Goal: Task Accomplishment & Management: Complete application form

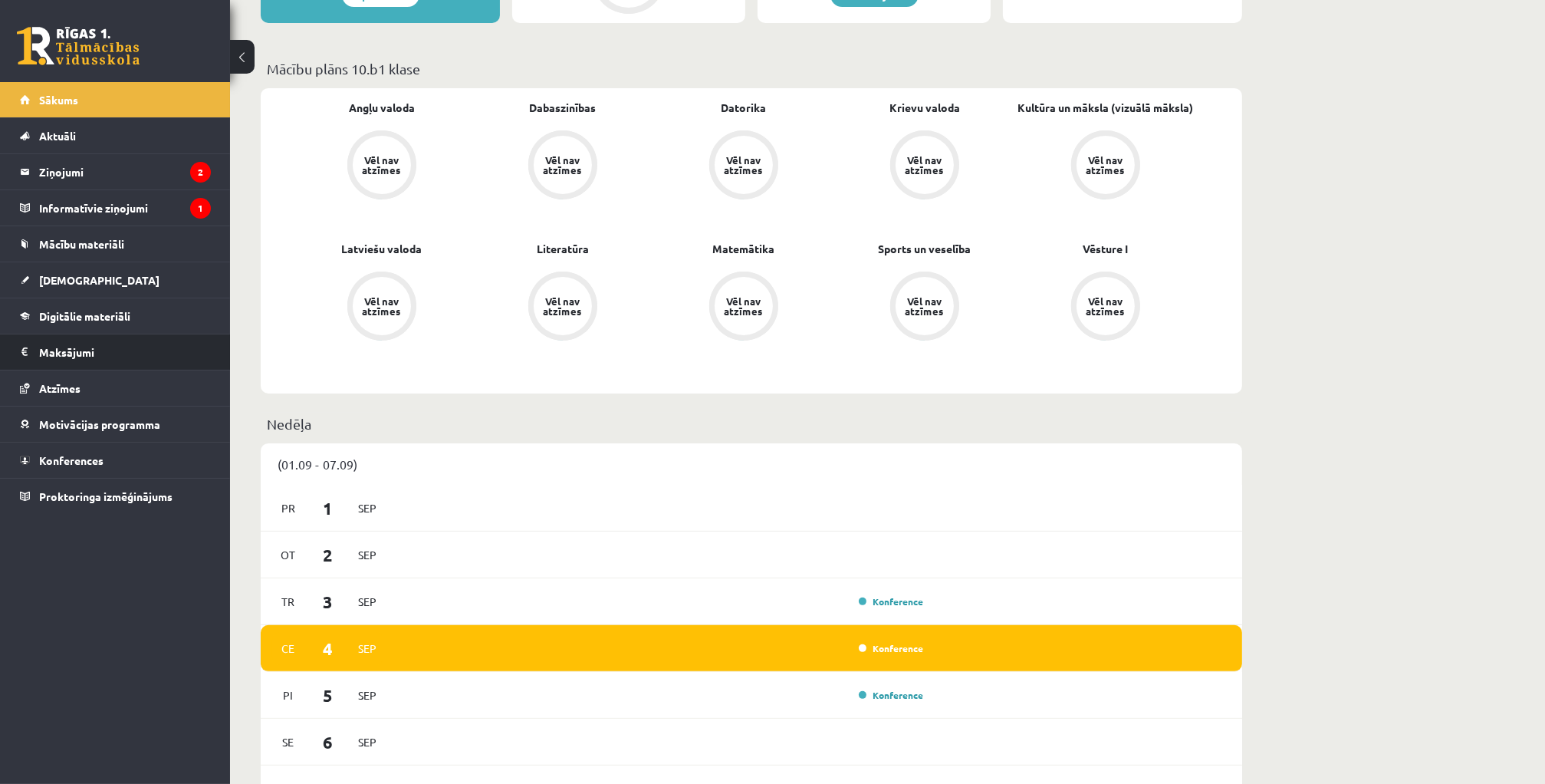
scroll to position [460, 0]
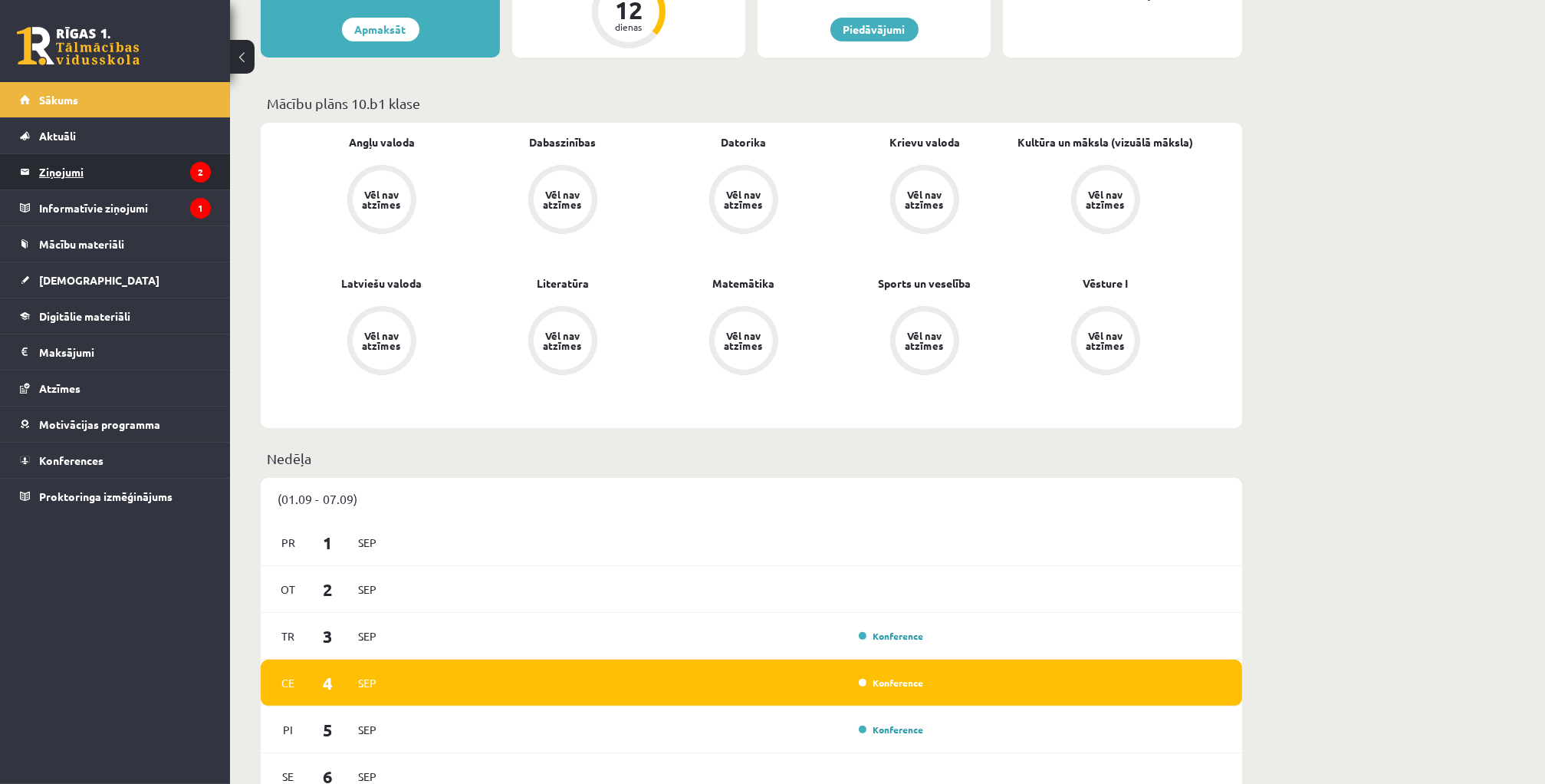
click at [139, 176] on legend "Ziņojumi 2" at bounding box center [125, 171] width 172 height 36
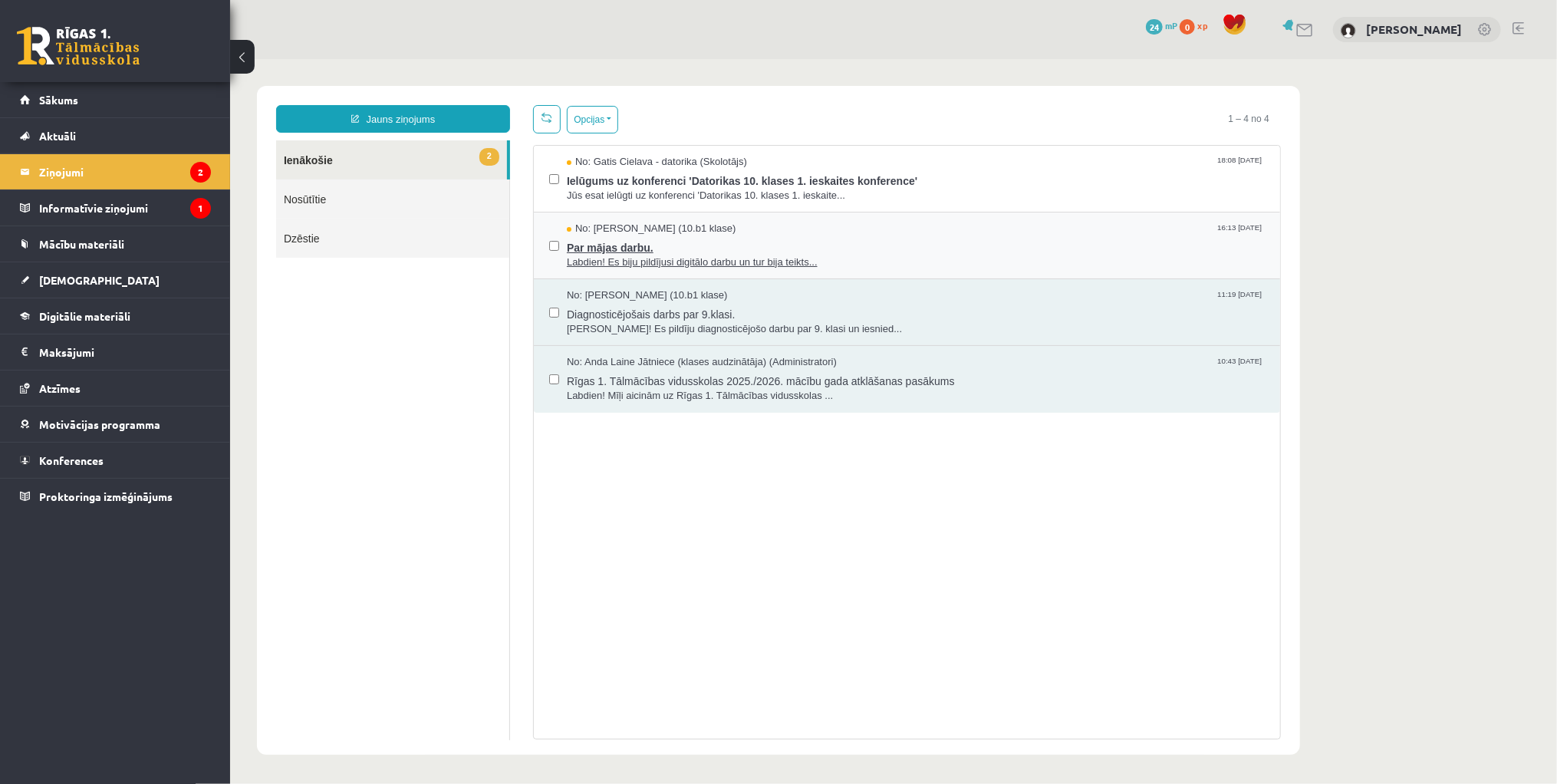
click at [713, 237] on span "Par mājas darbu." at bounding box center [914, 245] width 698 height 19
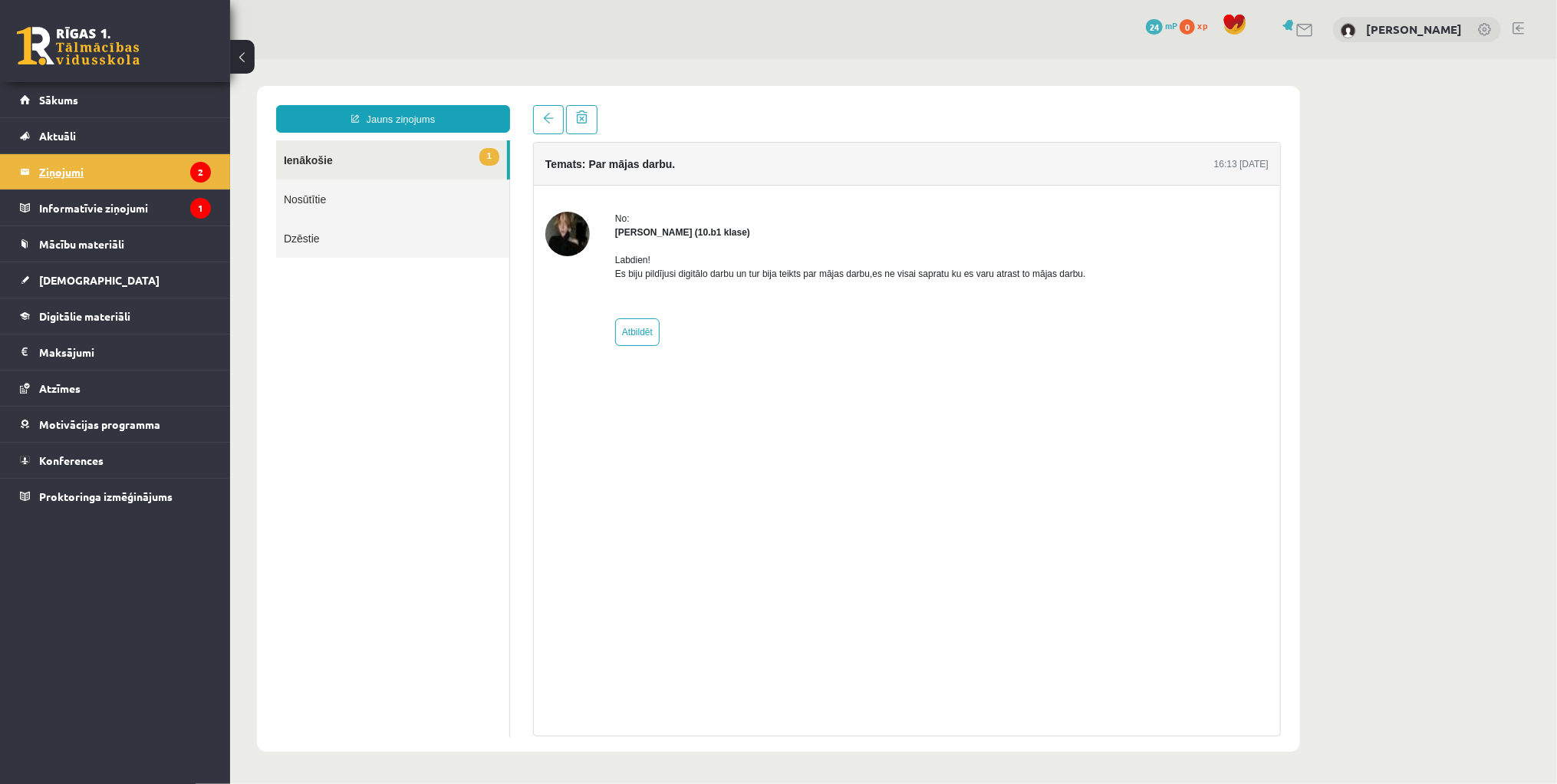
click at [89, 171] on legend "Ziņojumi 2" at bounding box center [125, 171] width 172 height 36
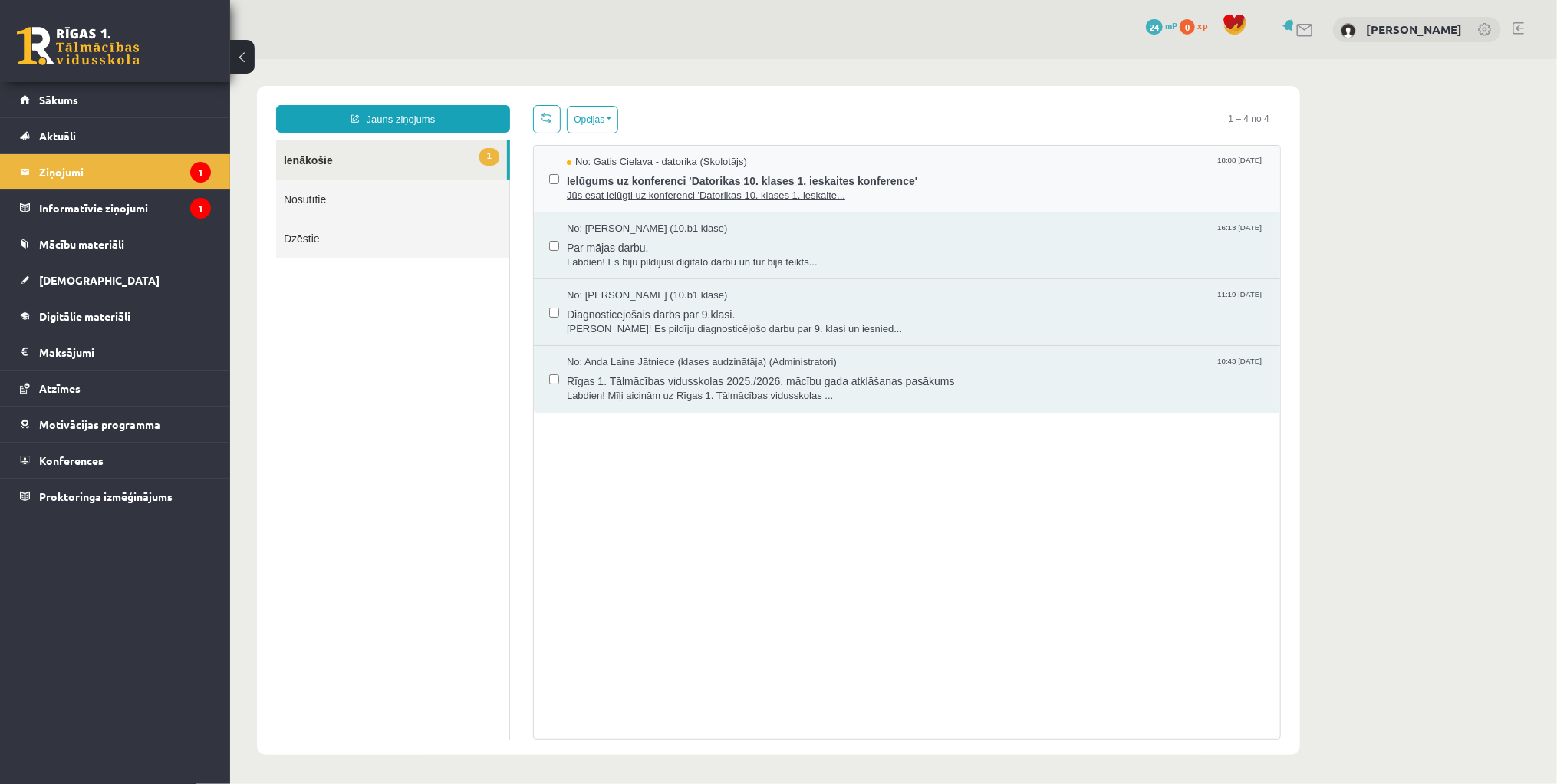
click at [697, 173] on span "Ielūgums uz konferenci 'Datorikas 10. klases 1. ieskaites konference'" at bounding box center [914, 178] width 698 height 19
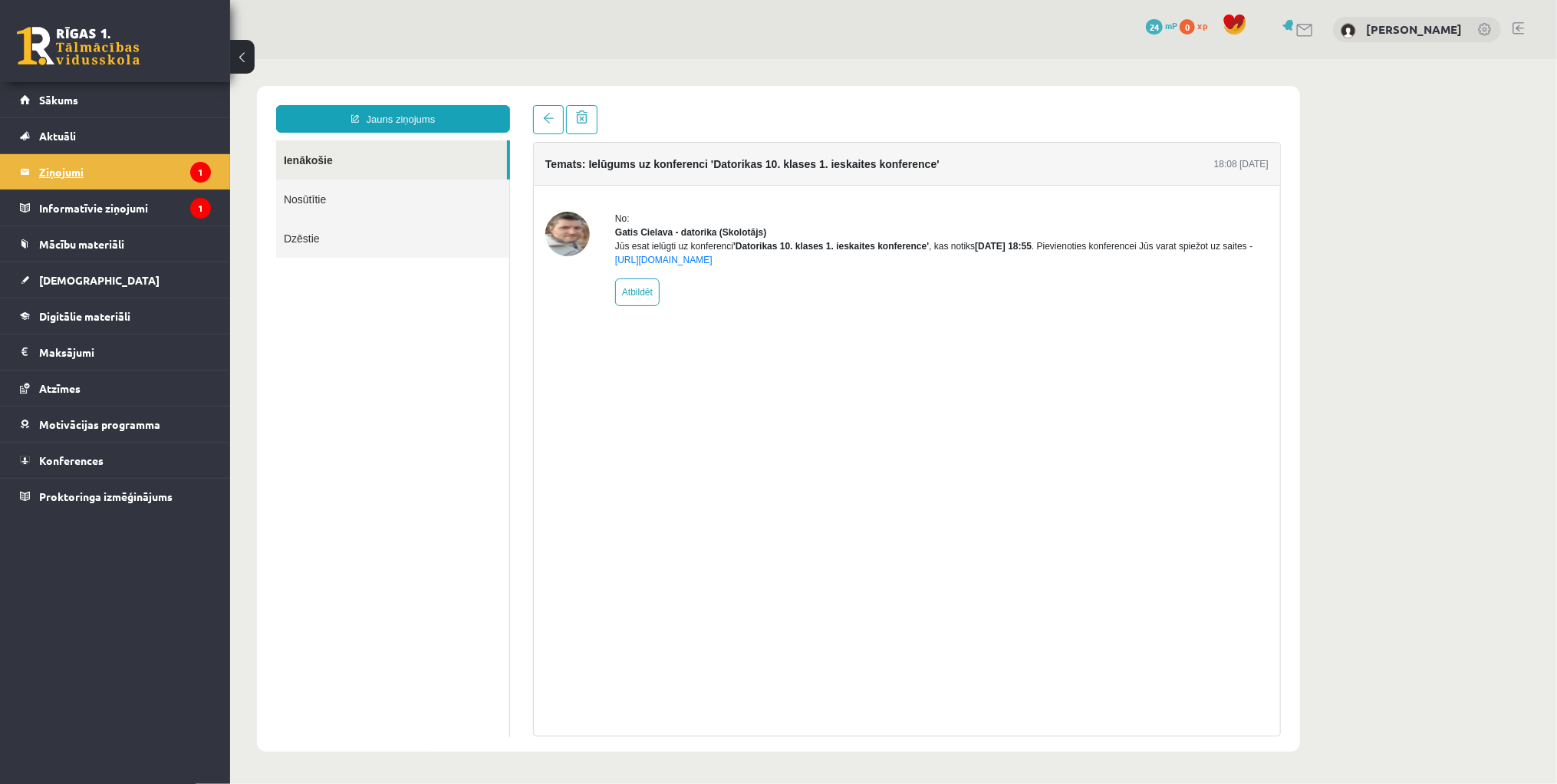
click at [144, 162] on legend "Ziņojumi 1" at bounding box center [125, 171] width 172 height 36
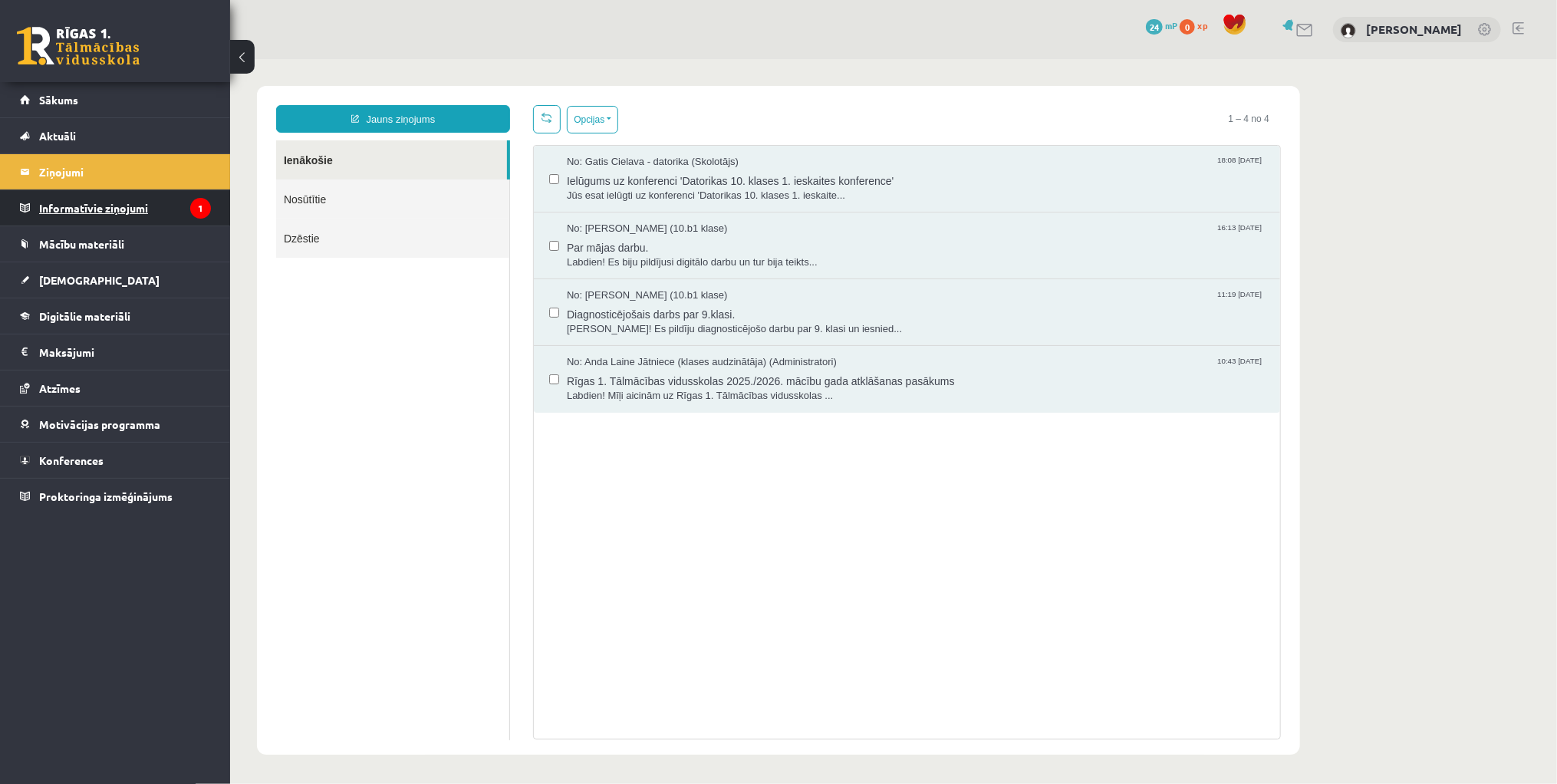
click at [135, 218] on legend "Informatīvie ziņojumi 1" at bounding box center [125, 208] width 172 height 36
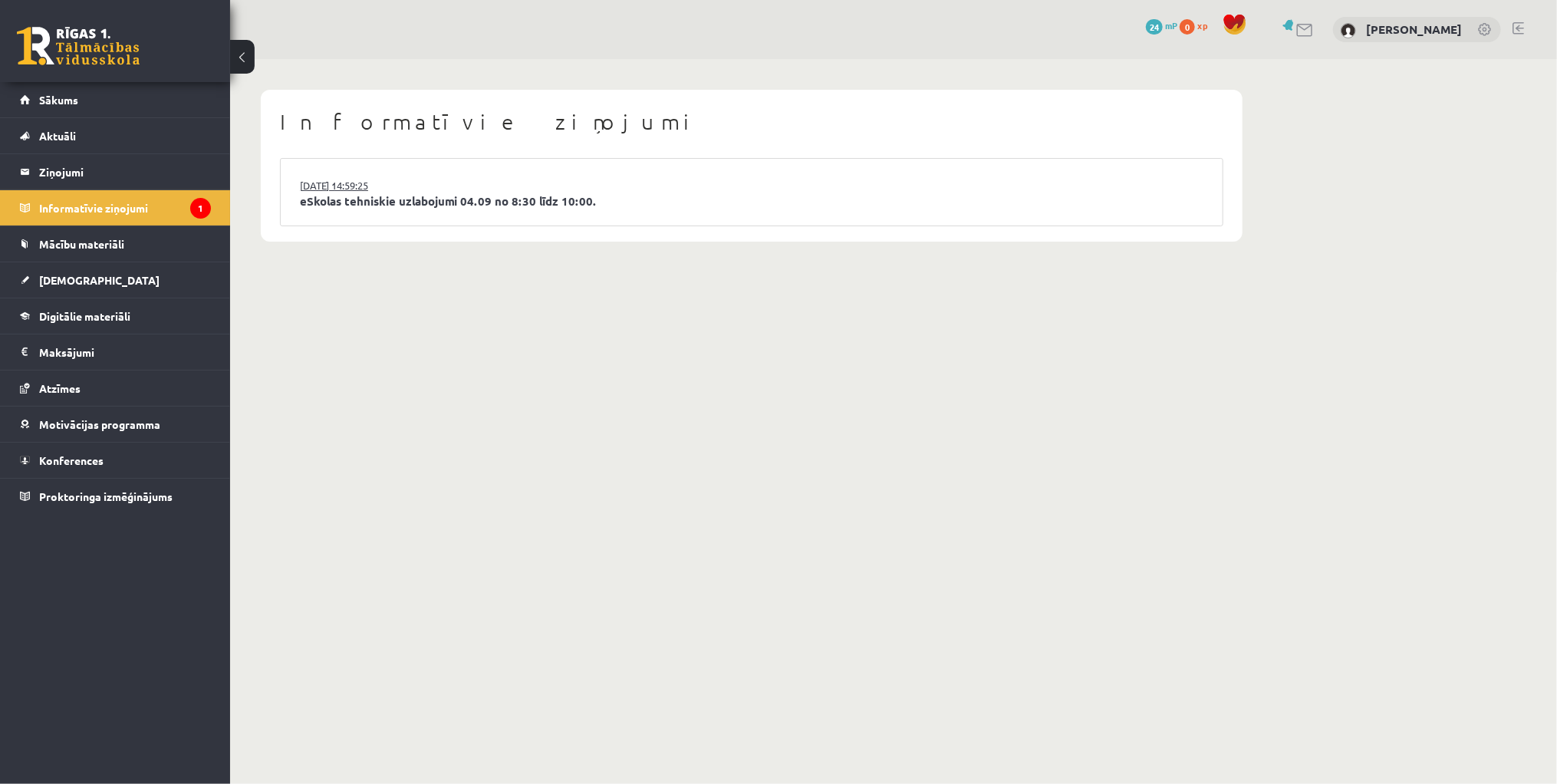
click at [392, 190] on link "03.09.2025 14:59:25" at bounding box center [358, 186] width 115 height 15
click at [101, 282] on link "[DEMOGRAPHIC_DATA]" at bounding box center [115, 280] width 191 height 36
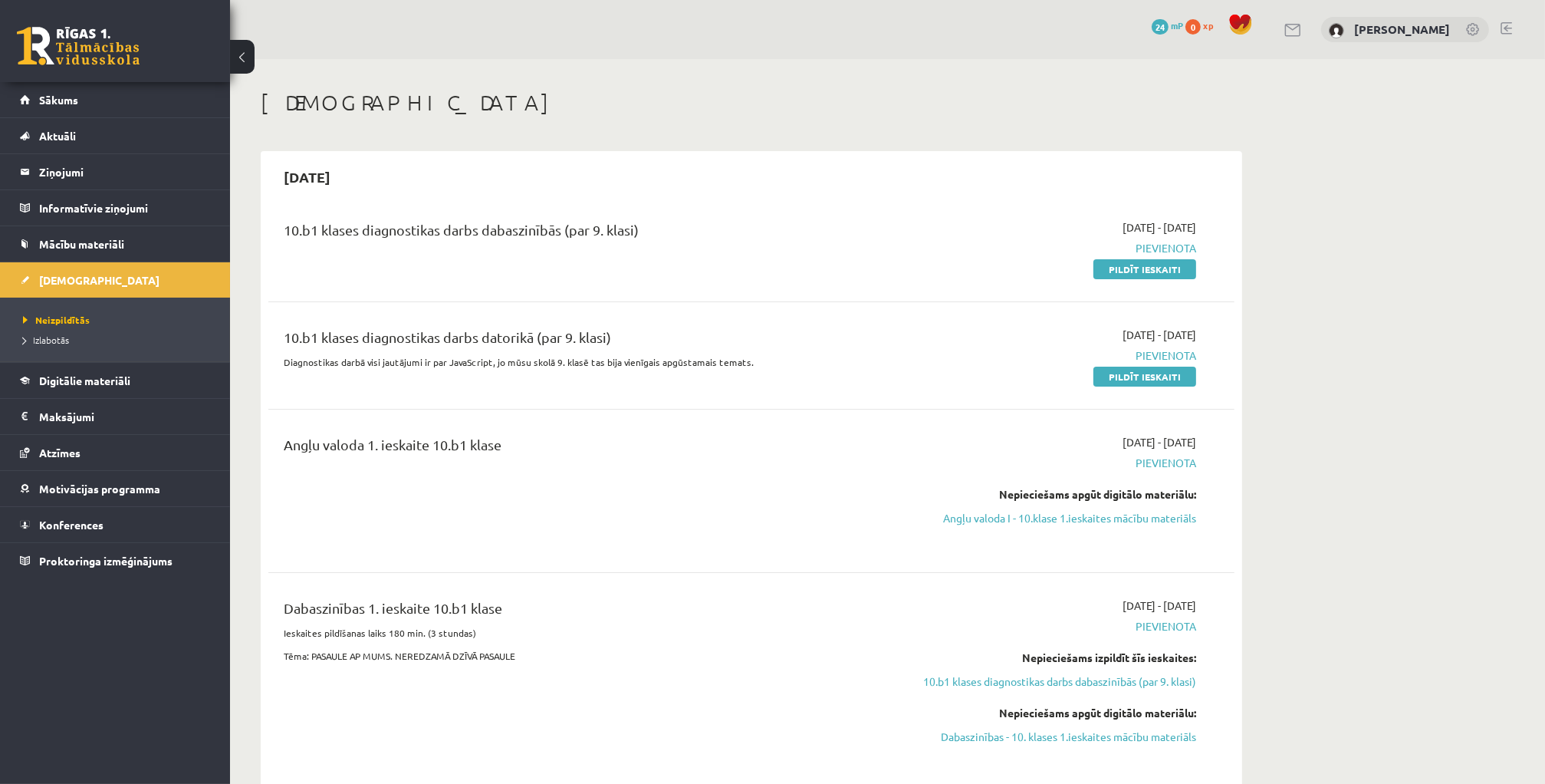
scroll to position [77, 0]
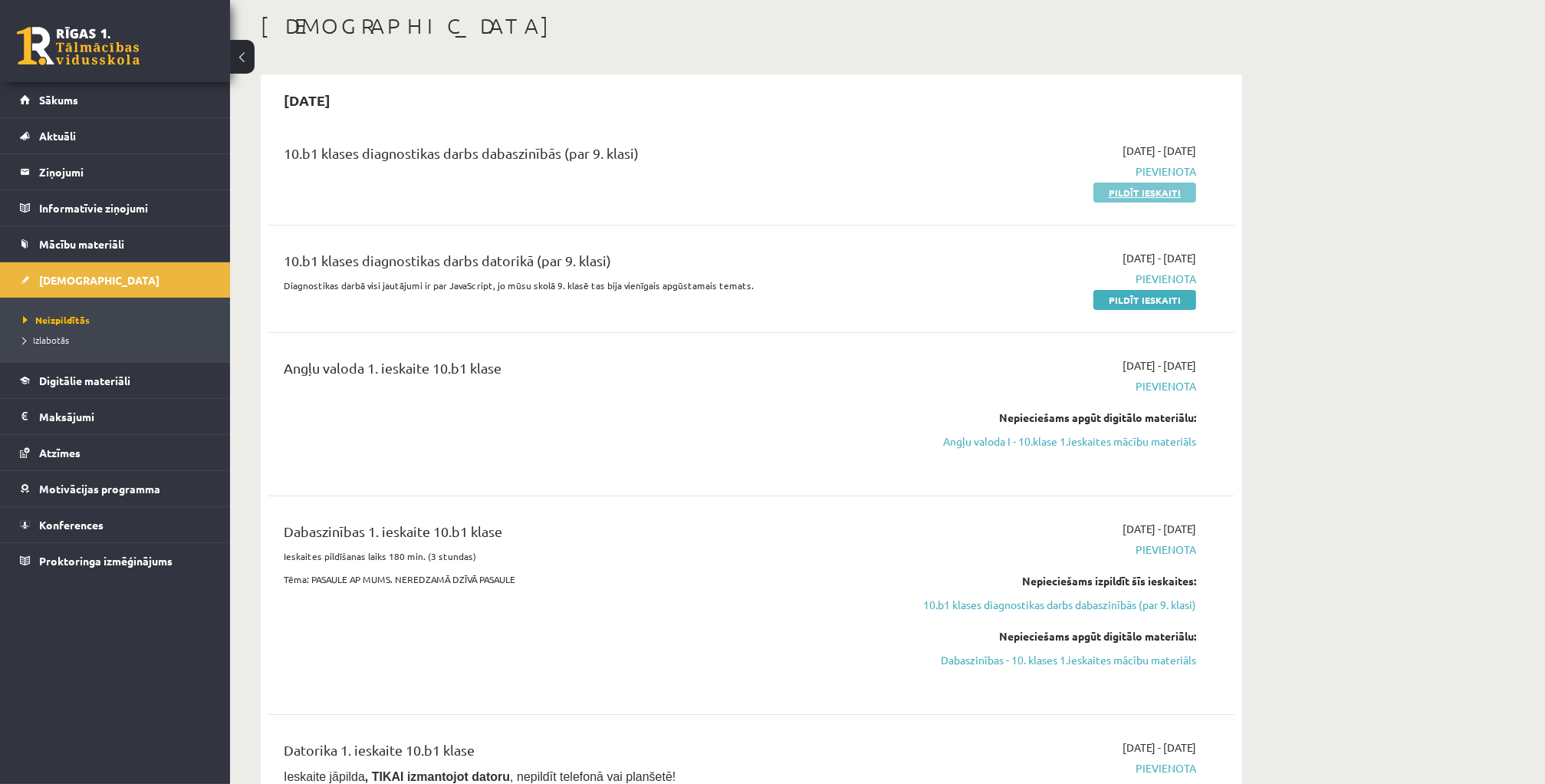
click at [1140, 189] on link "Pildīt ieskaiti" at bounding box center [1145, 192] width 103 height 20
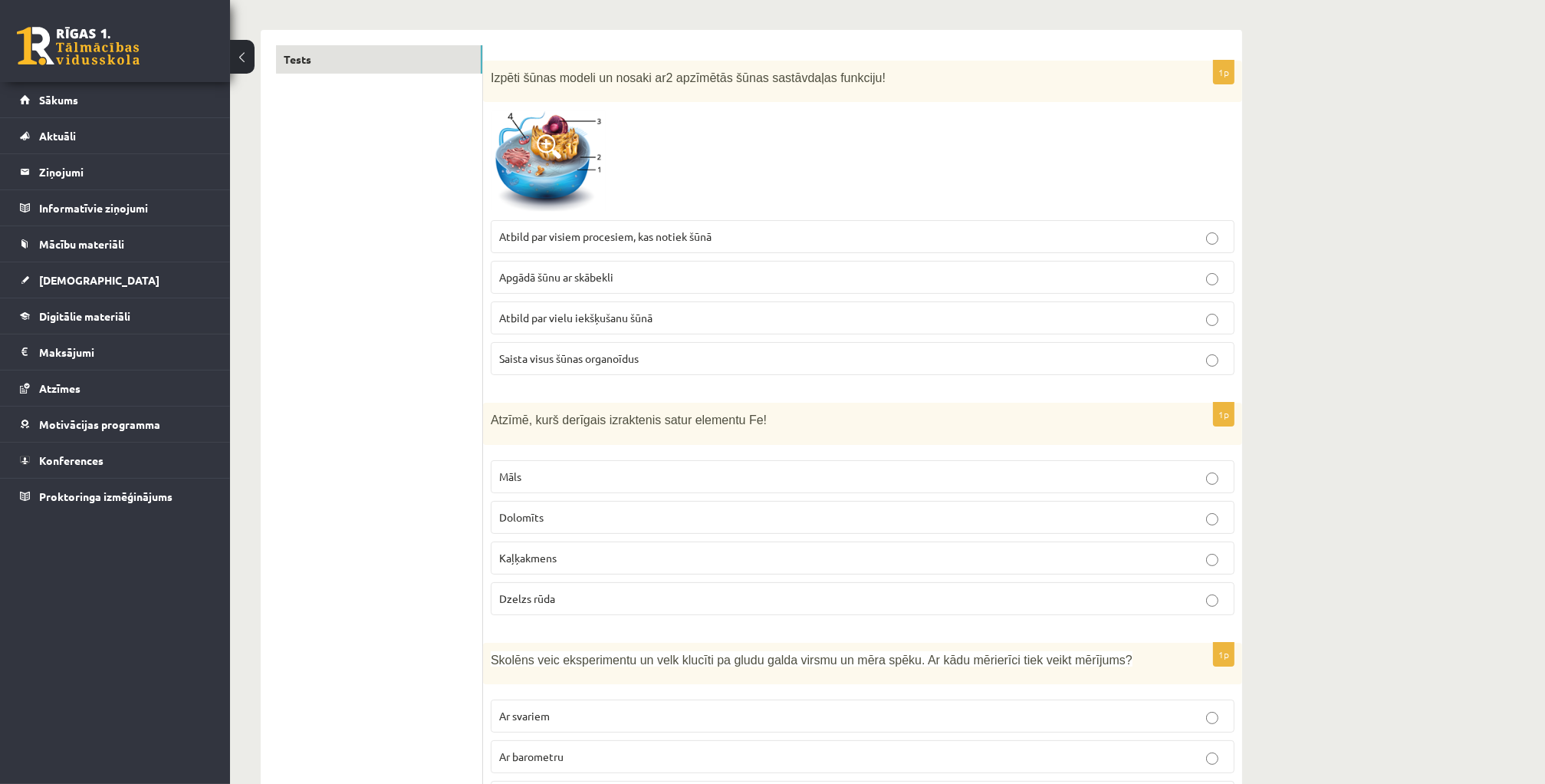
scroll to position [230, 0]
click at [678, 313] on p "Atbild par vielu iekšķušanu šūnā" at bounding box center [863, 317] width 727 height 16
click at [598, 598] on p "Dzelzs rūda" at bounding box center [863, 598] width 727 height 16
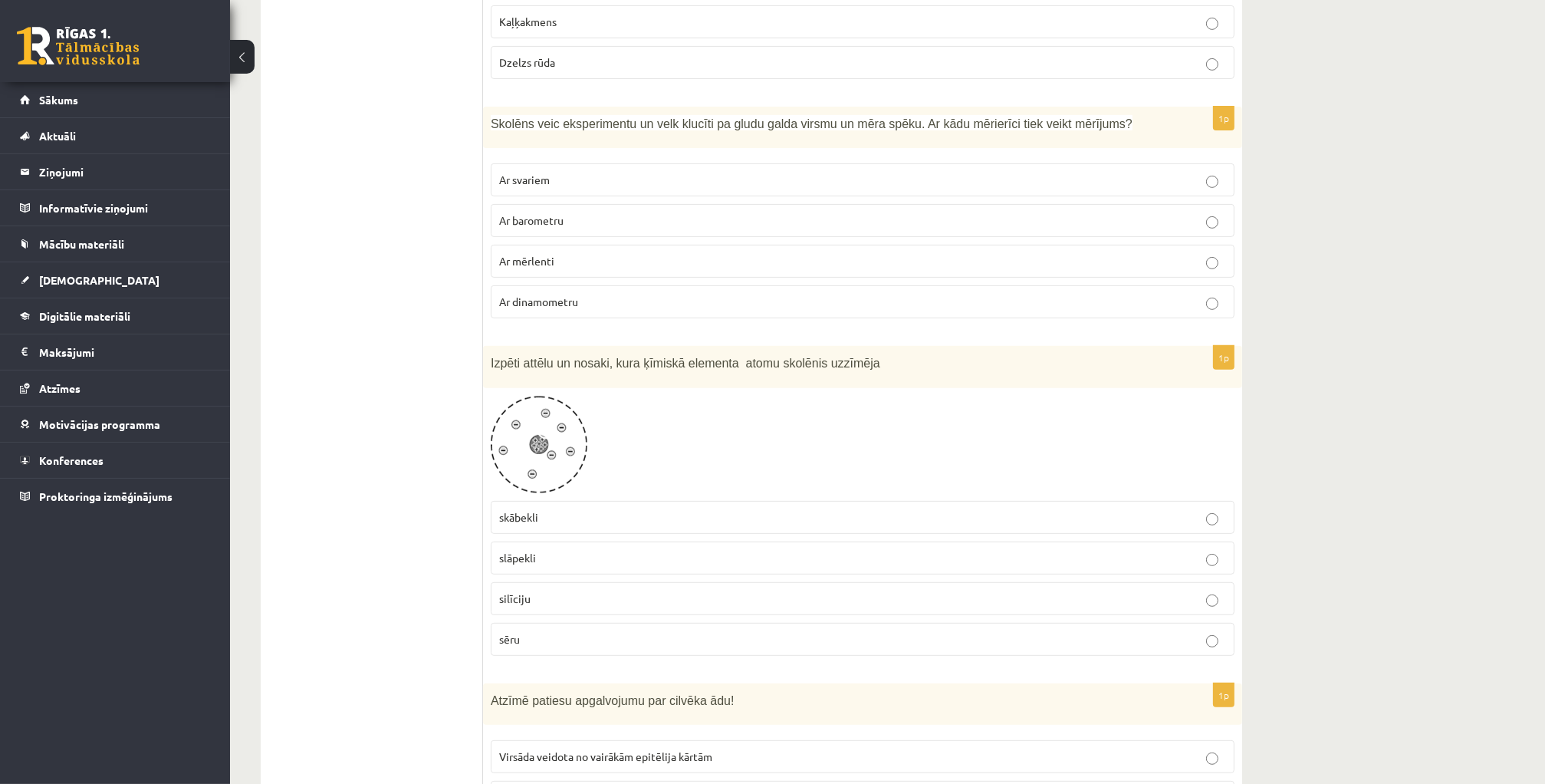
scroll to position [767, 0]
click at [699, 296] on p "Ar dinamometru" at bounding box center [863, 300] width 727 height 16
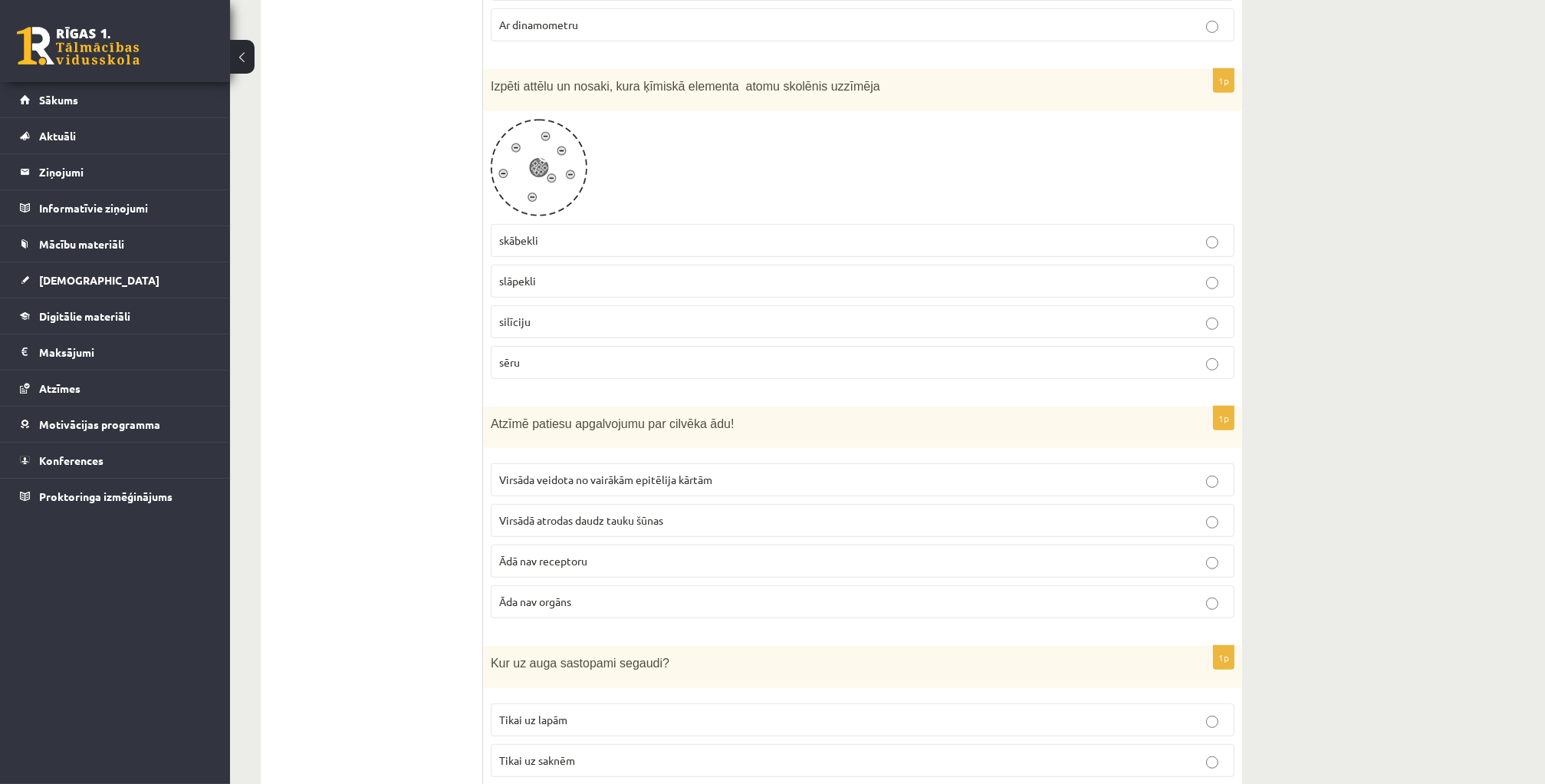
scroll to position [1120, 0]
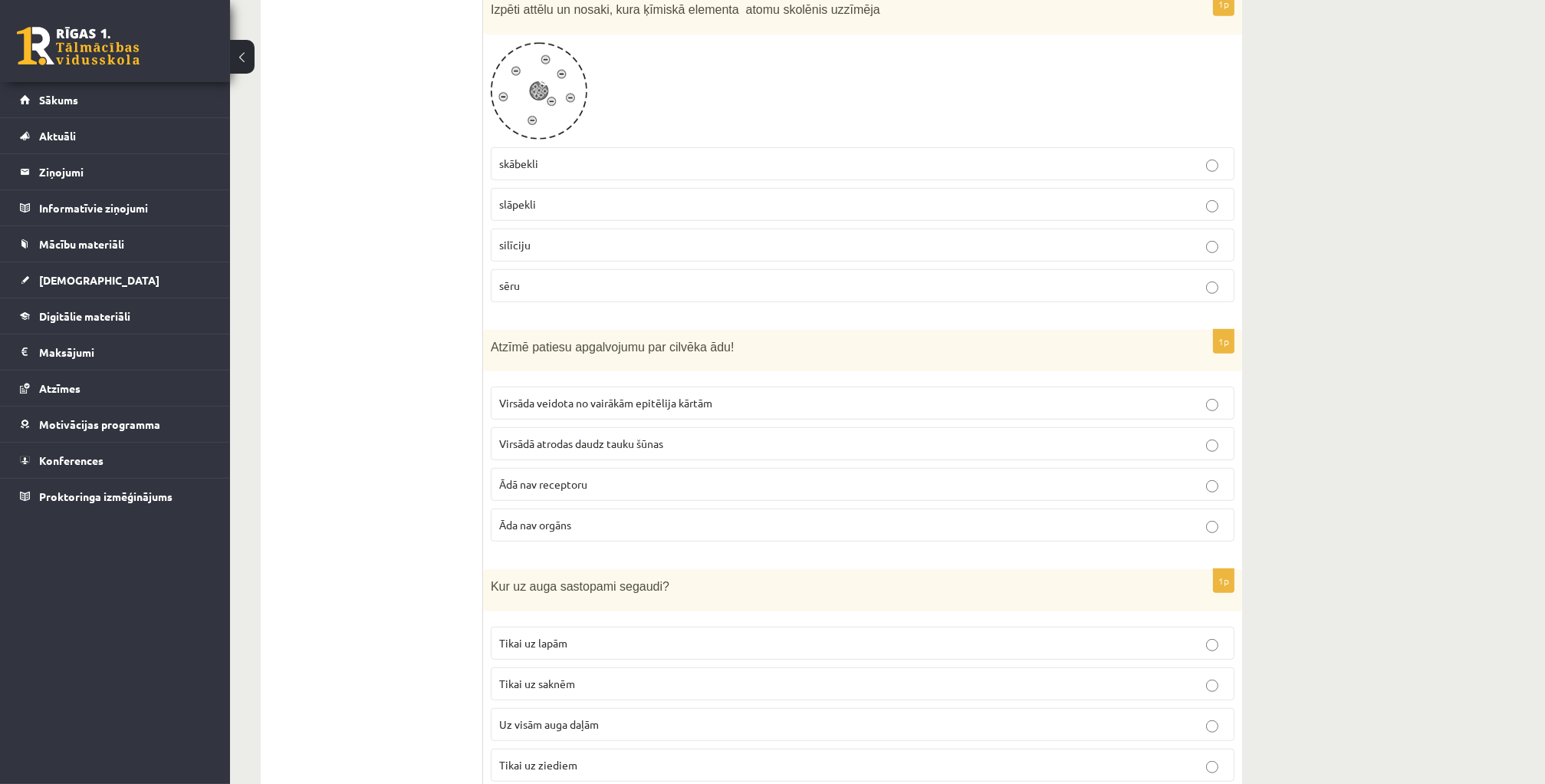
click at [620, 164] on p "skābekli" at bounding box center [863, 164] width 727 height 16
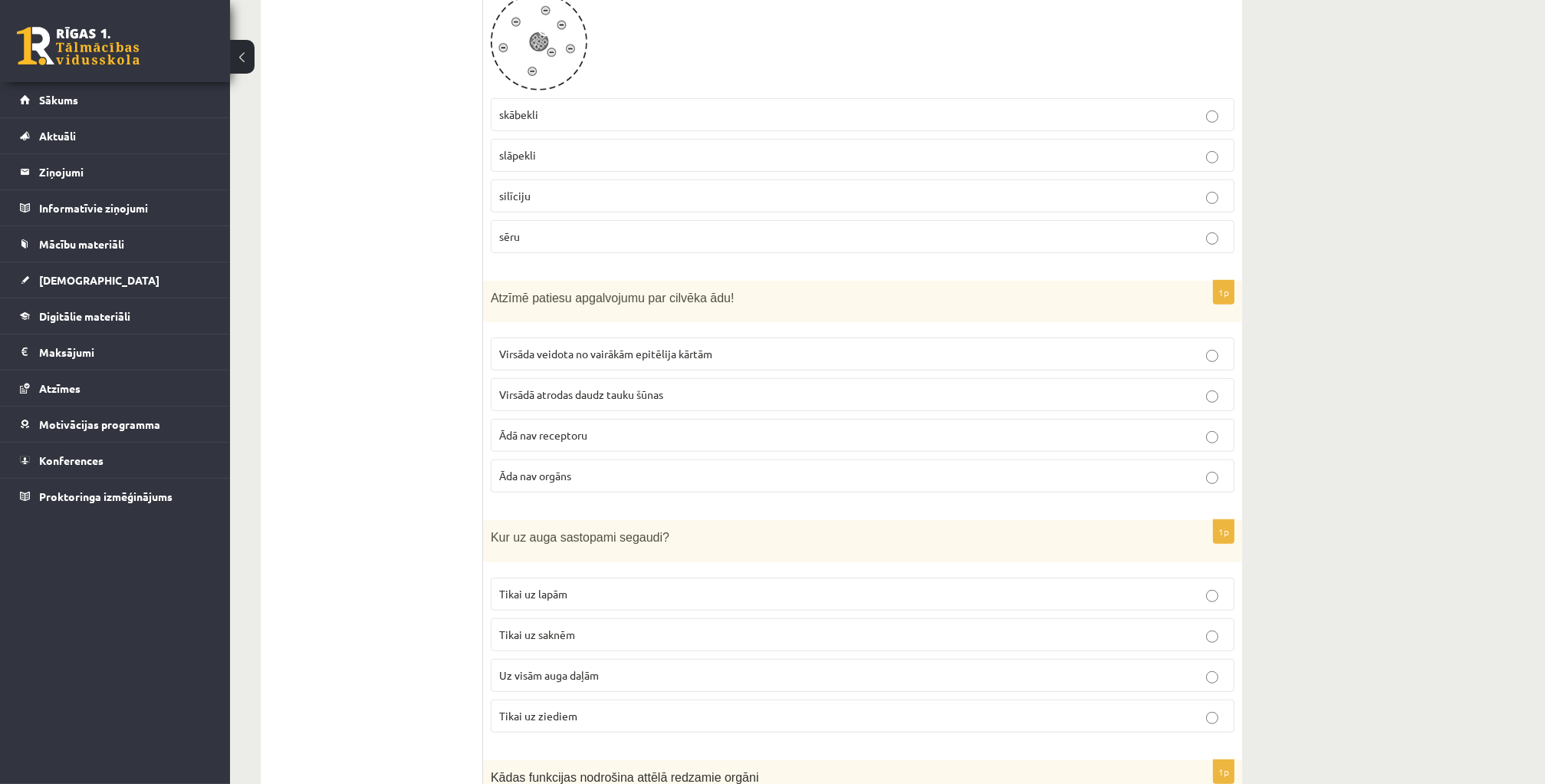
scroll to position [1196, 0]
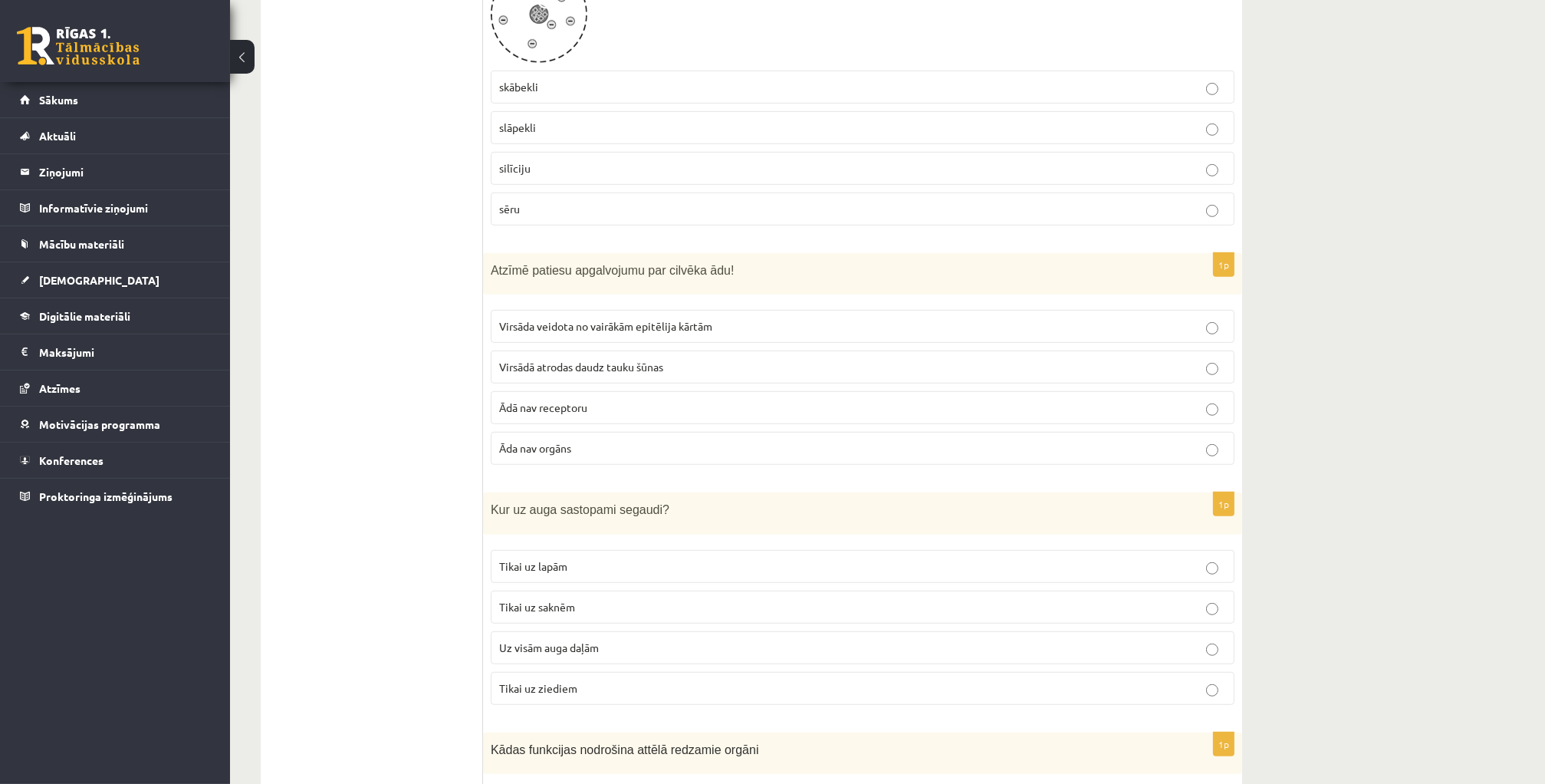
click at [725, 319] on p "Virsāda veidota no vairākām epitēlija kārtām" at bounding box center [863, 326] width 727 height 16
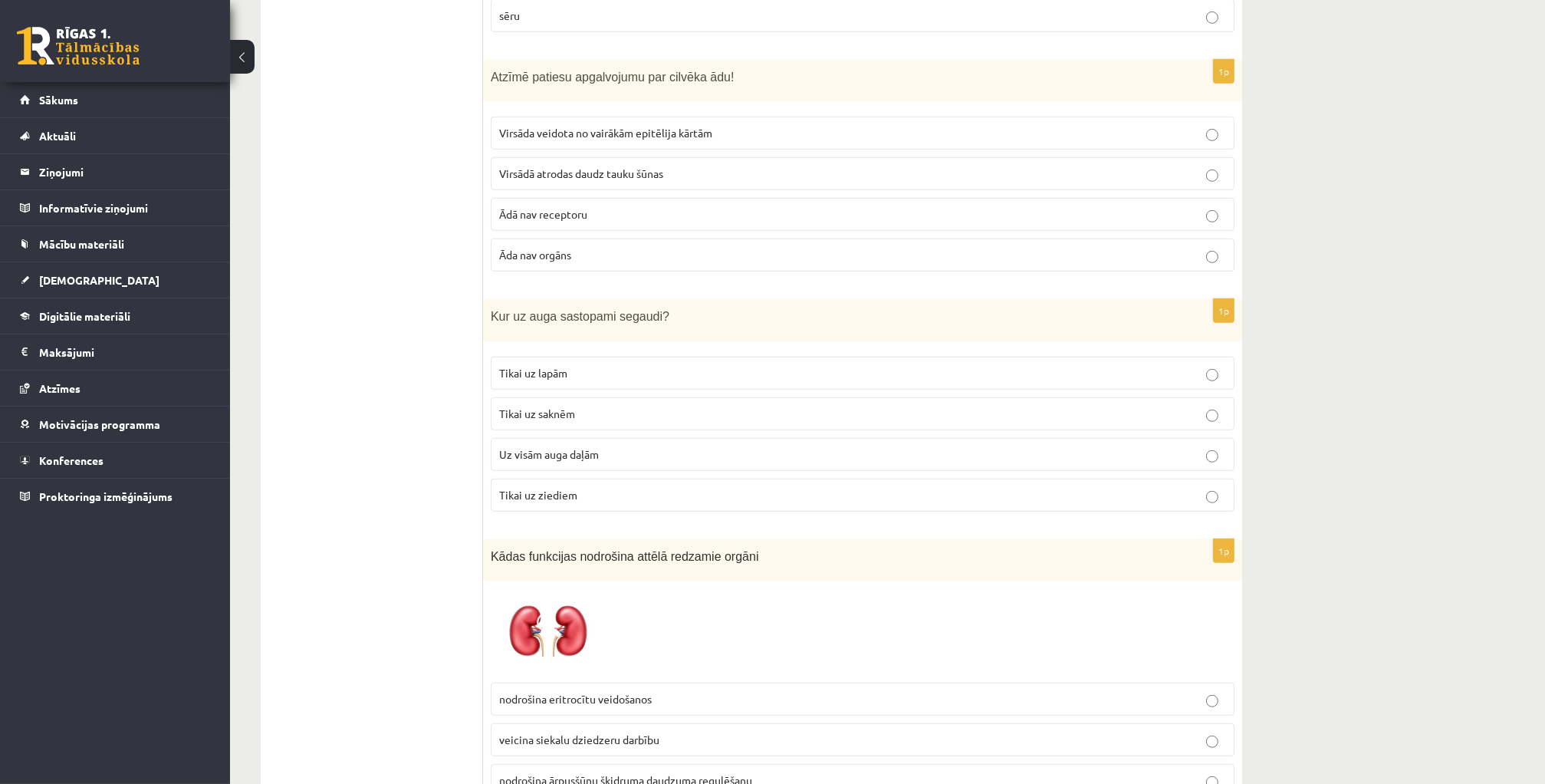
scroll to position [1426, 0]
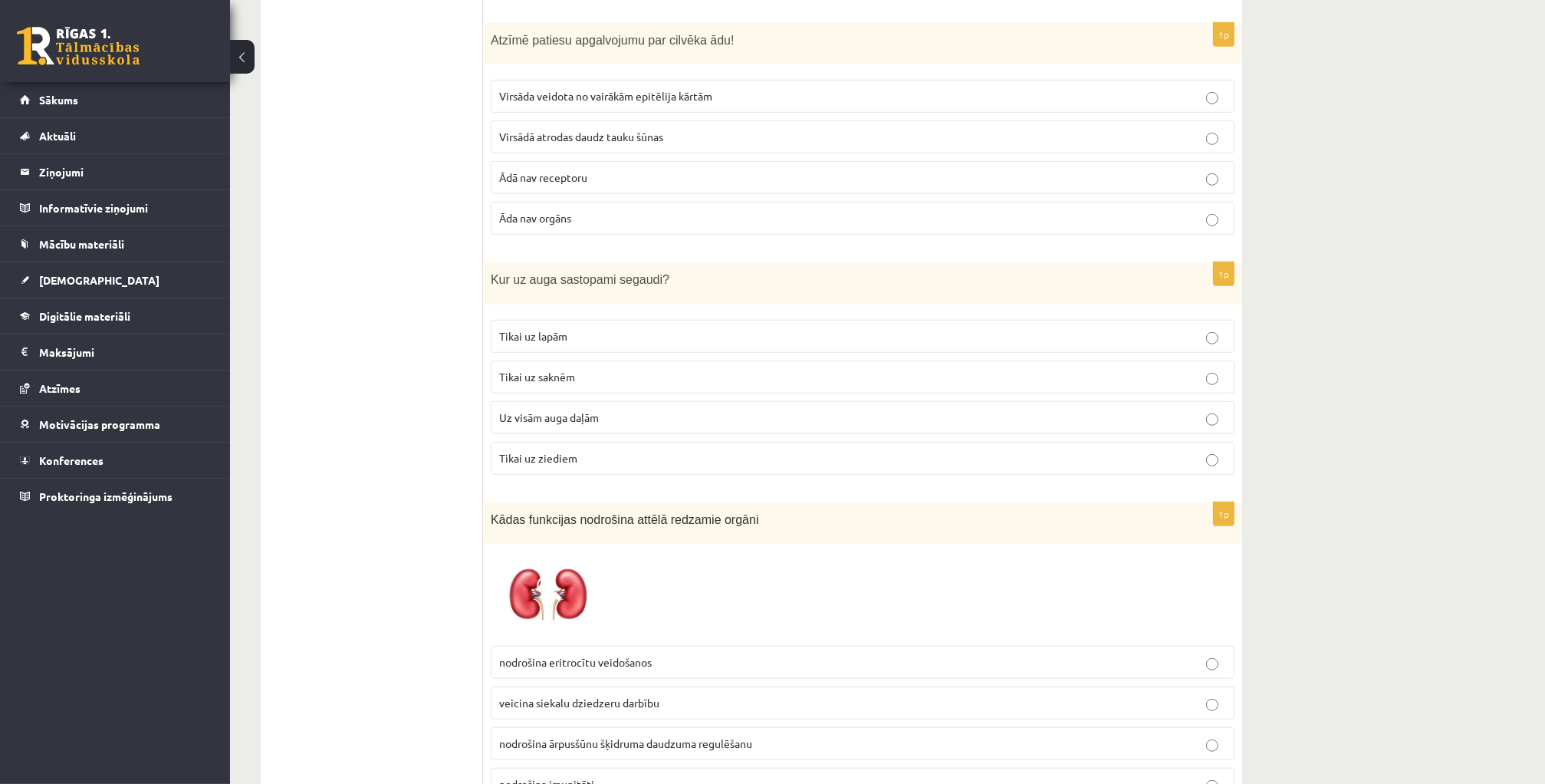
click at [611, 410] on p "Uz visām auga daļām" at bounding box center [863, 417] width 727 height 16
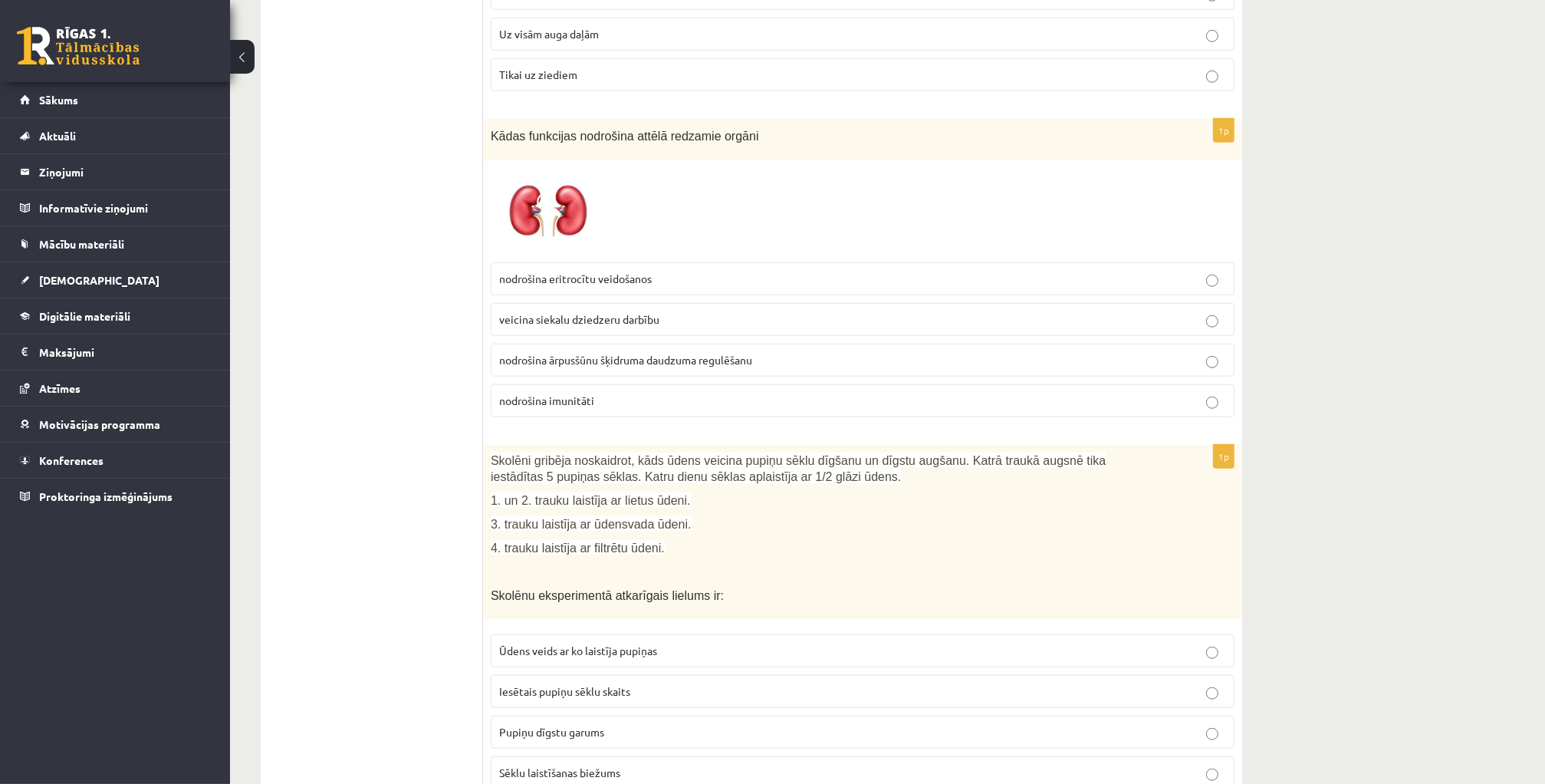
scroll to position [1732, 0]
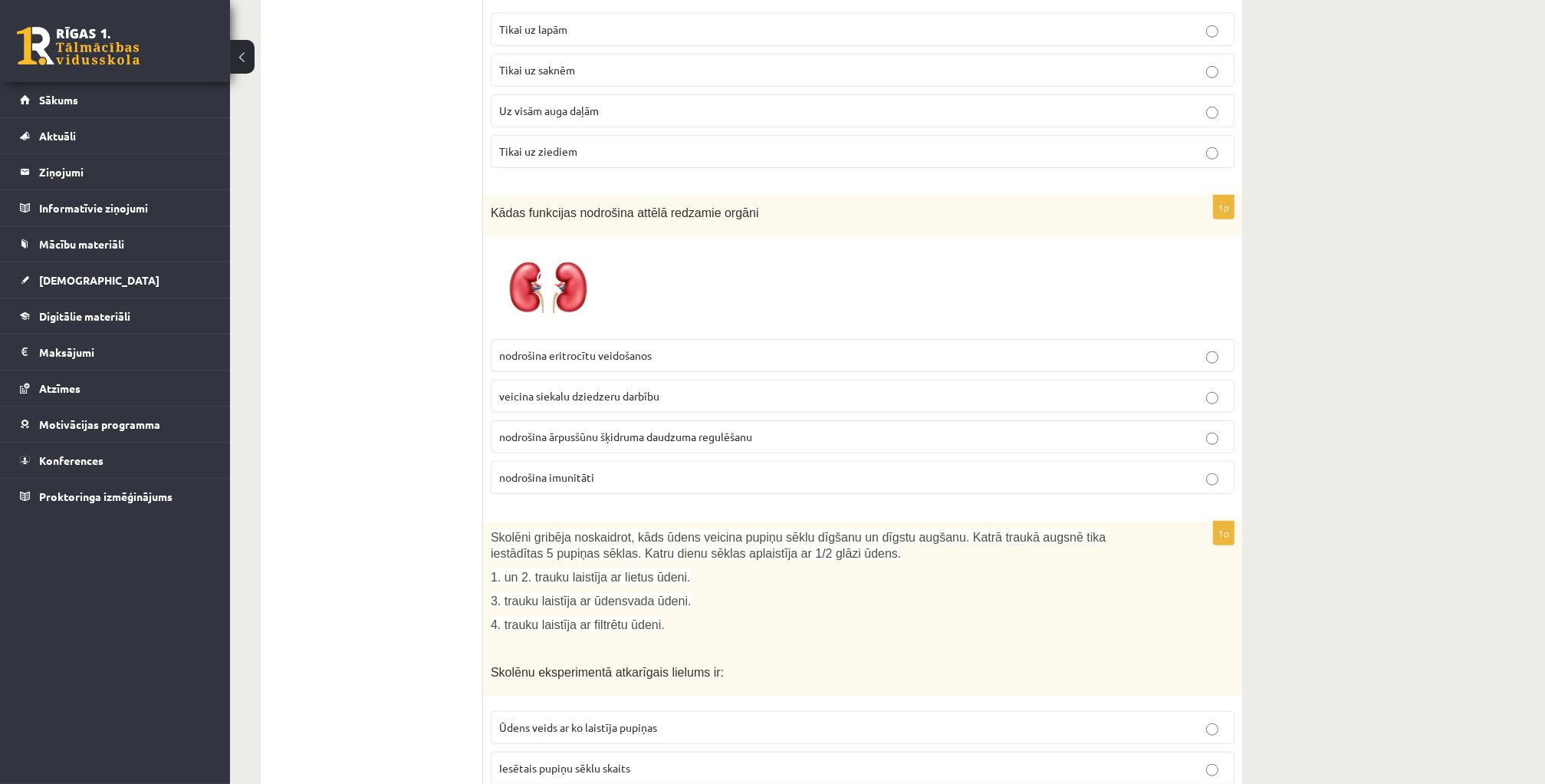
click at [1041, 353] on p "nodrošina eritrocītu veidošanos" at bounding box center [863, 355] width 727 height 16
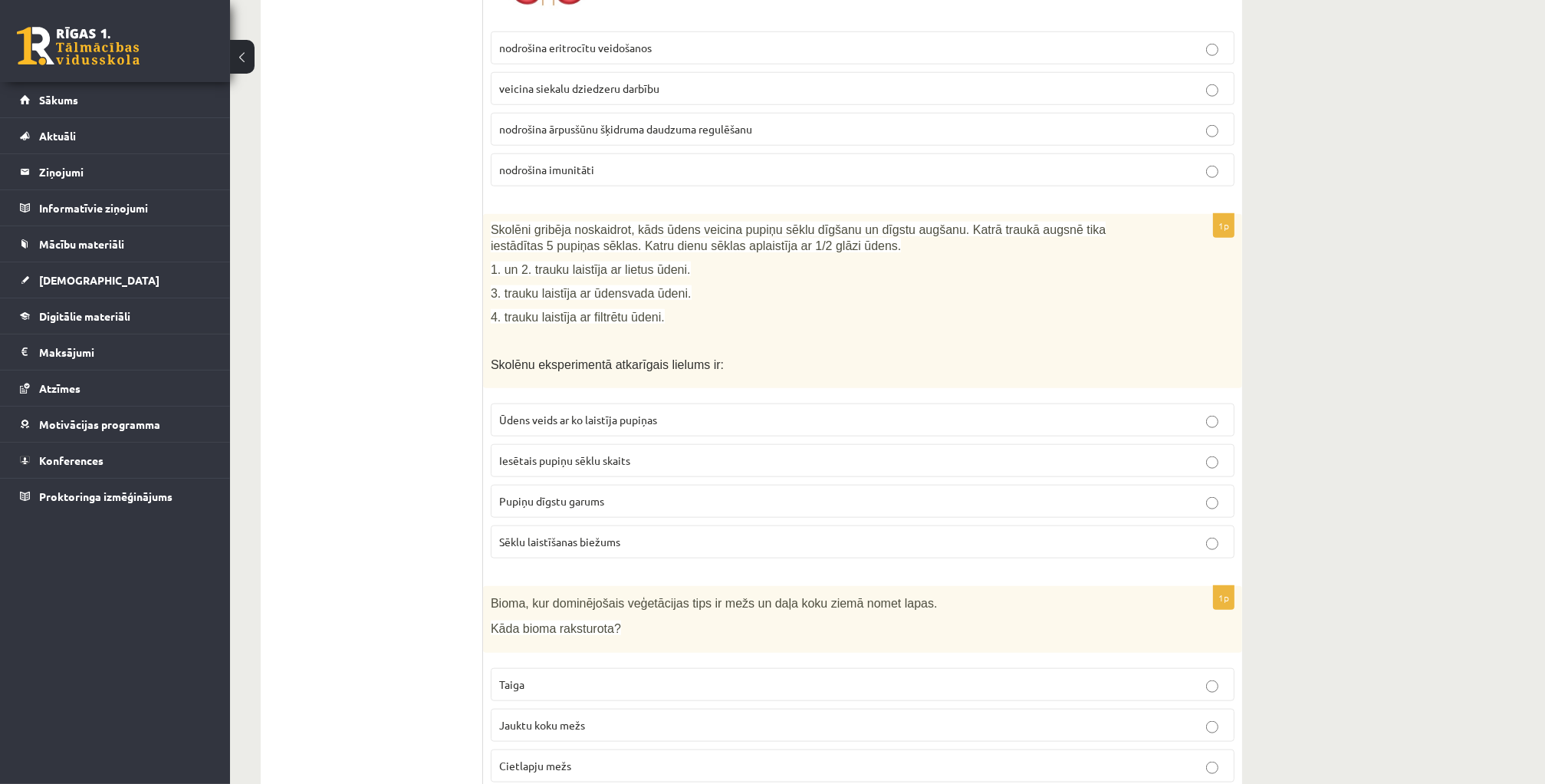
scroll to position [2116, 0]
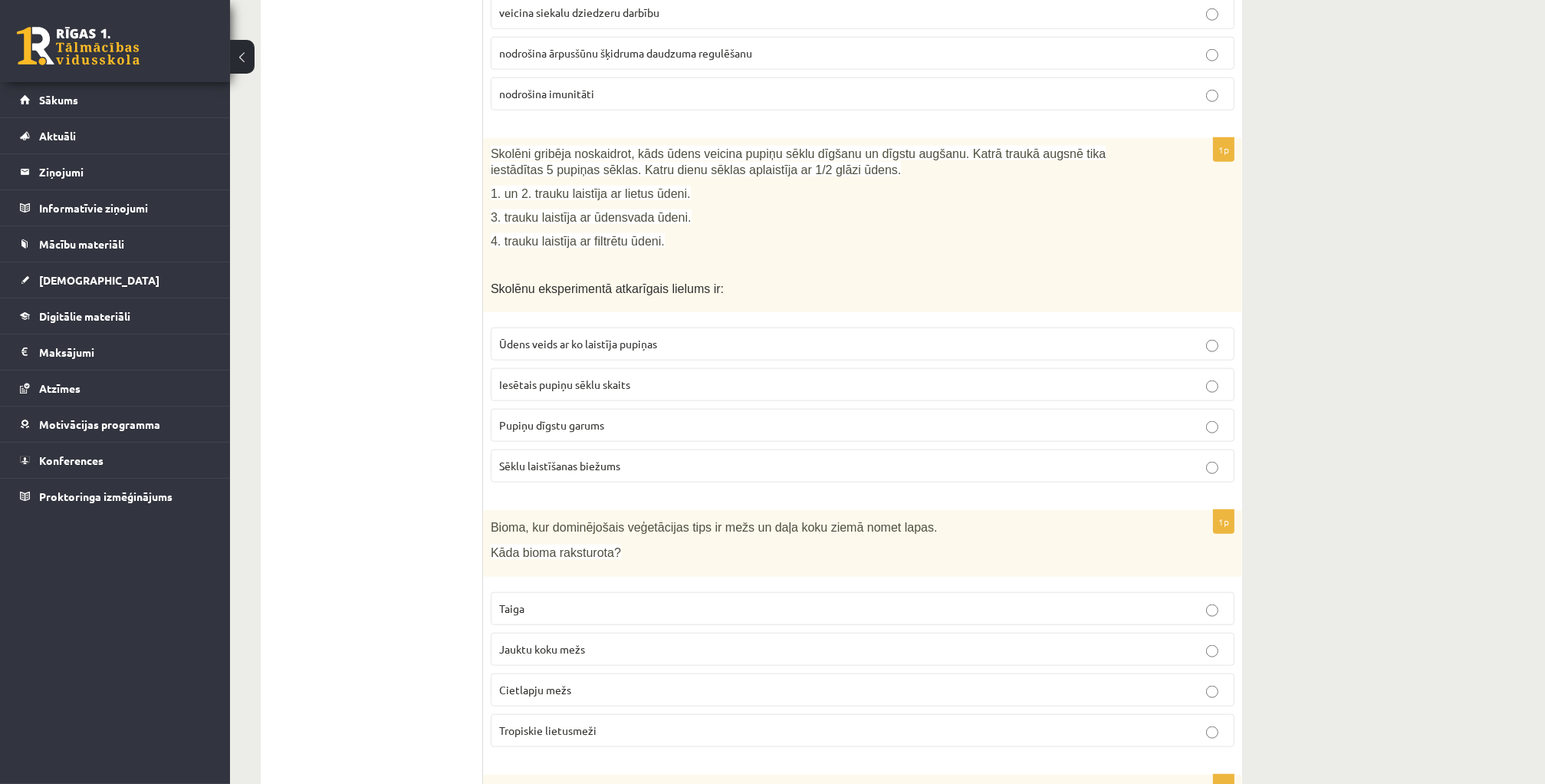
click at [645, 417] on p "Pupiņu dīgstu garums" at bounding box center [863, 425] width 727 height 16
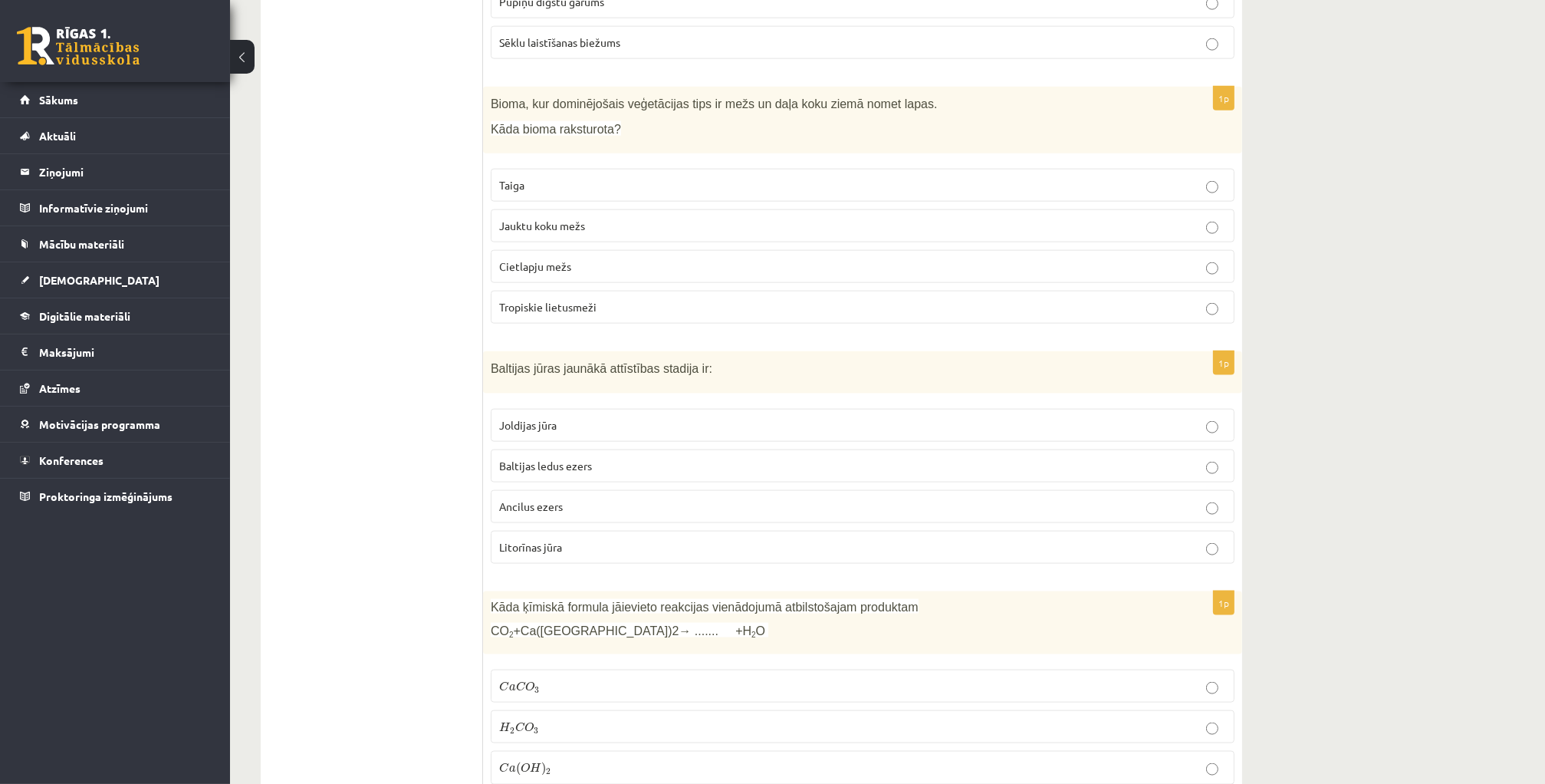
scroll to position [2576, 0]
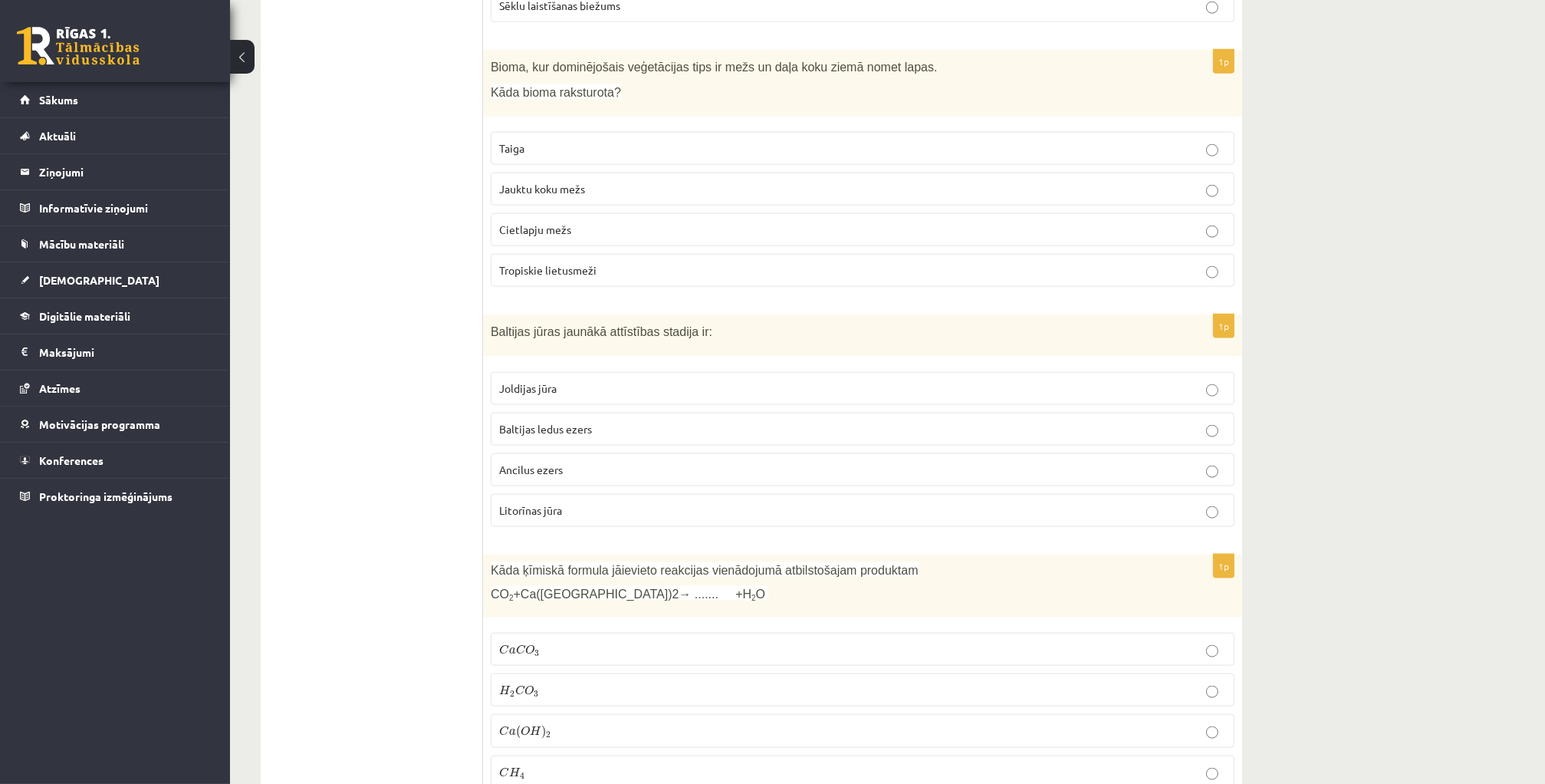
click at [700, 181] on p "Jauktu koku mežs" at bounding box center [863, 189] width 727 height 16
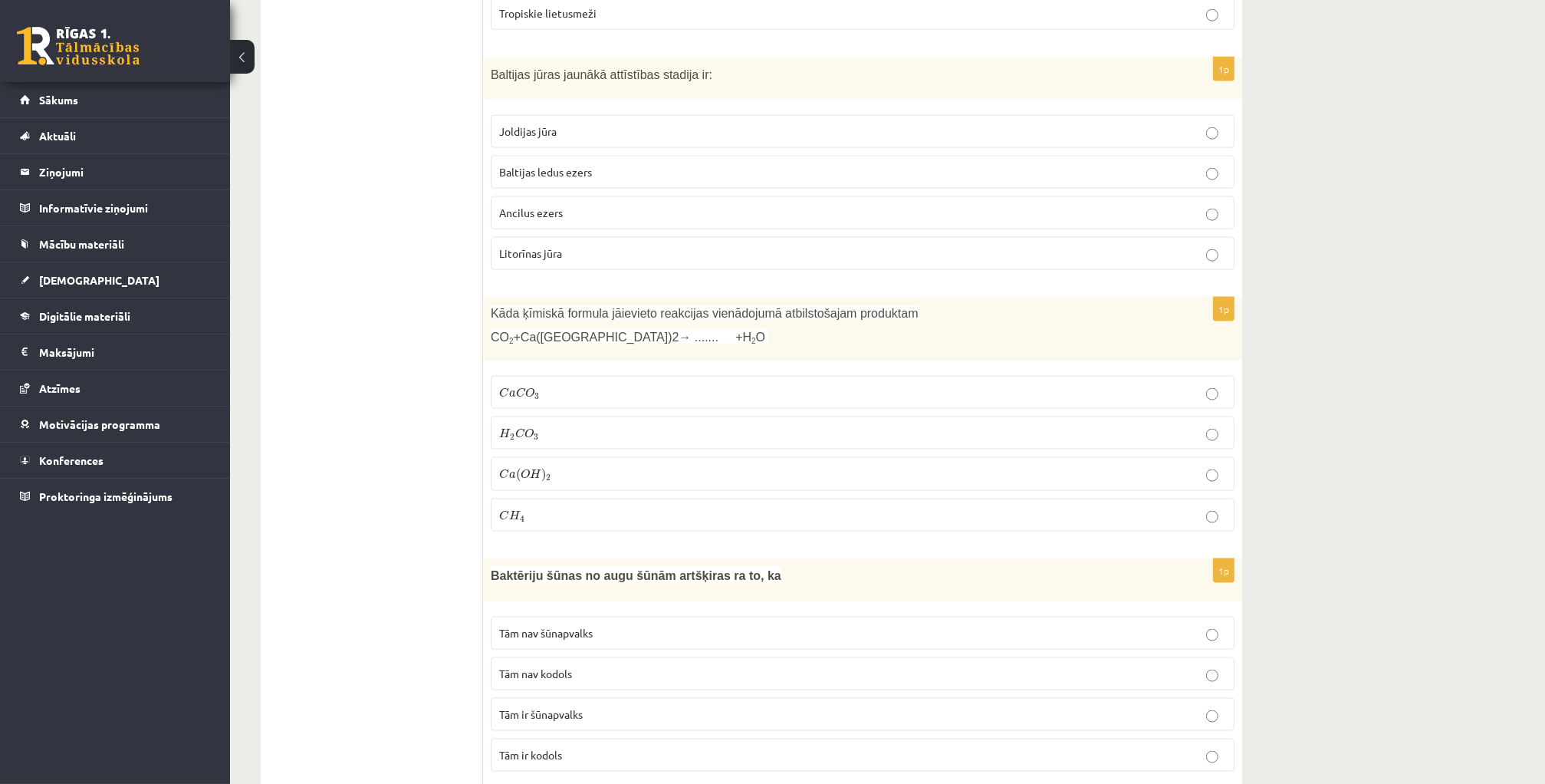
scroll to position [2806, 0]
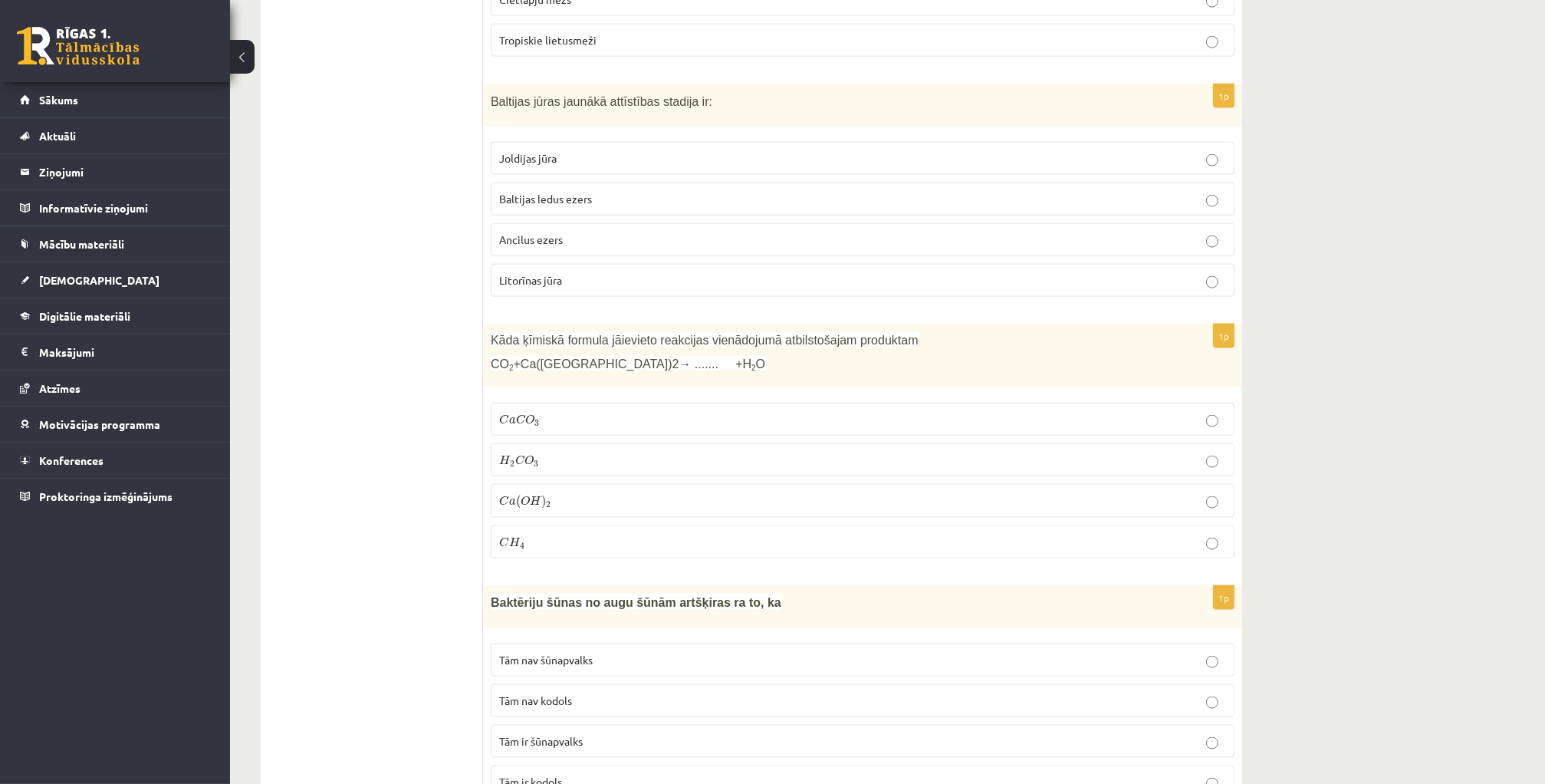
click at [620, 272] on p "Litorīnas jūra" at bounding box center [863, 280] width 727 height 16
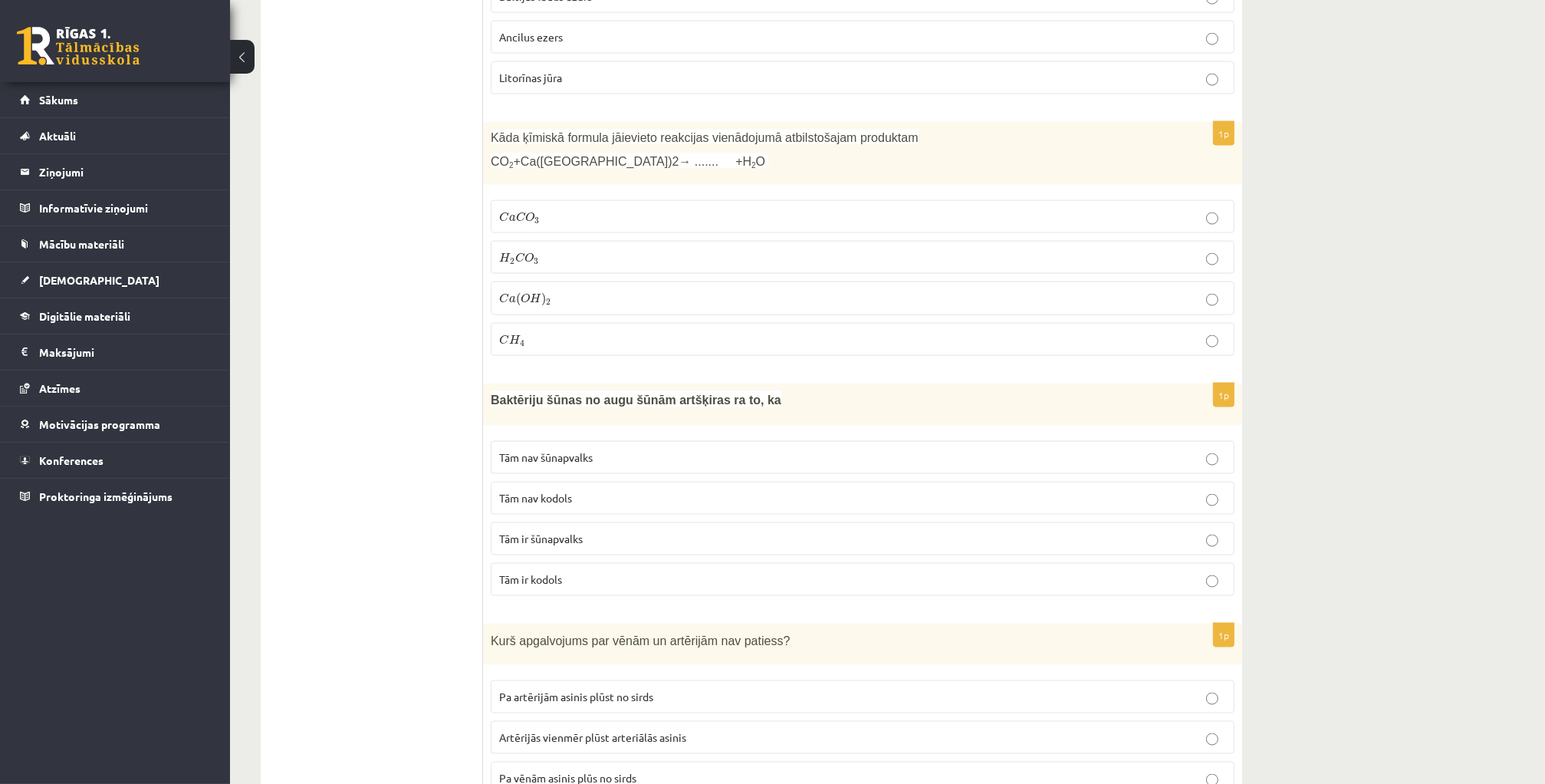
scroll to position [3036, 0]
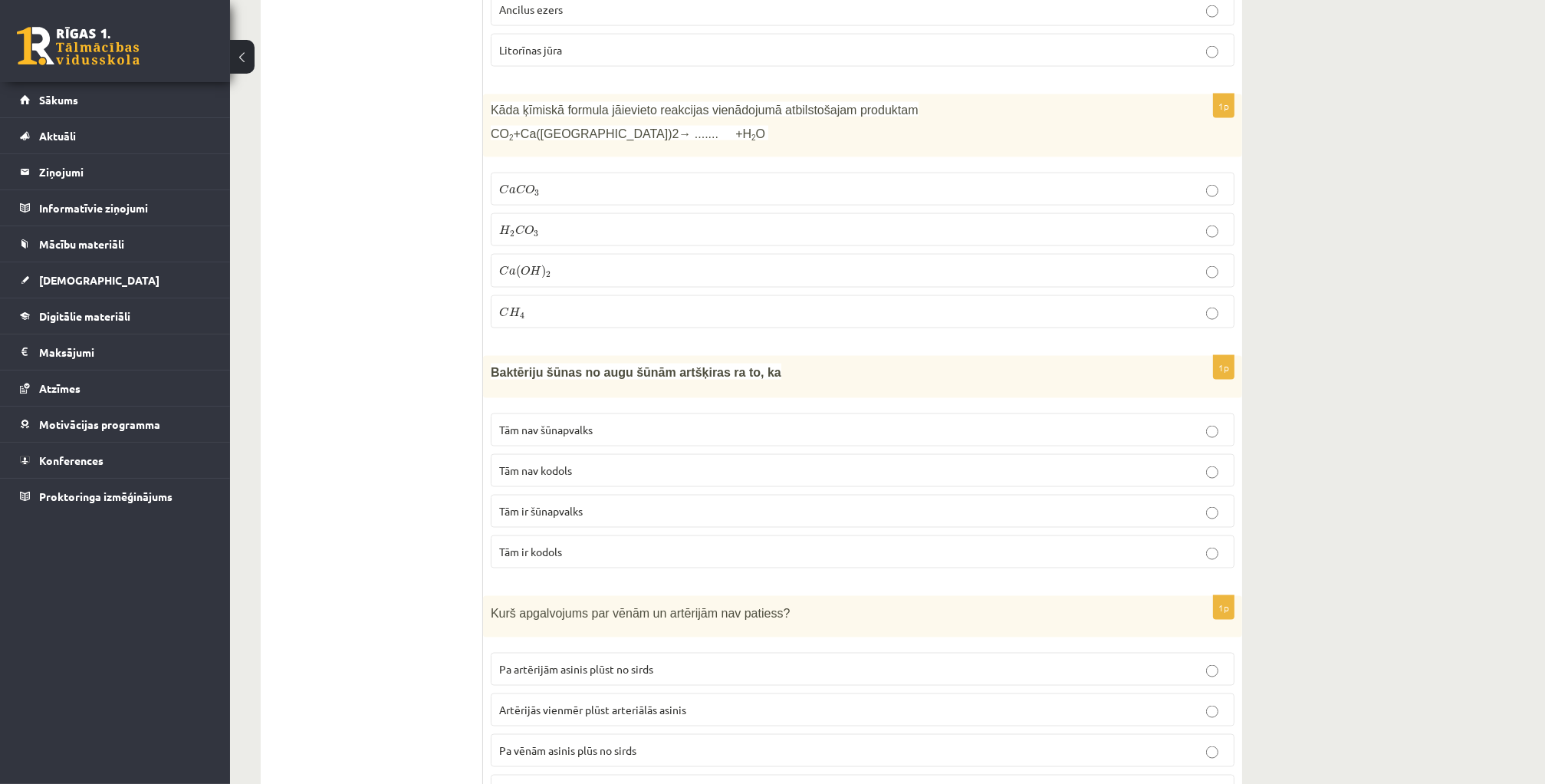
click at [575, 181] on p "C a C O 3 C a C O 3" at bounding box center [863, 189] width 727 height 16
click at [610, 421] on p "Tām nav šūnapvalks" at bounding box center [863, 429] width 727 height 16
drag, startPoint x: 598, startPoint y: 443, endPoint x: 595, endPoint y: 450, distance: 7.6
click at [595, 463] on p "Tām nav kodols" at bounding box center [863, 470] width 727 height 16
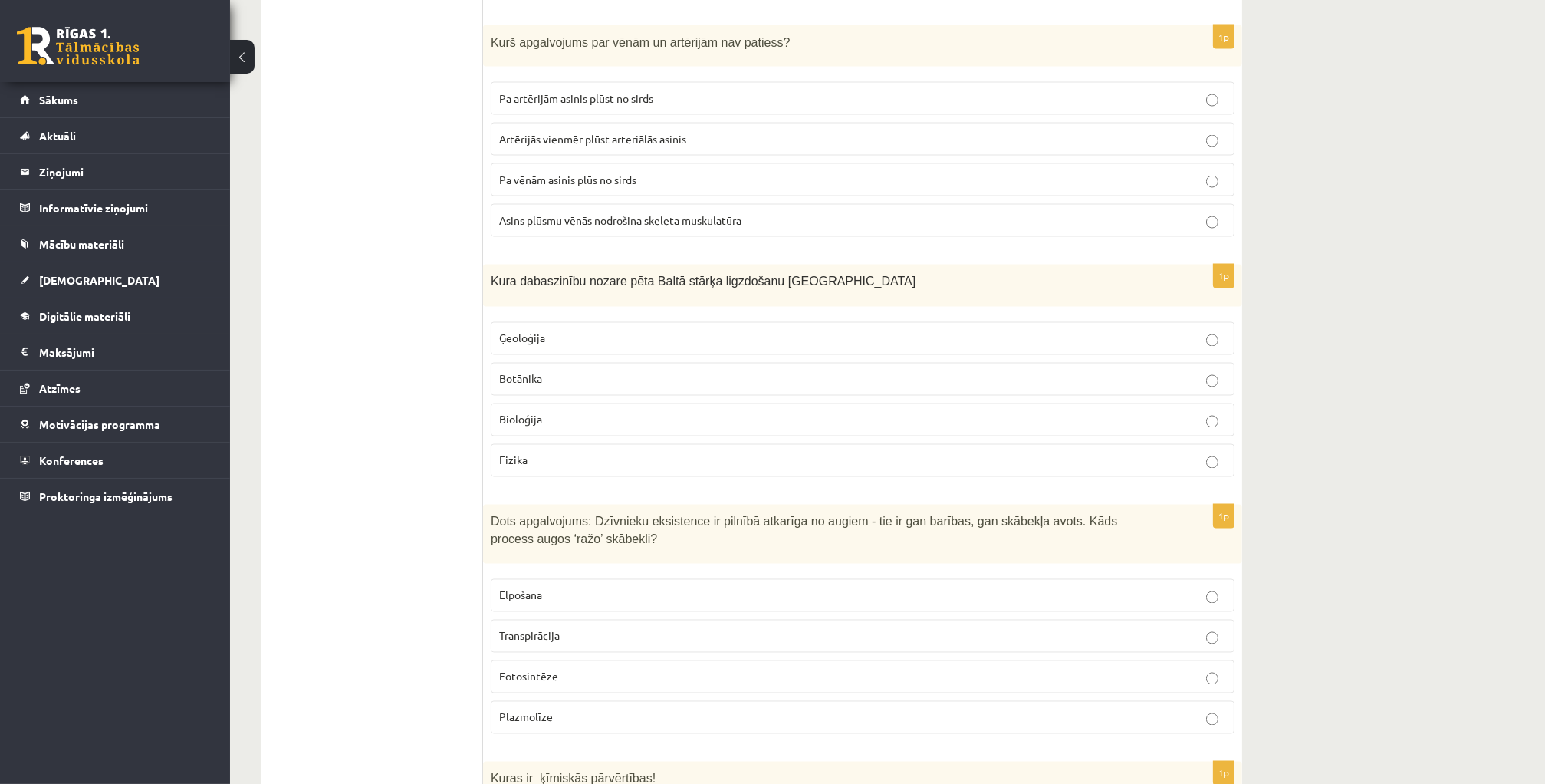
scroll to position [3573, 0]
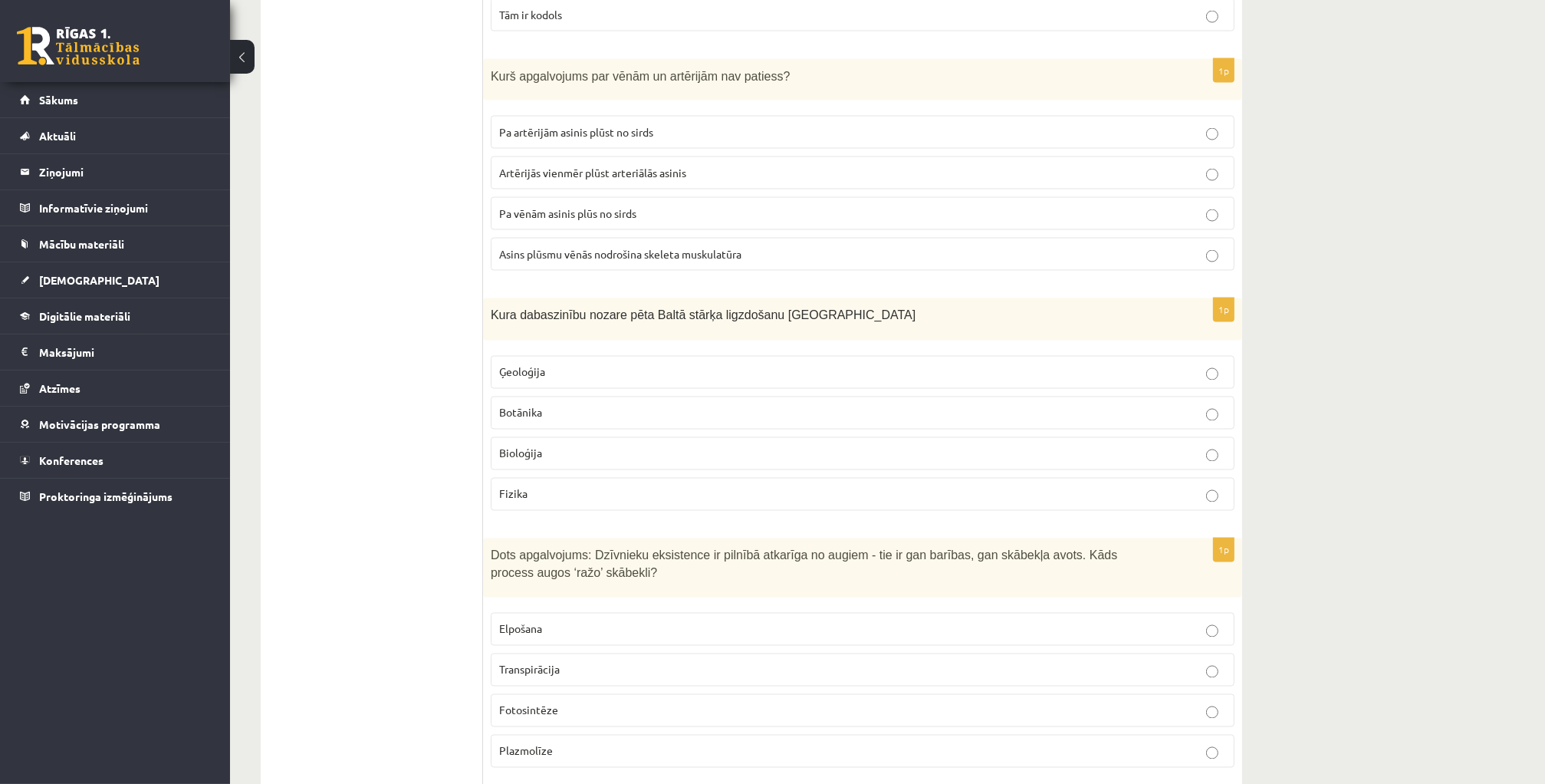
click at [699, 164] on p "Artērijās vienmēr plūst arteriālās asinis" at bounding box center [863, 172] width 727 height 16
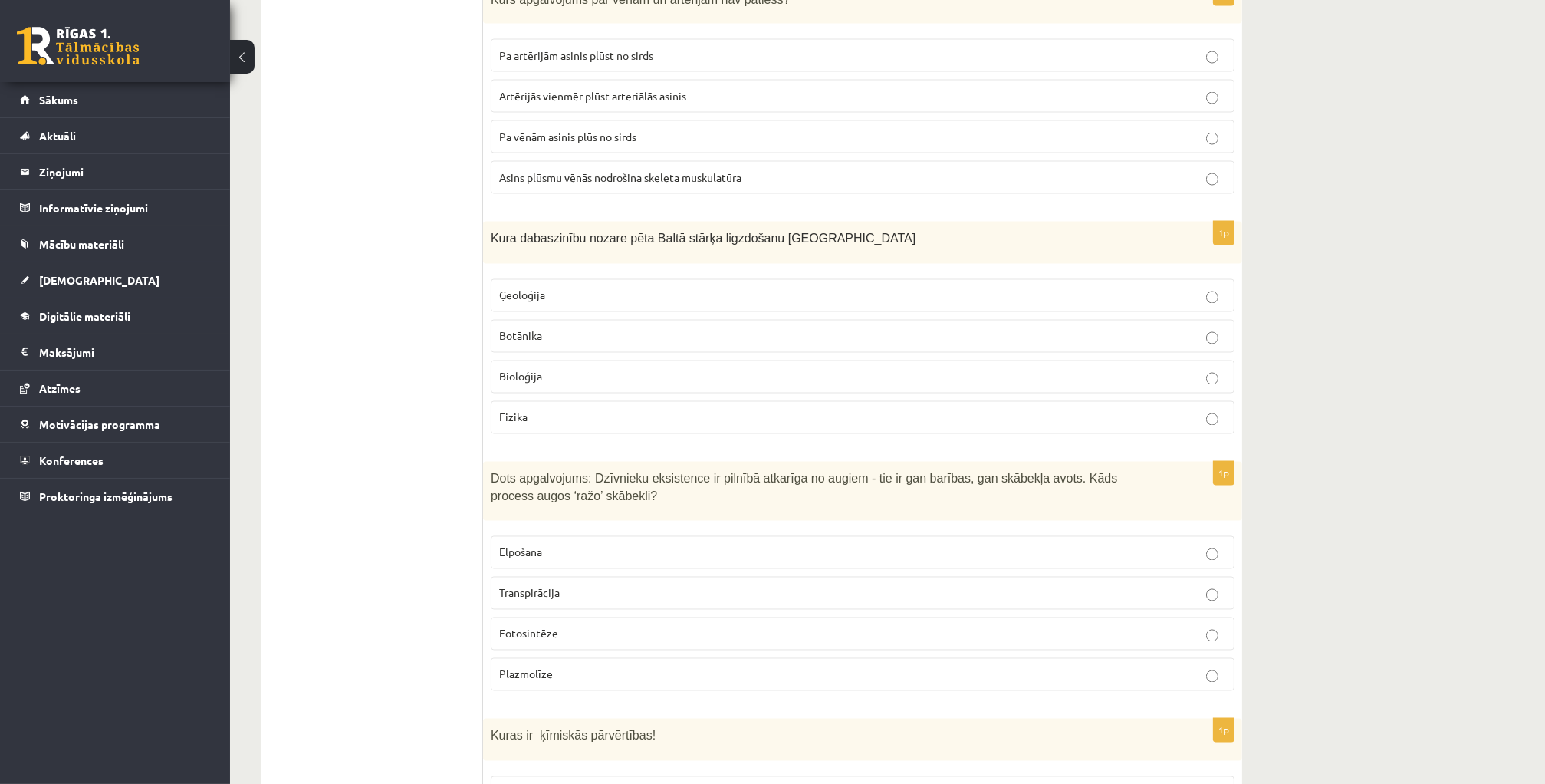
click at [573, 288] on p "Ģeoloģija" at bounding box center [863, 295] width 727 height 16
click at [576, 368] on p "Bioloģija" at bounding box center [863, 376] width 727 height 16
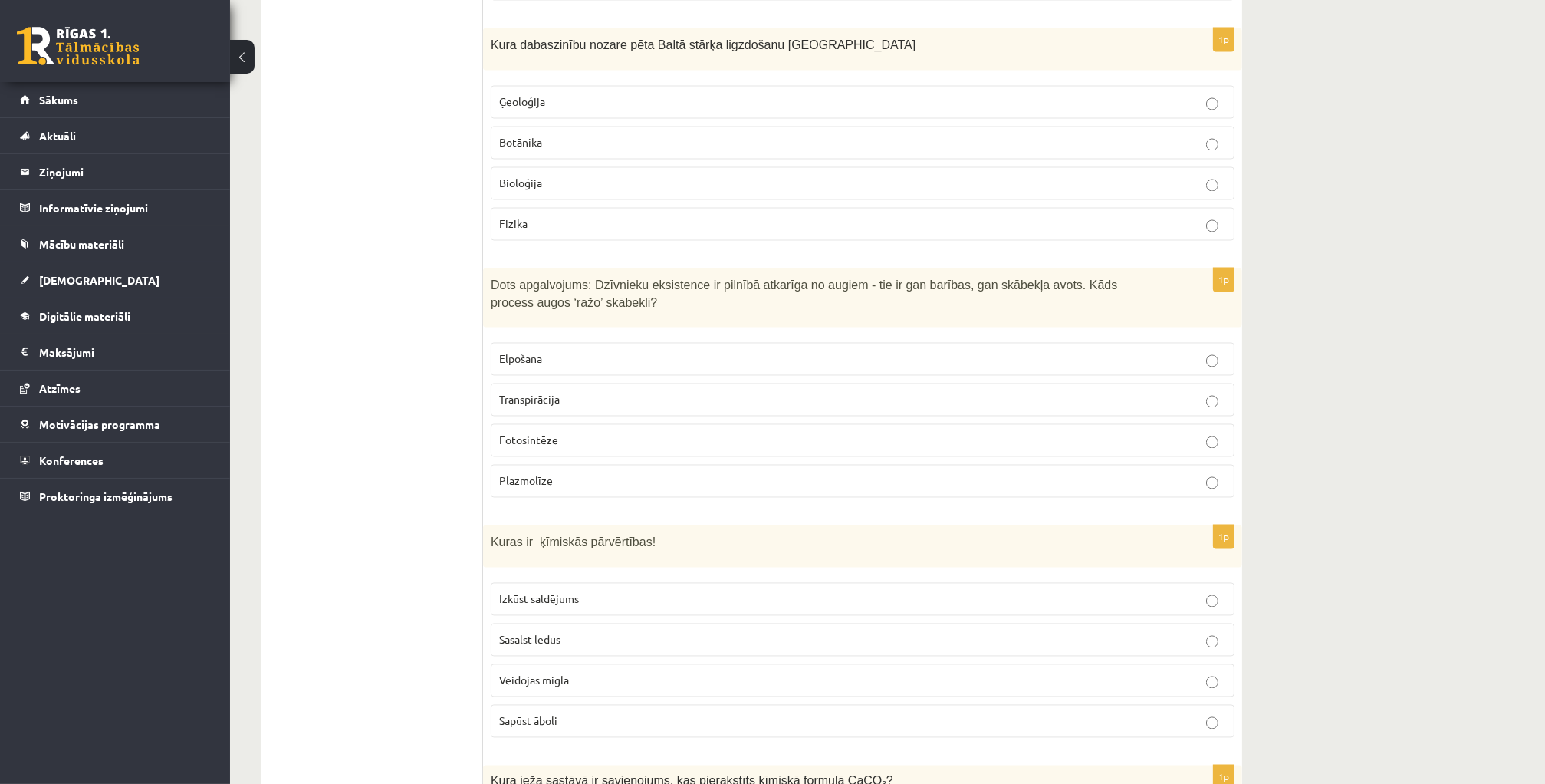
scroll to position [3880, 0]
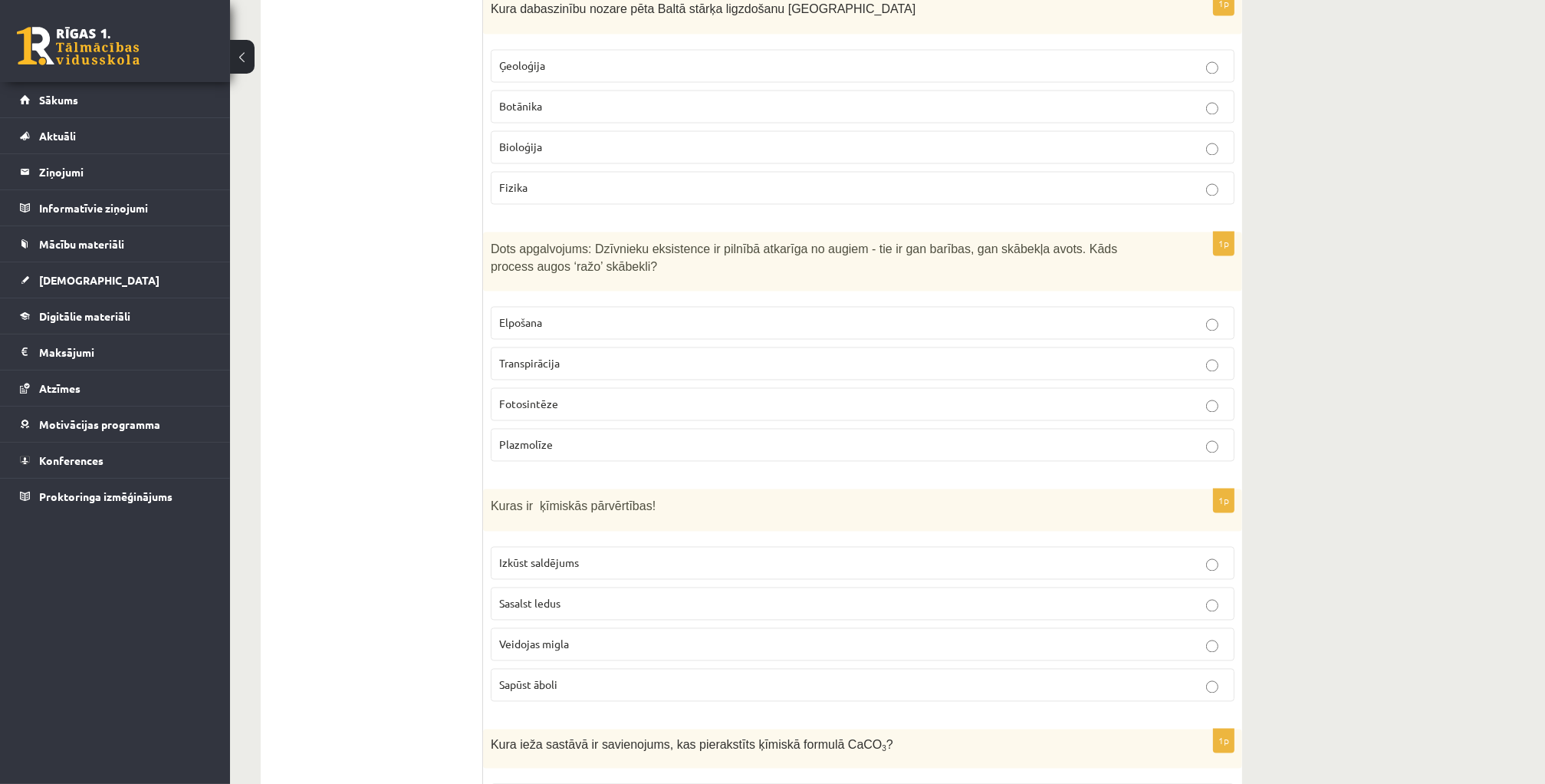
click at [542, 396] on span "Fotosintēze" at bounding box center [528, 403] width 59 height 13
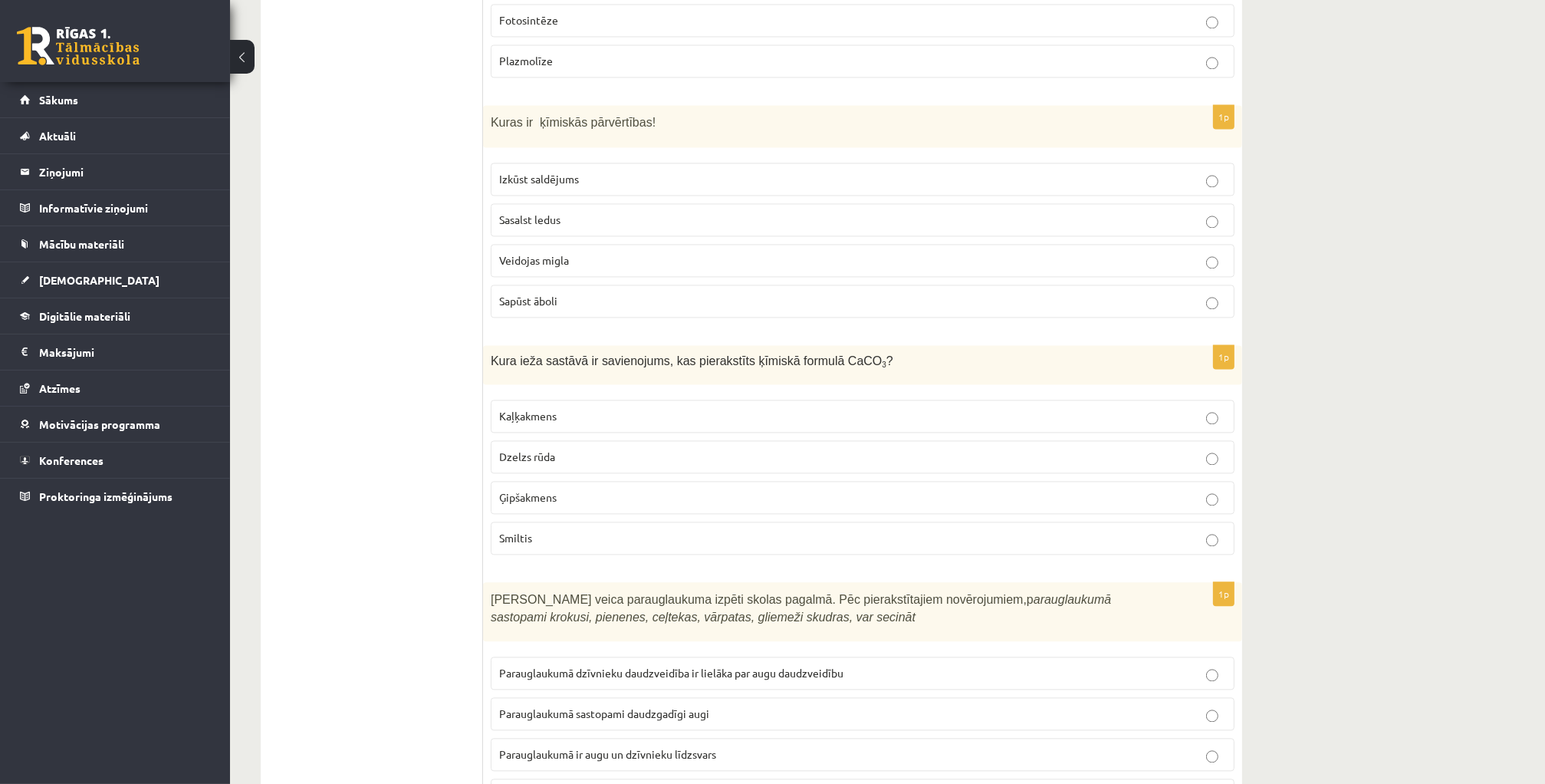
scroll to position [4339, 0]
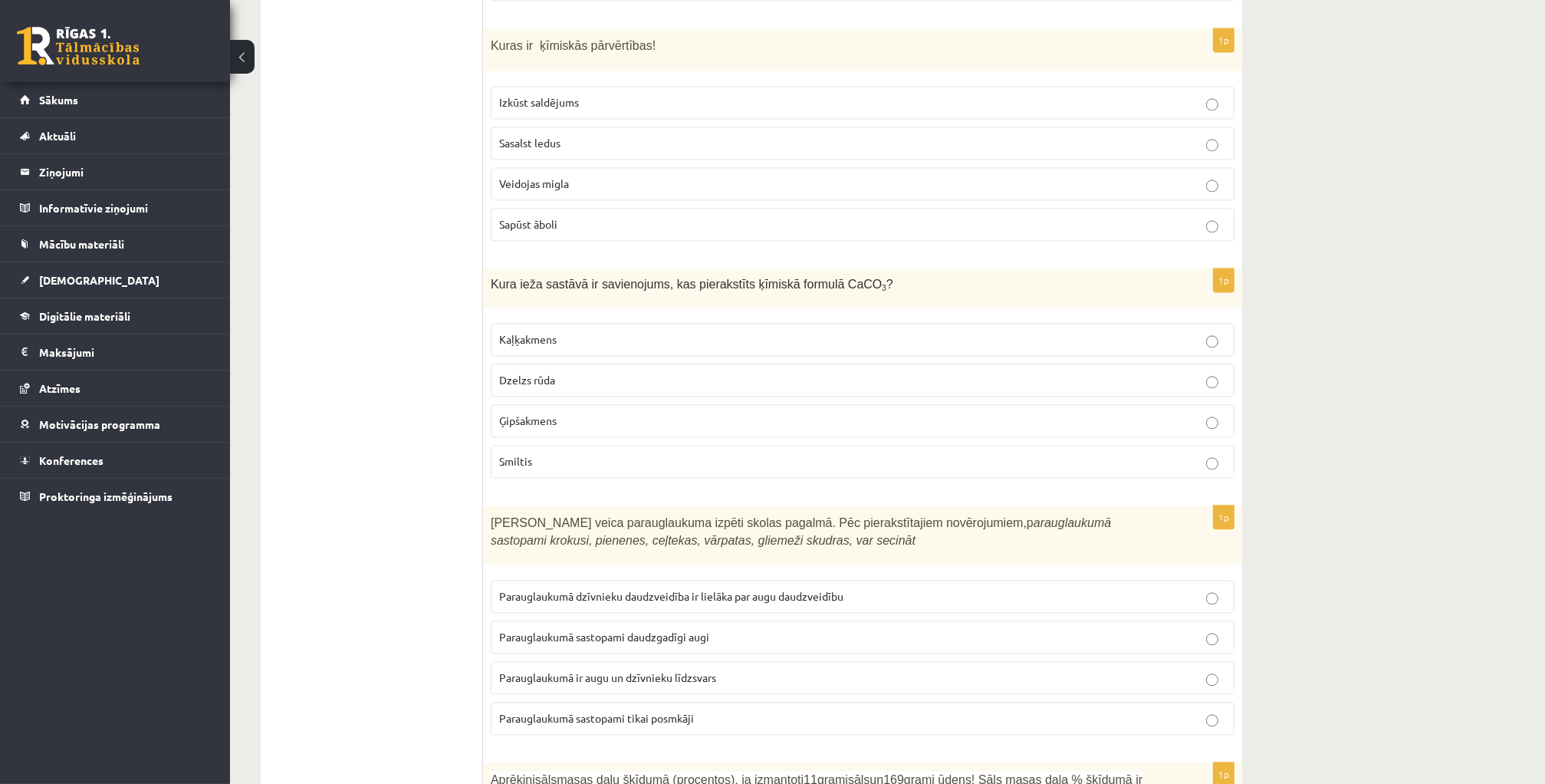
click at [599, 135] on p "Sasalst ledus" at bounding box center [863, 142] width 727 height 16
click at [558, 216] on p "Sapūst āboli" at bounding box center [863, 224] width 727 height 16
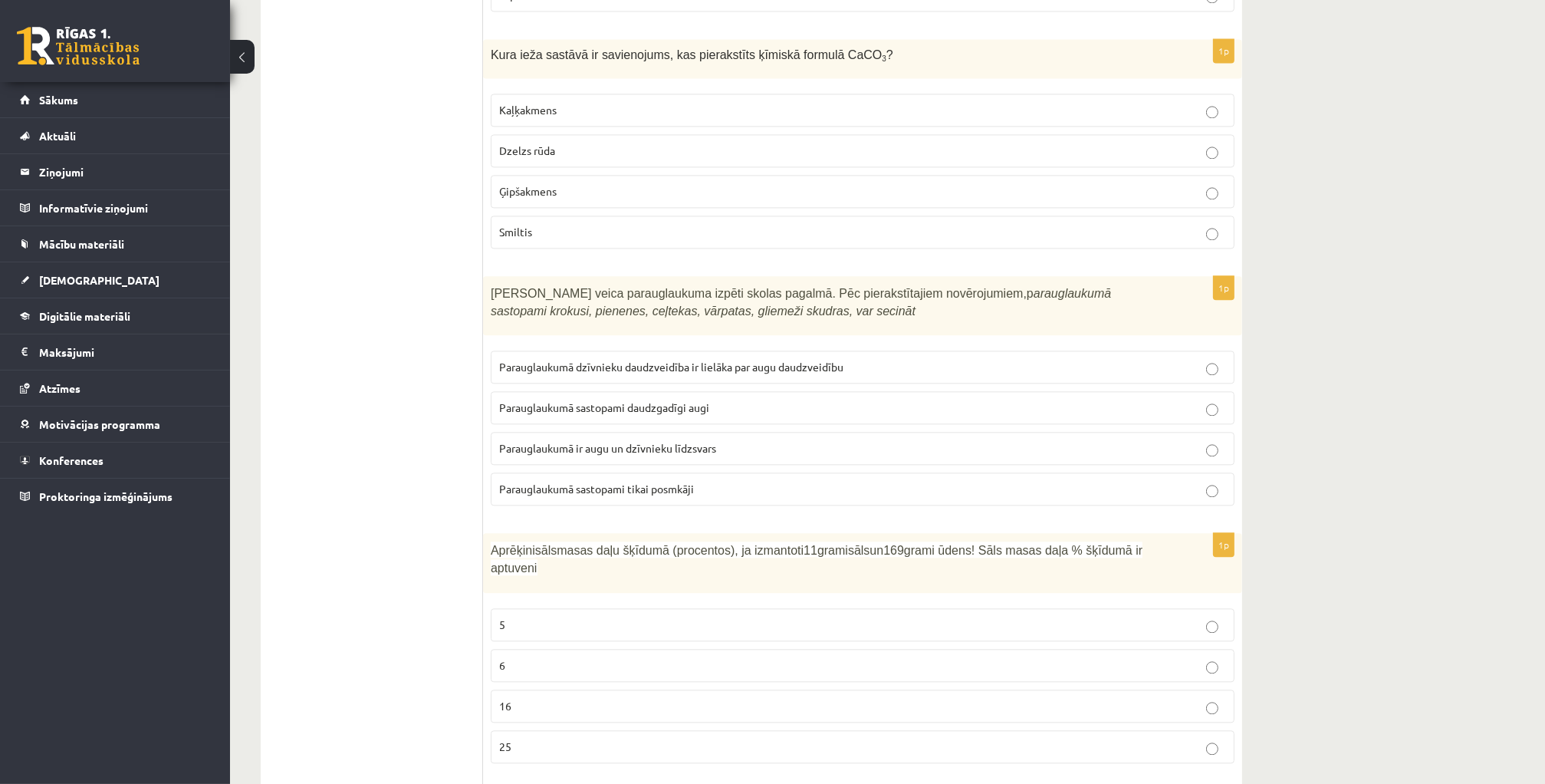
scroll to position [4569, 0]
click at [588, 101] on p "Kaļķakmens" at bounding box center [863, 109] width 727 height 16
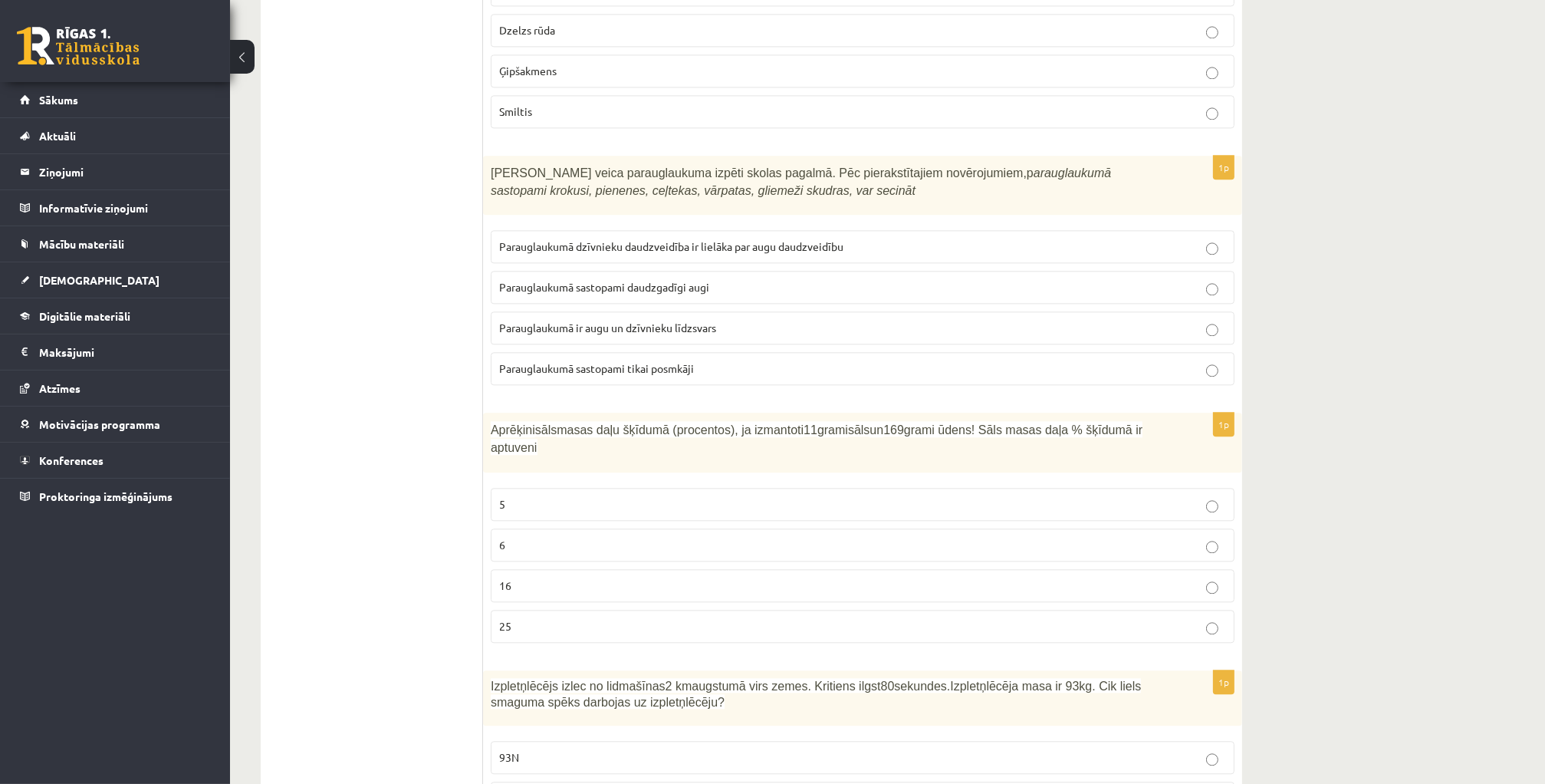
scroll to position [4723, 0]
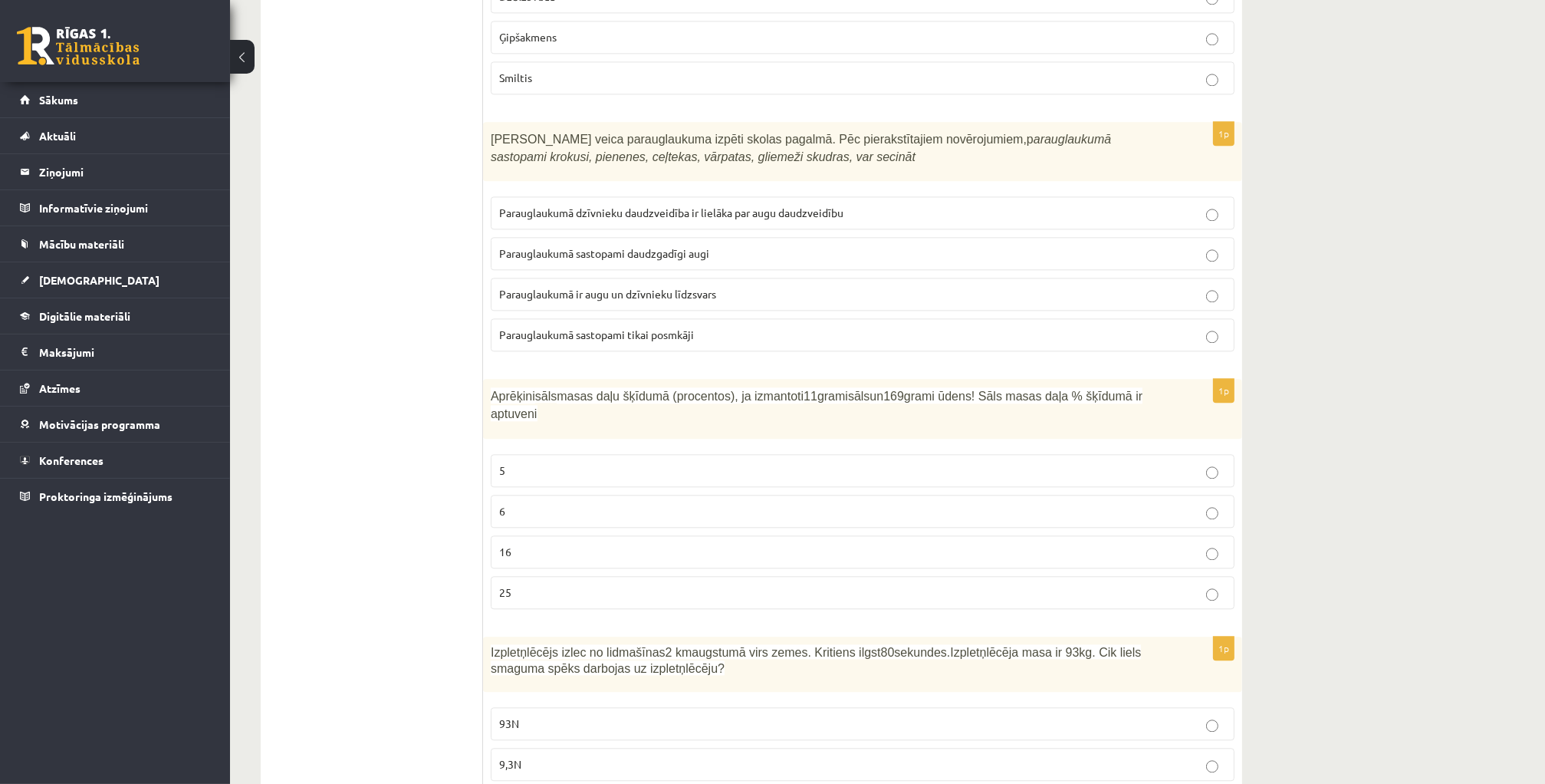
click at [809, 286] on p "Parauglaukumā ir augu un dzīvnieku līdzsvars" at bounding box center [863, 293] width 727 height 16
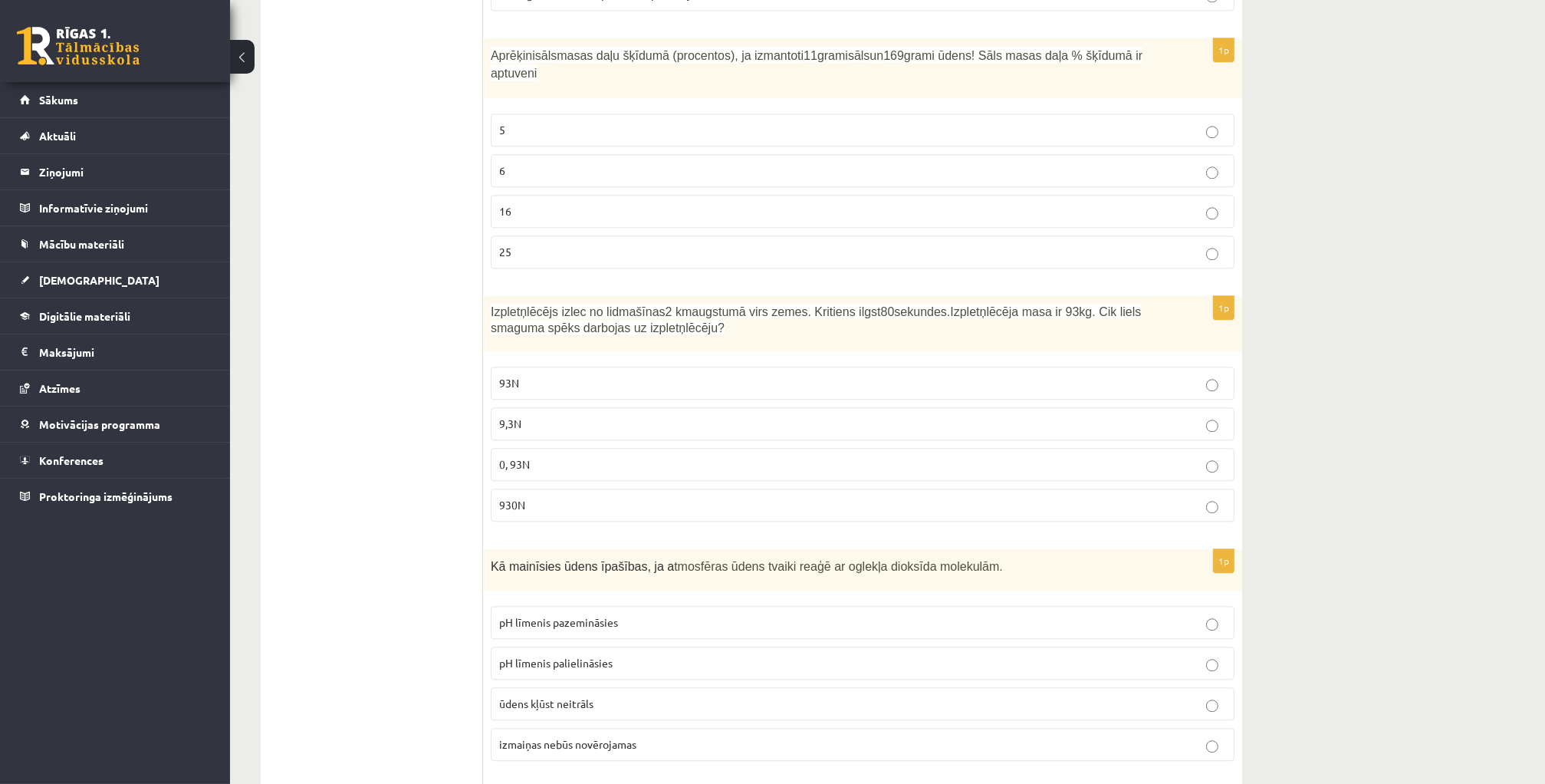
scroll to position [5030, 0]
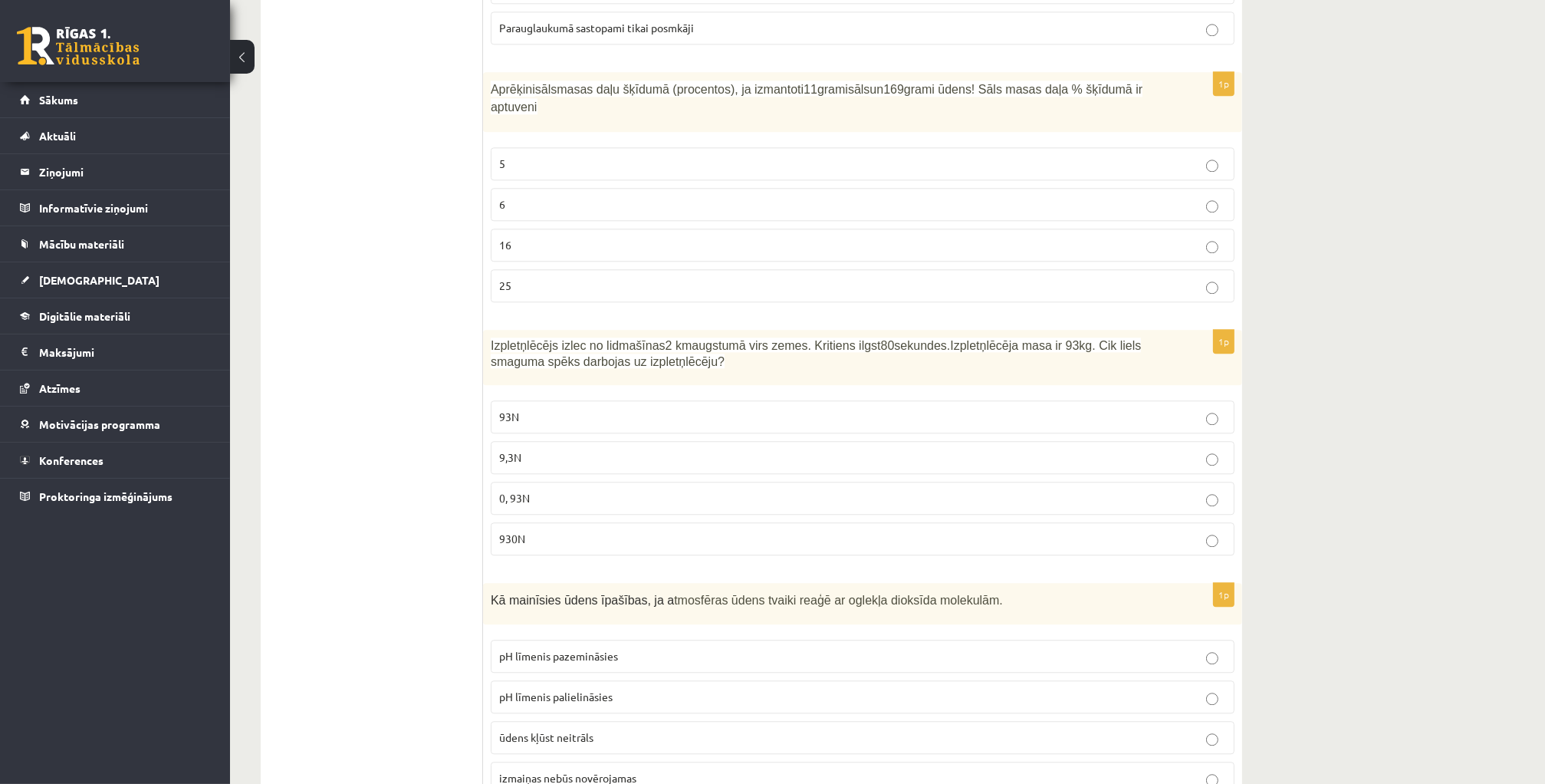
click at [531, 196] on p "6" at bounding box center [863, 204] width 727 height 16
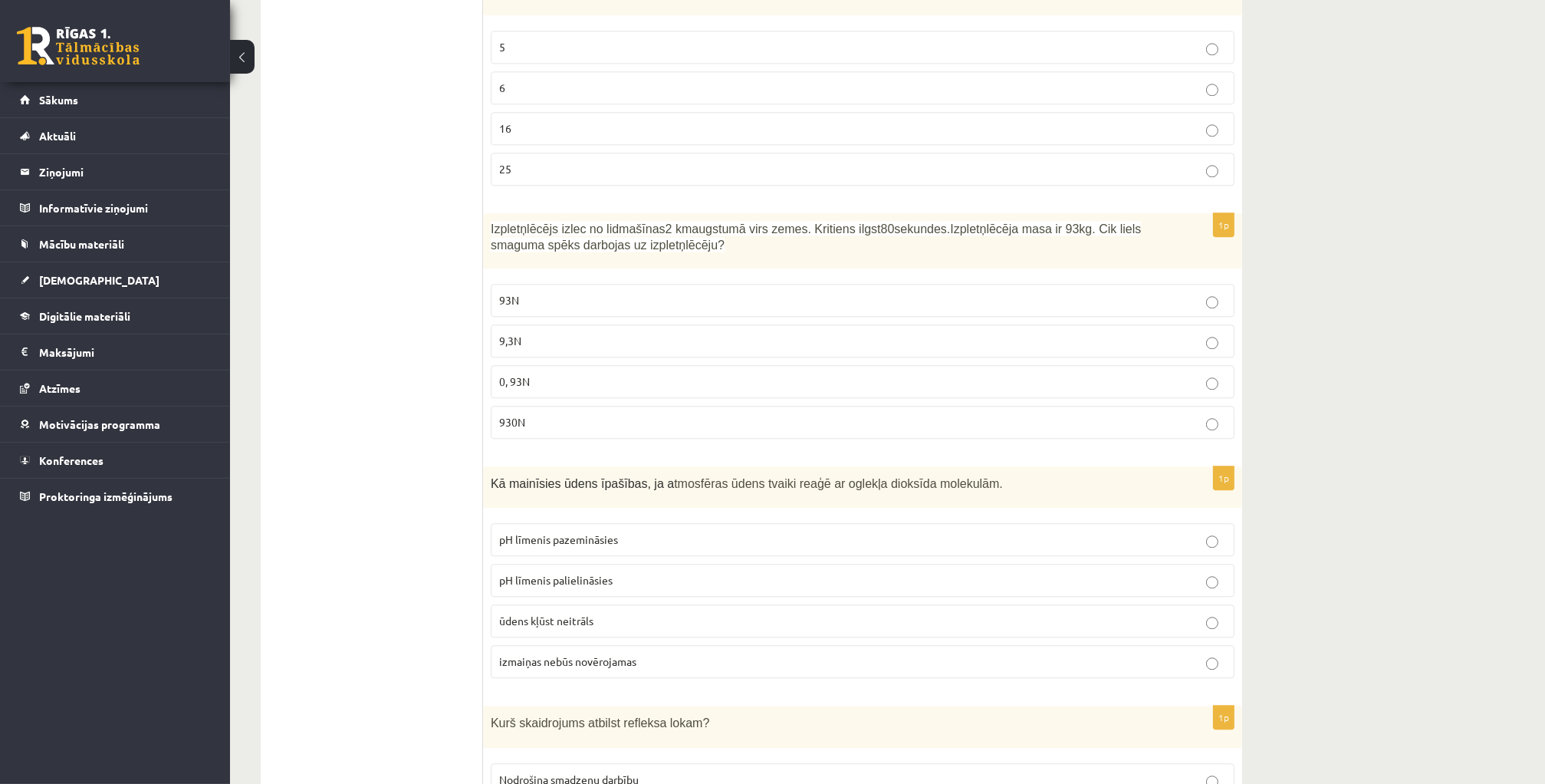
scroll to position [5183, 0]
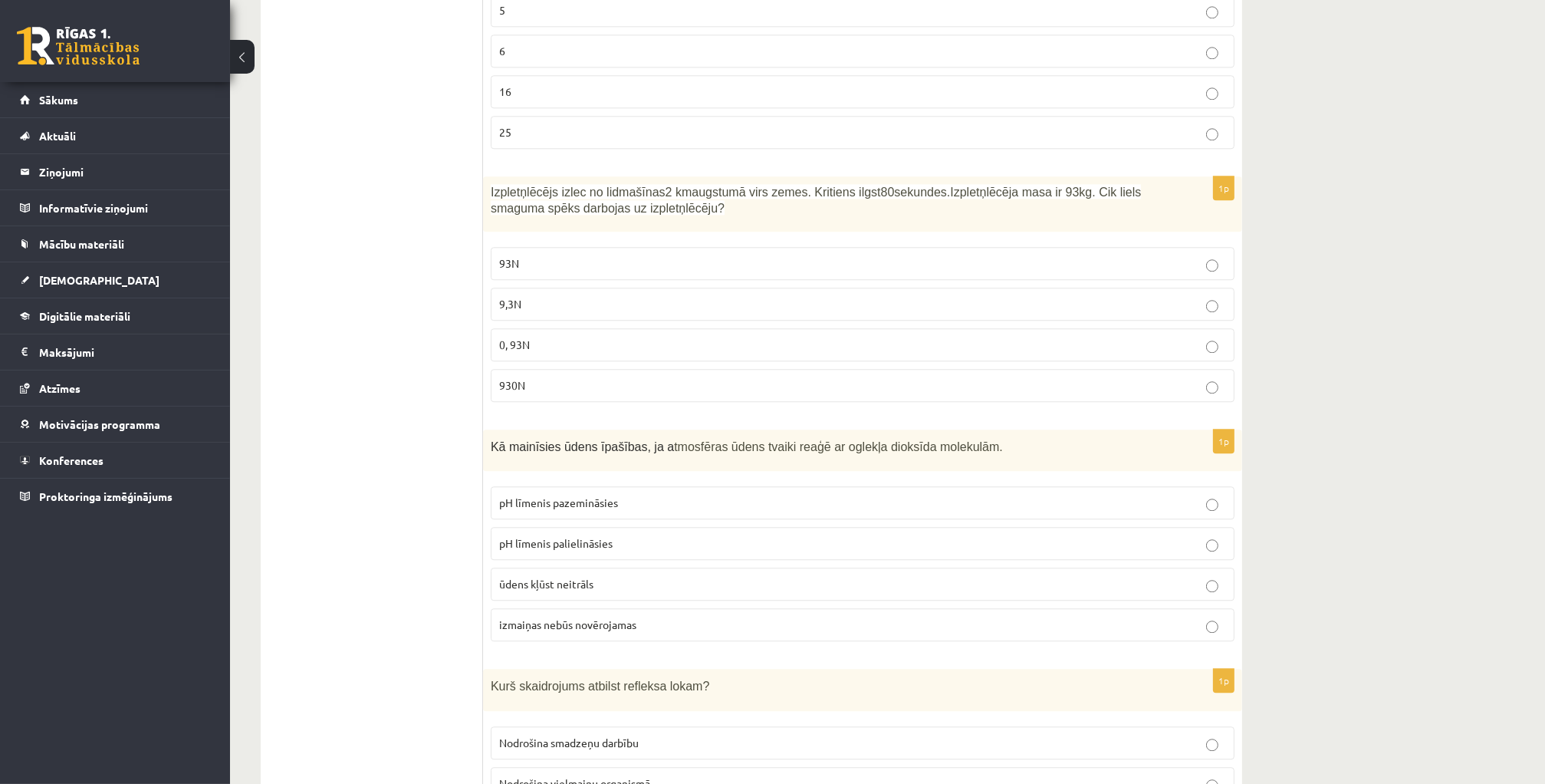
click at [606, 377] on p "930N" at bounding box center [863, 385] width 727 height 16
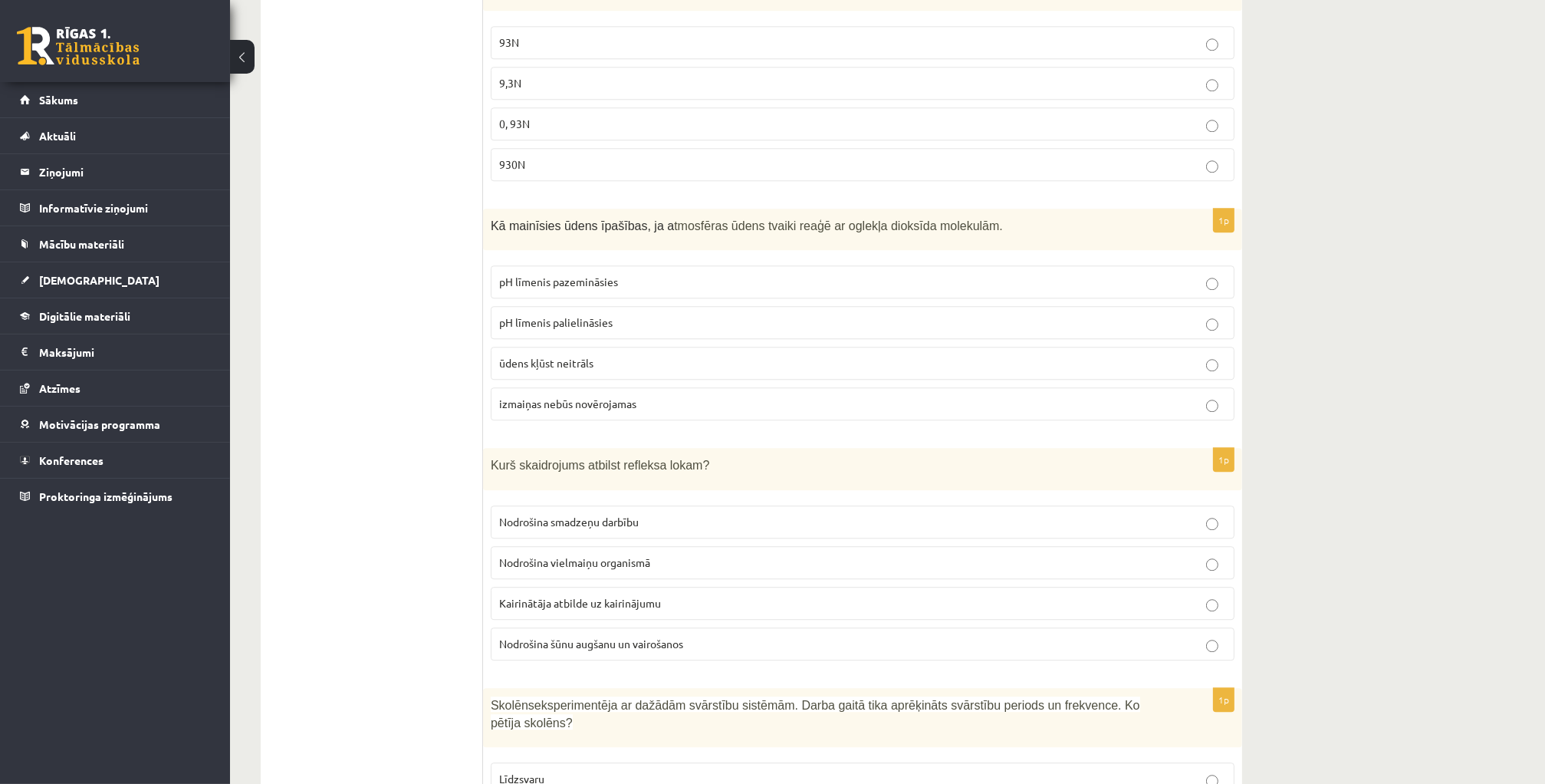
scroll to position [5413, 0]
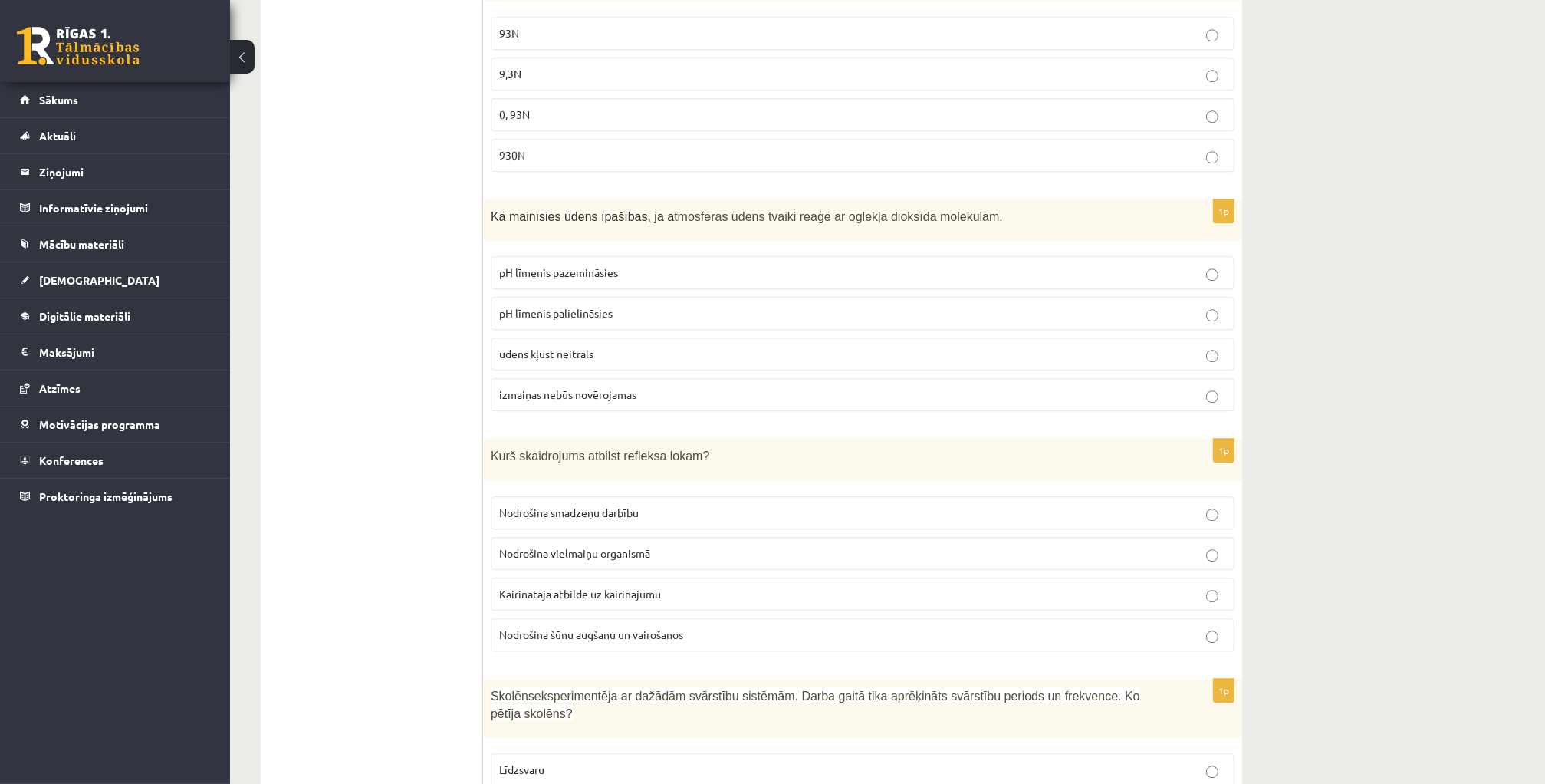
click at [592, 306] on span "pH līmenis palielināsies" at bounding box center [556, 313] width 114 height 13
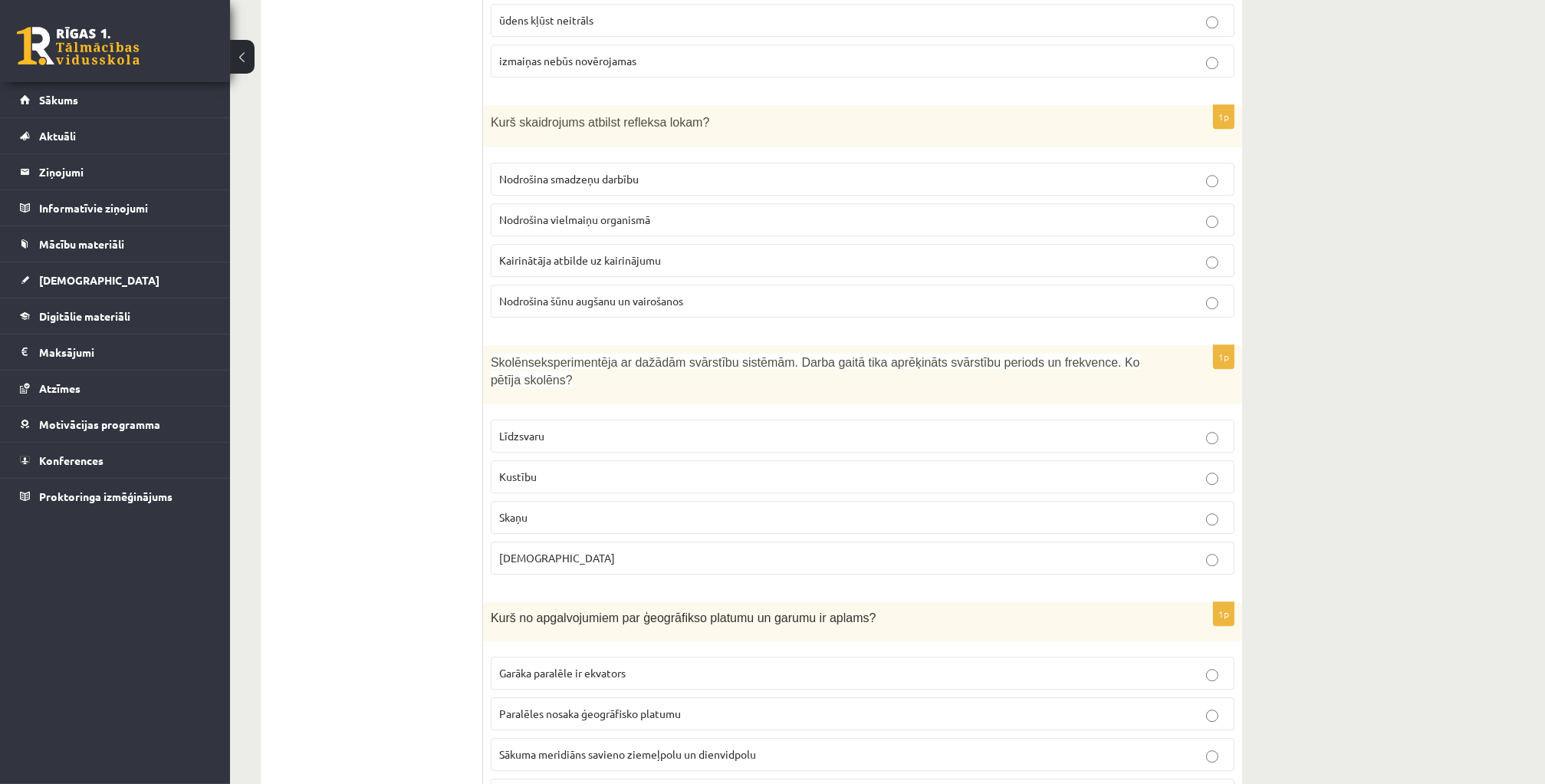
scroll to position [5720, 0]
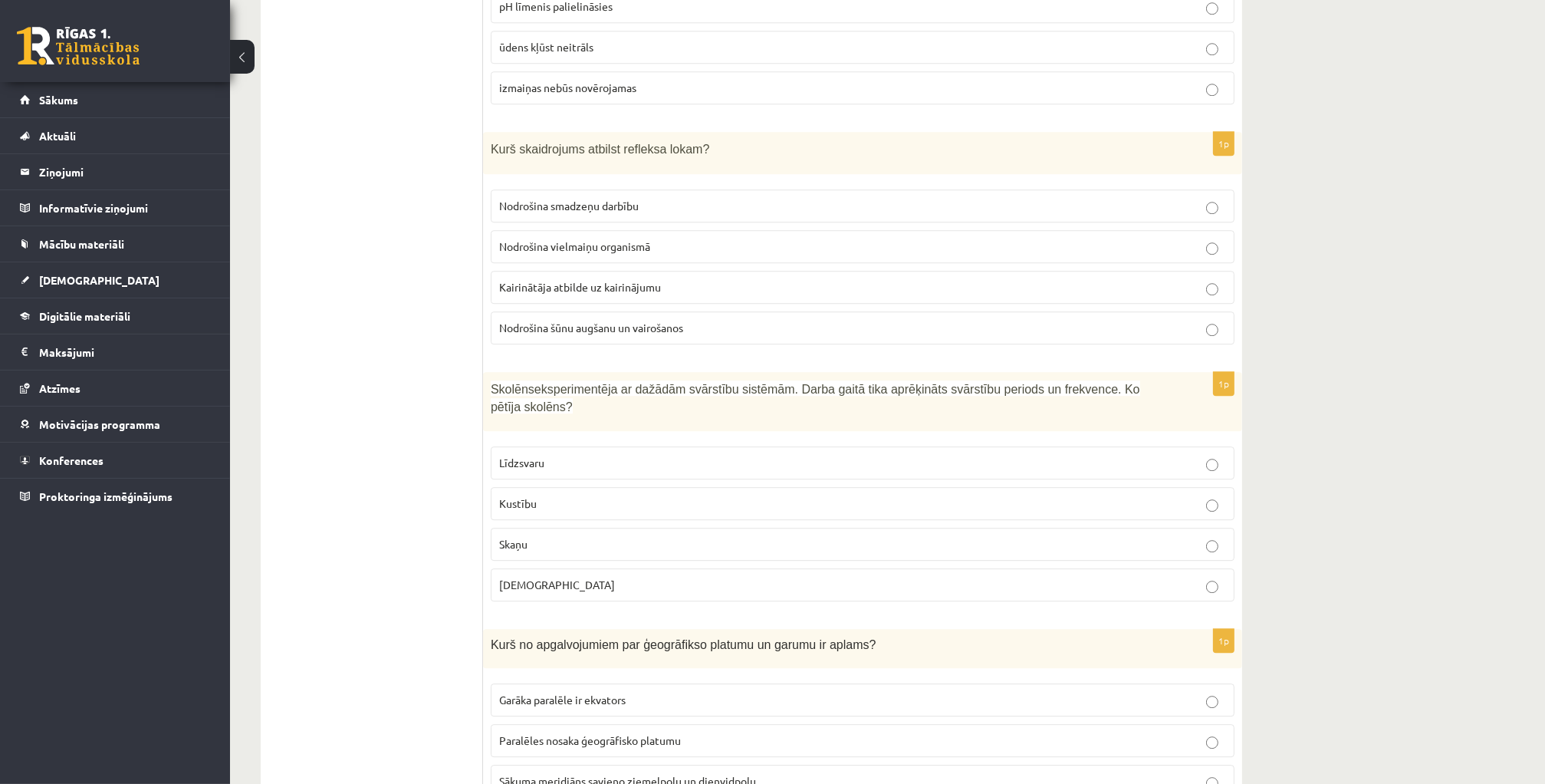
click at [667, 198] on p "Nodrošina smadzeņu darbību" at bounding box center [863, 206] width 727 height 16
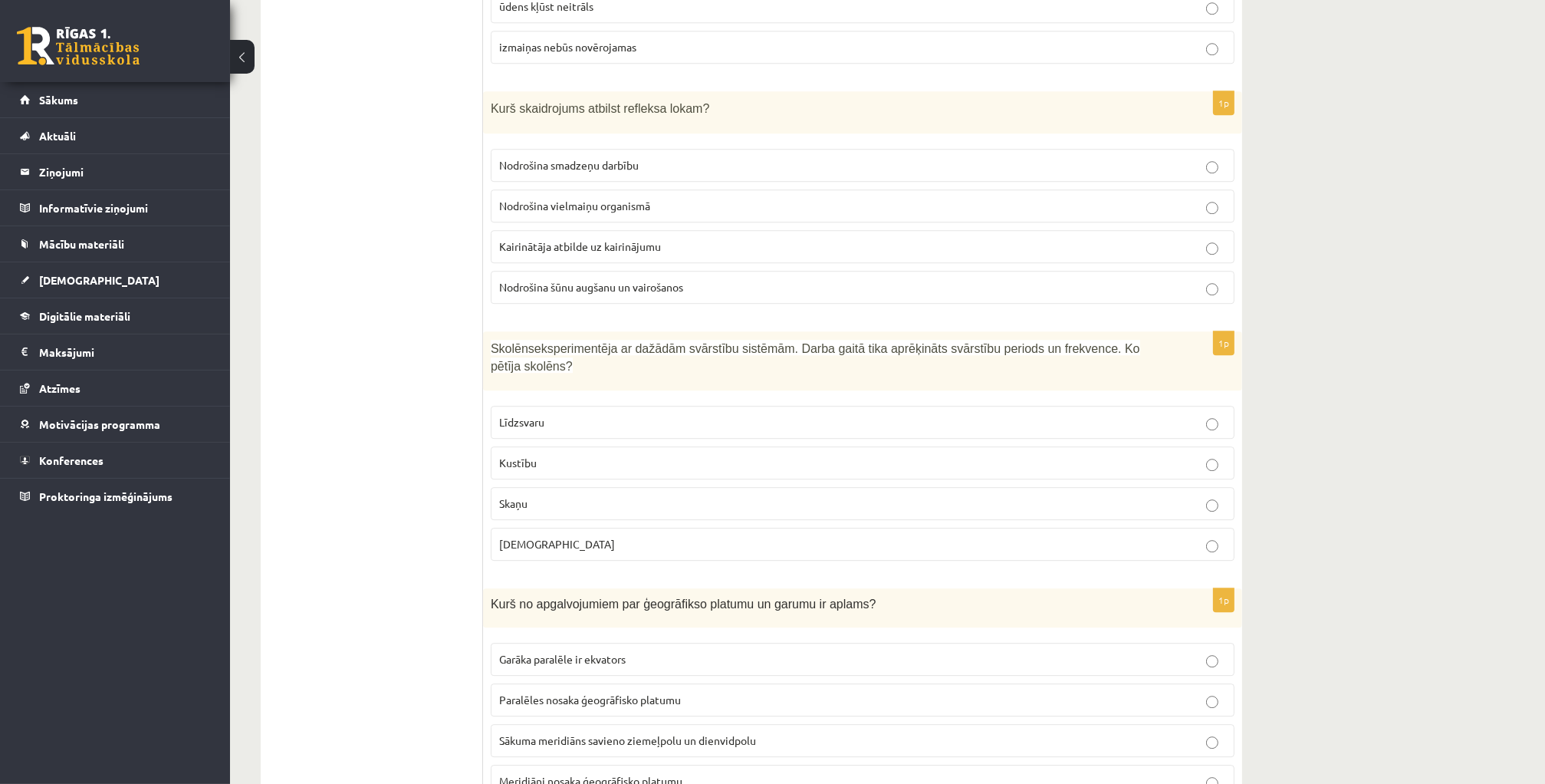
scroll to position [5797, 0]
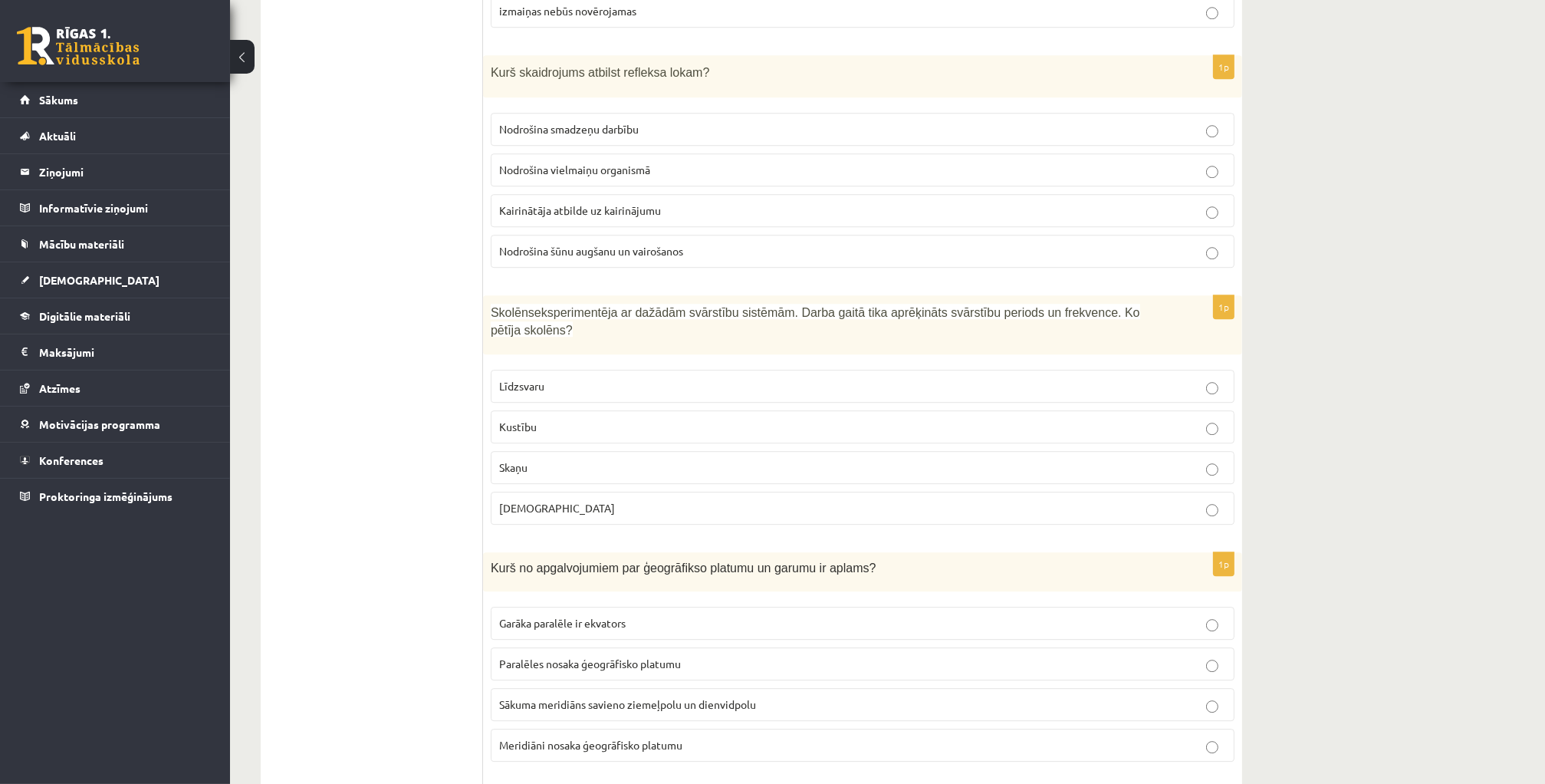
drag, startPoint x: 662, startPoint y: 229, endPoint x: 520, endPoint y: 267, distance: 147.0
click at [520, 306] on span "Skolēns" at bounding box center [512, 313] width 43 height 13
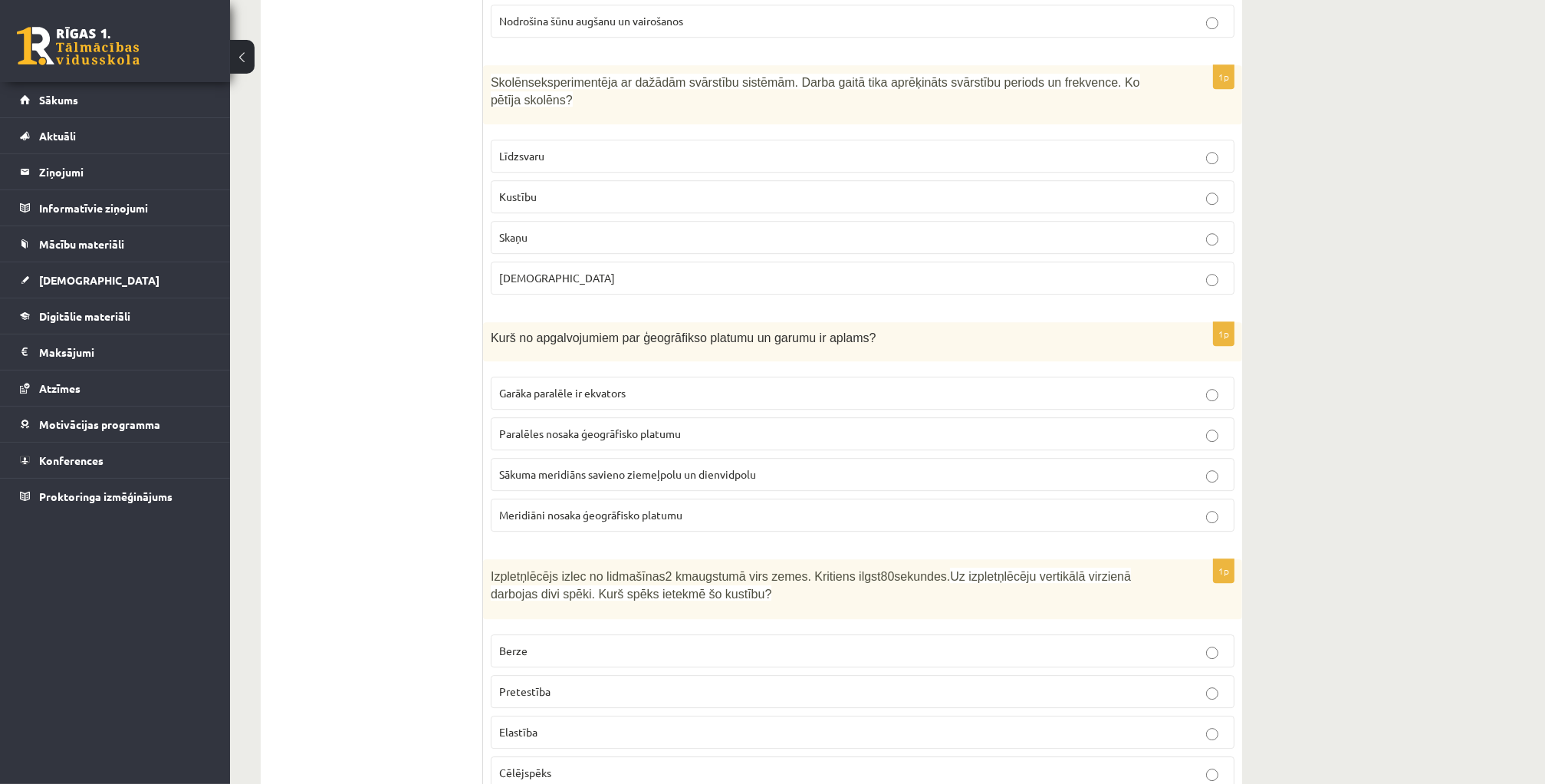
scroll to position [5950, 0]
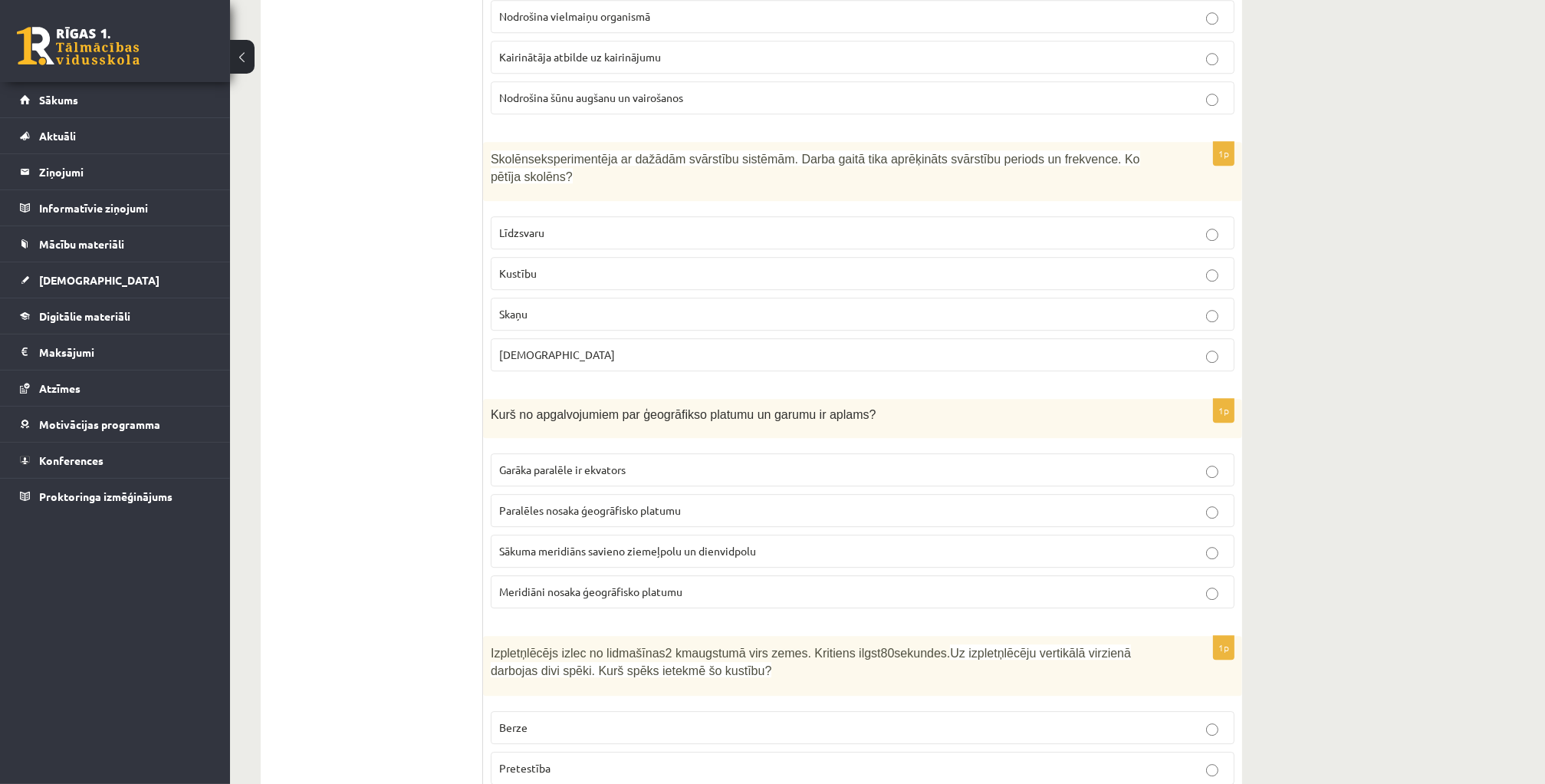
click at [584, 225] on p "Līdzsvaru" at bounding box center [863, 233] width 727 height 16
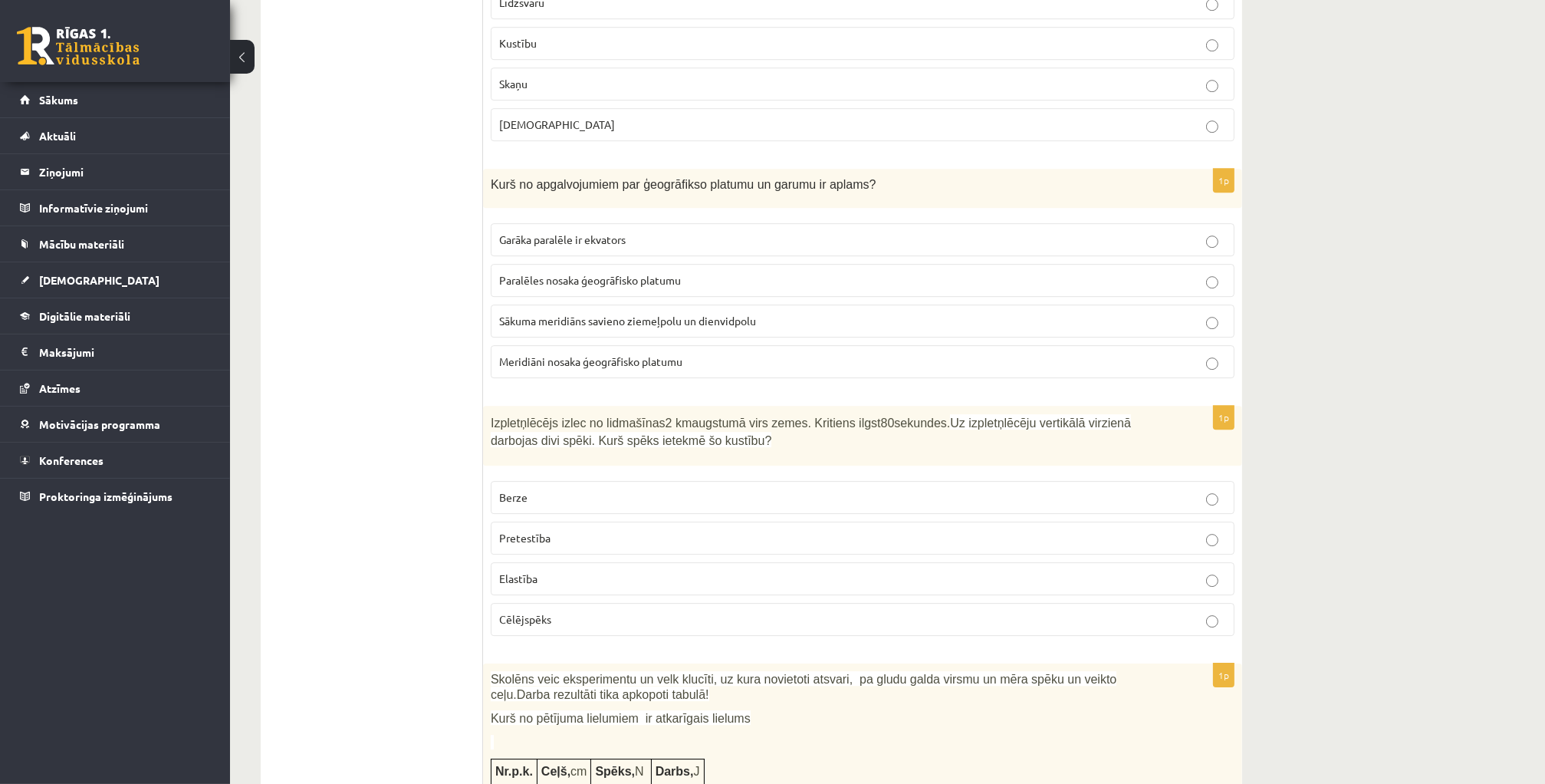
scroll to position [6180, 0]
click at [604, 354] on span "Meridiāni nosaka ģeogrāfisko platumu" at bounding box center [591, 361] width 183 height 13
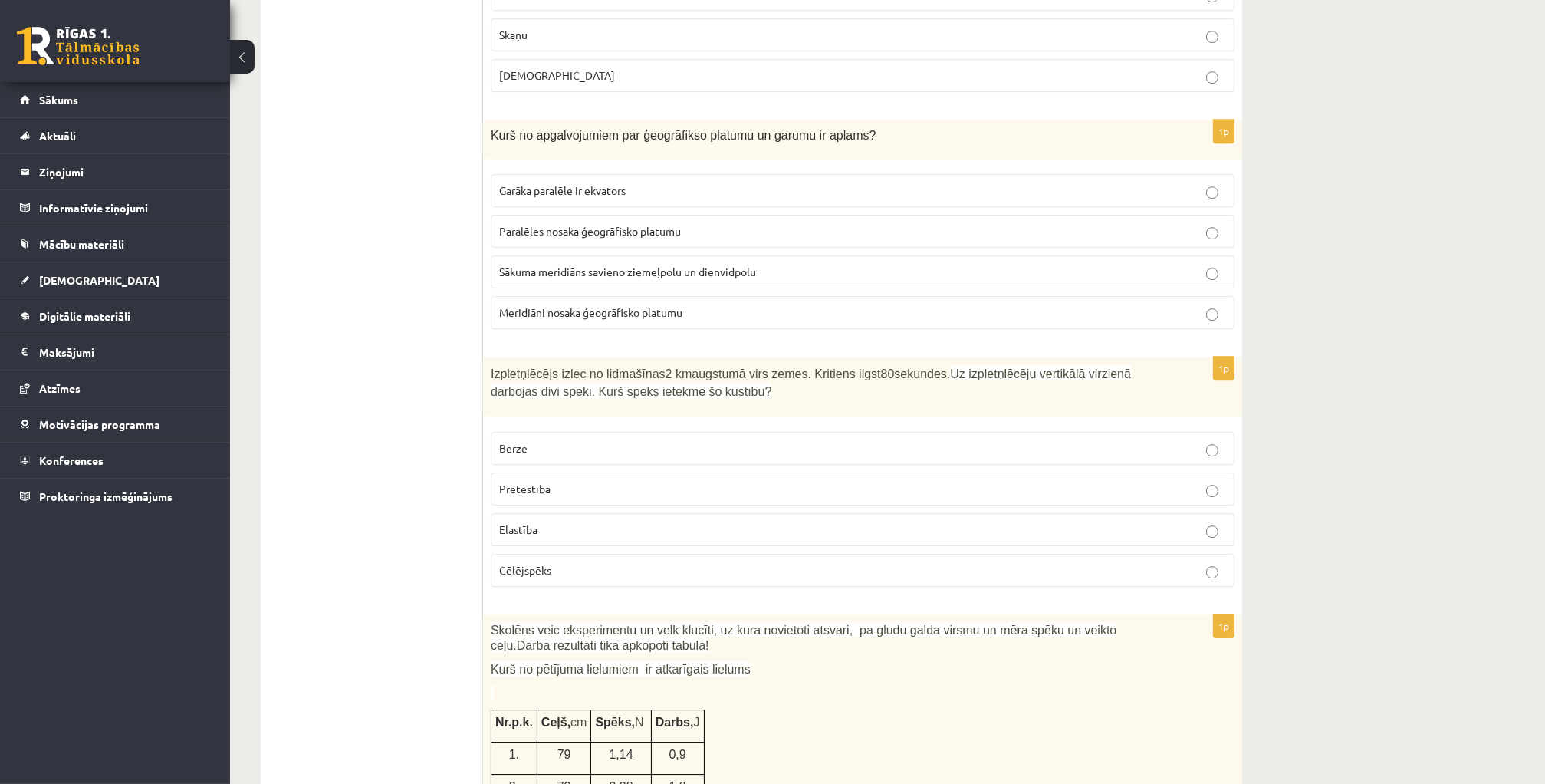
scroll to position [6257, 0]
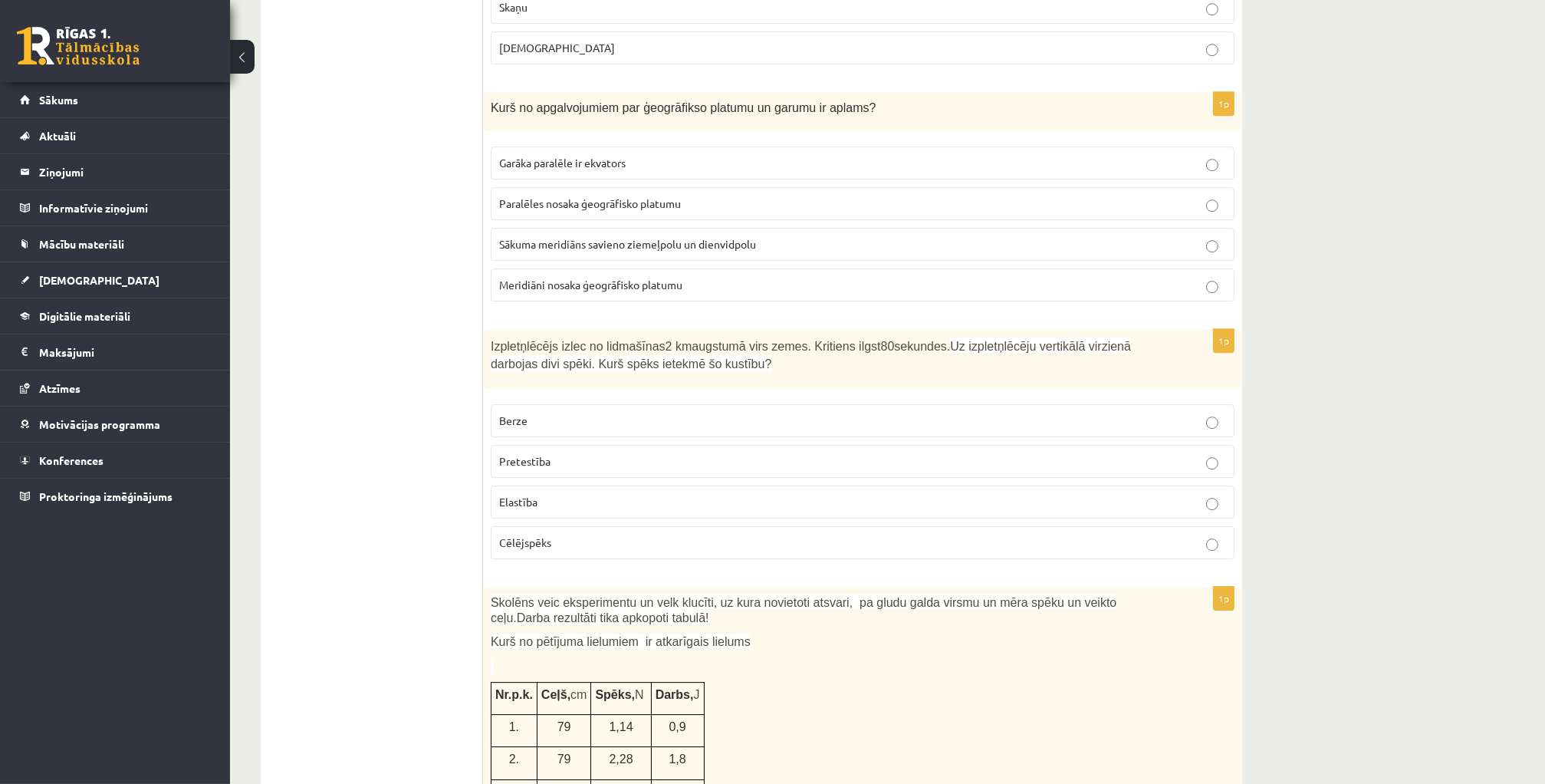
click at [547, 454] on span "Pretestība" at bounding box center [524, 461] width 51 height 13
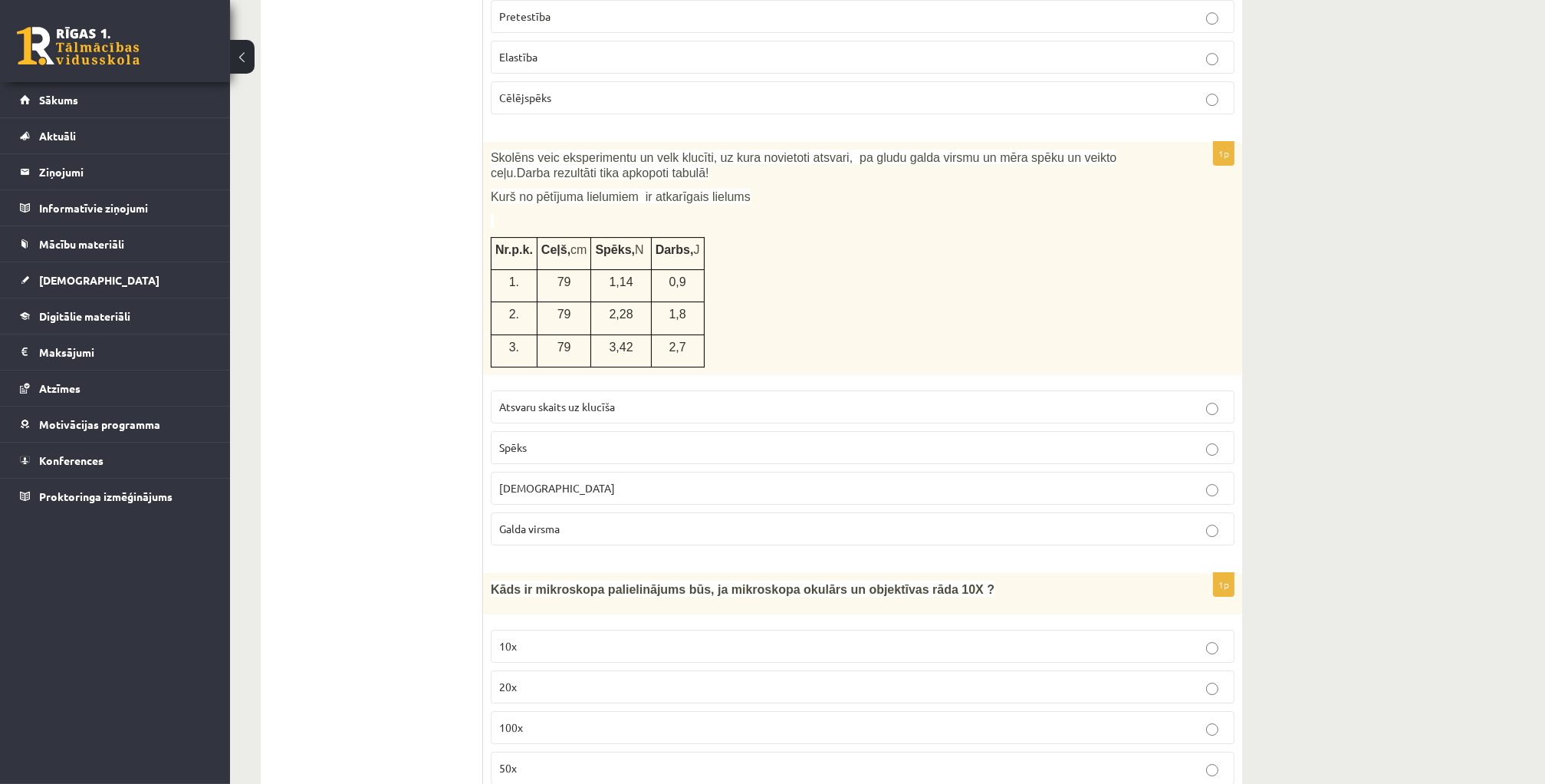
scroll to position [6716, 0]
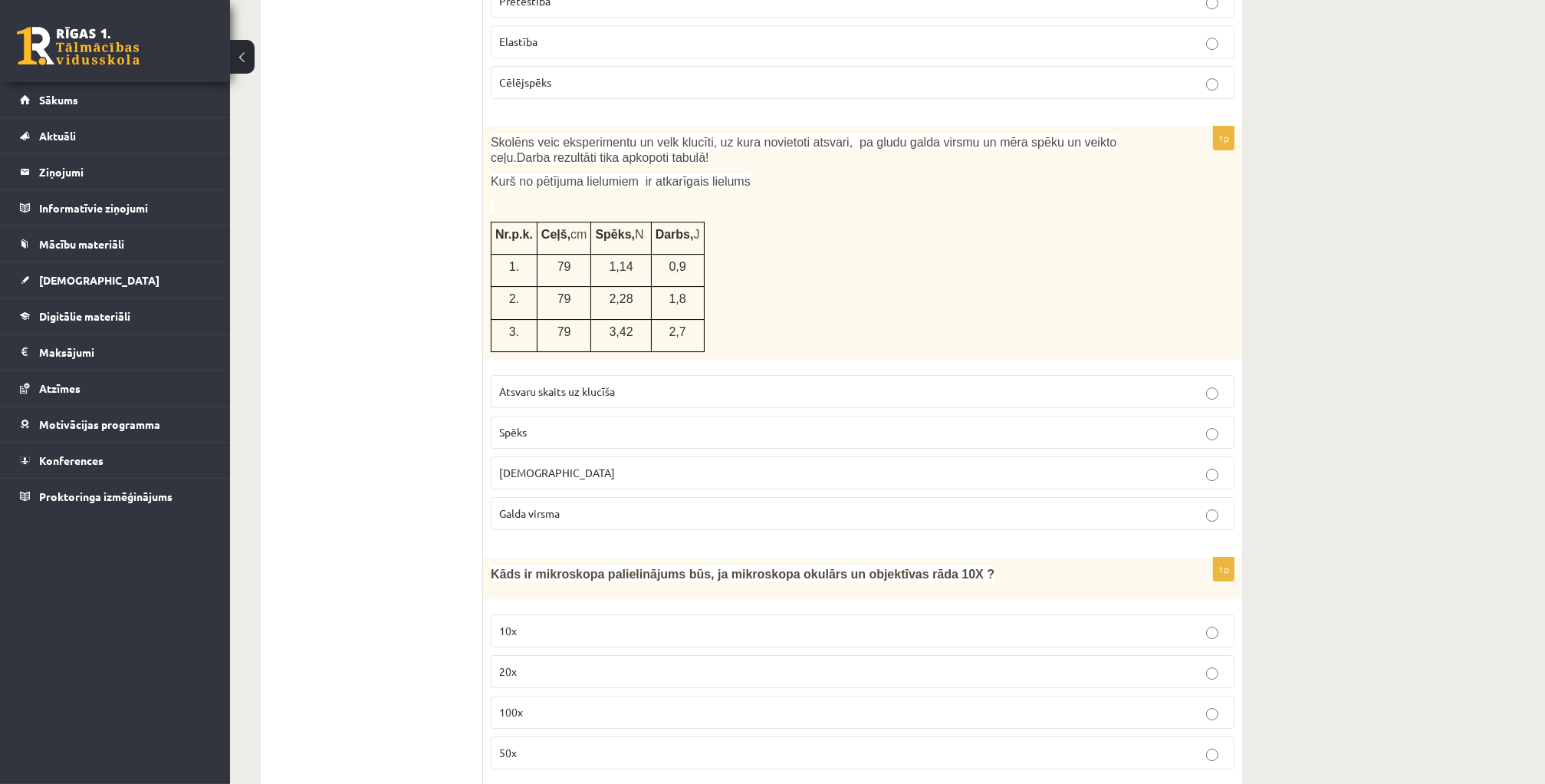
click at [568, 384] on p "Atsvaru skaits uz klucīša" at bounding box center [863, 392] width 727 height 16
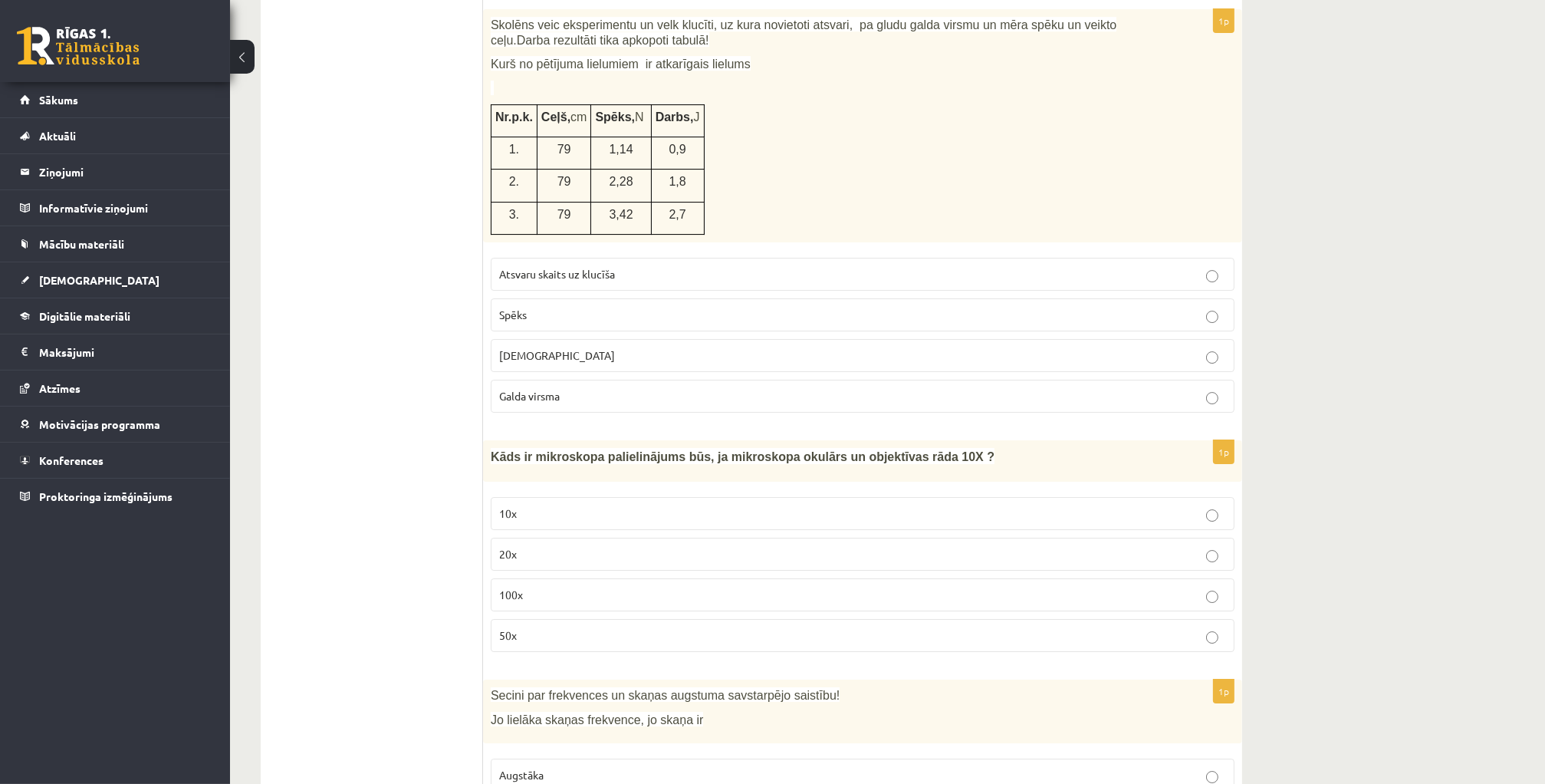
scroll to position [6869, 0]
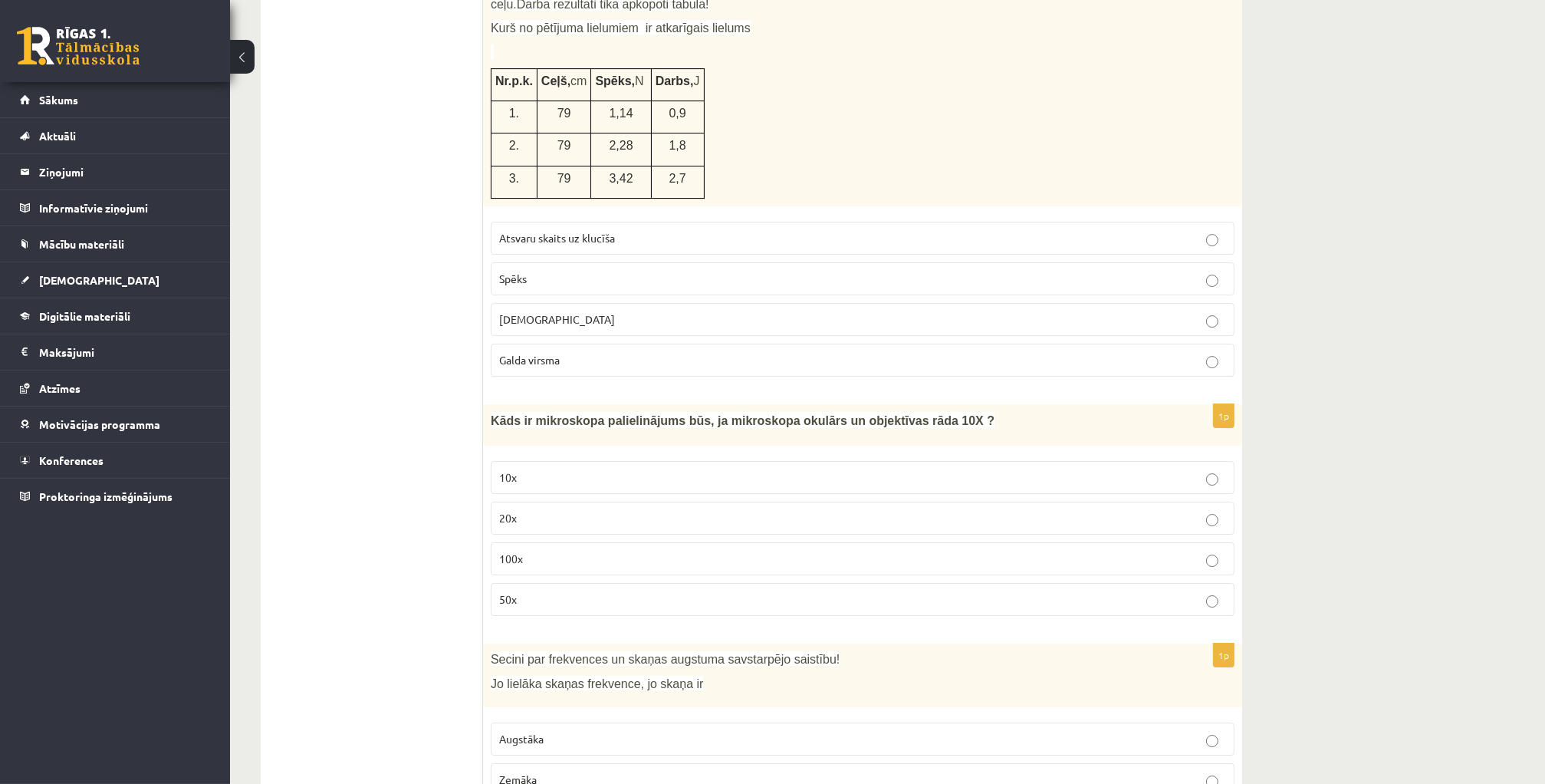
click at [591, 469] on p "10x" at bounding box center [863, 477] width 727 height 16
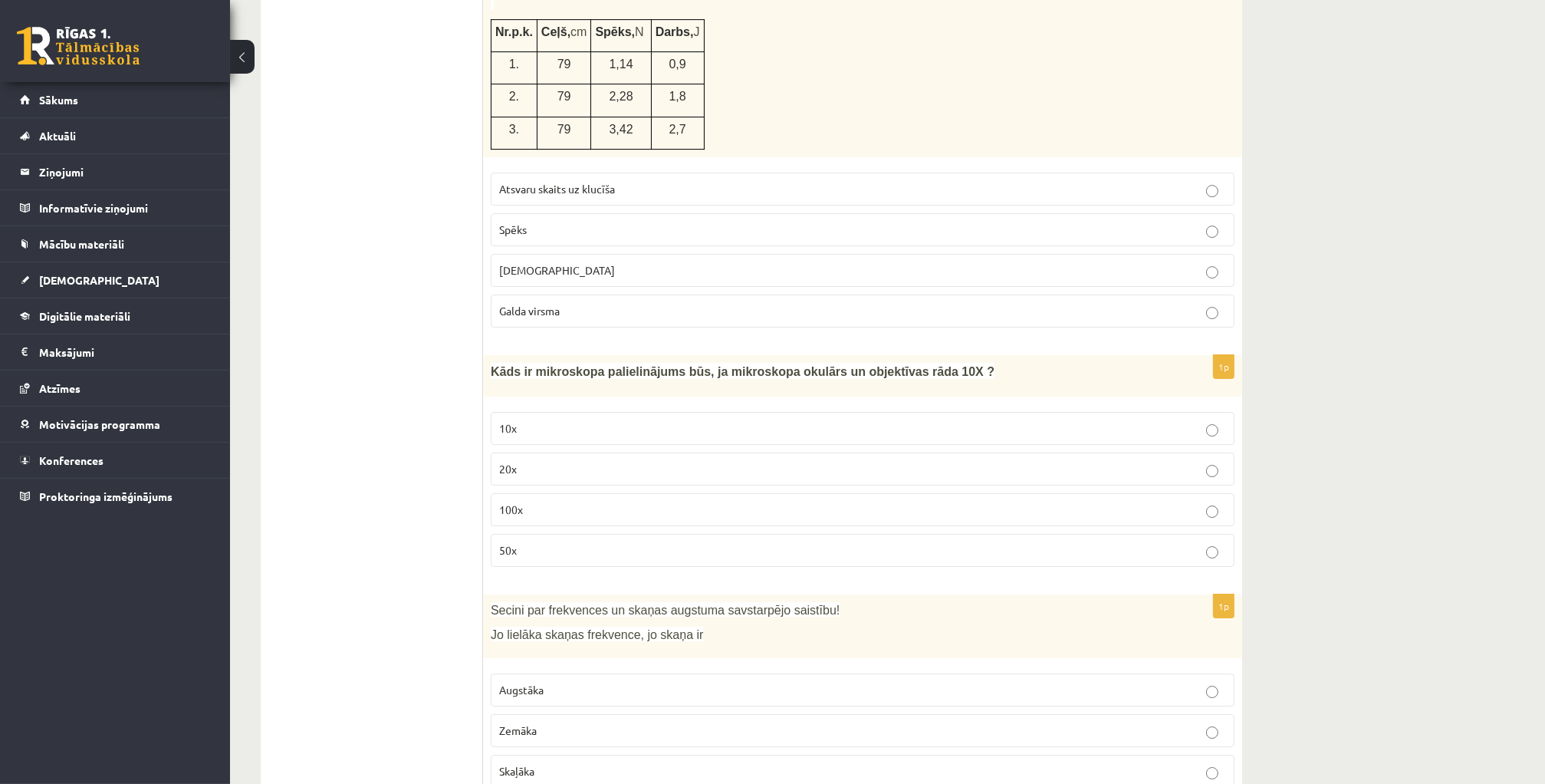
scroll to position [6946, 0]
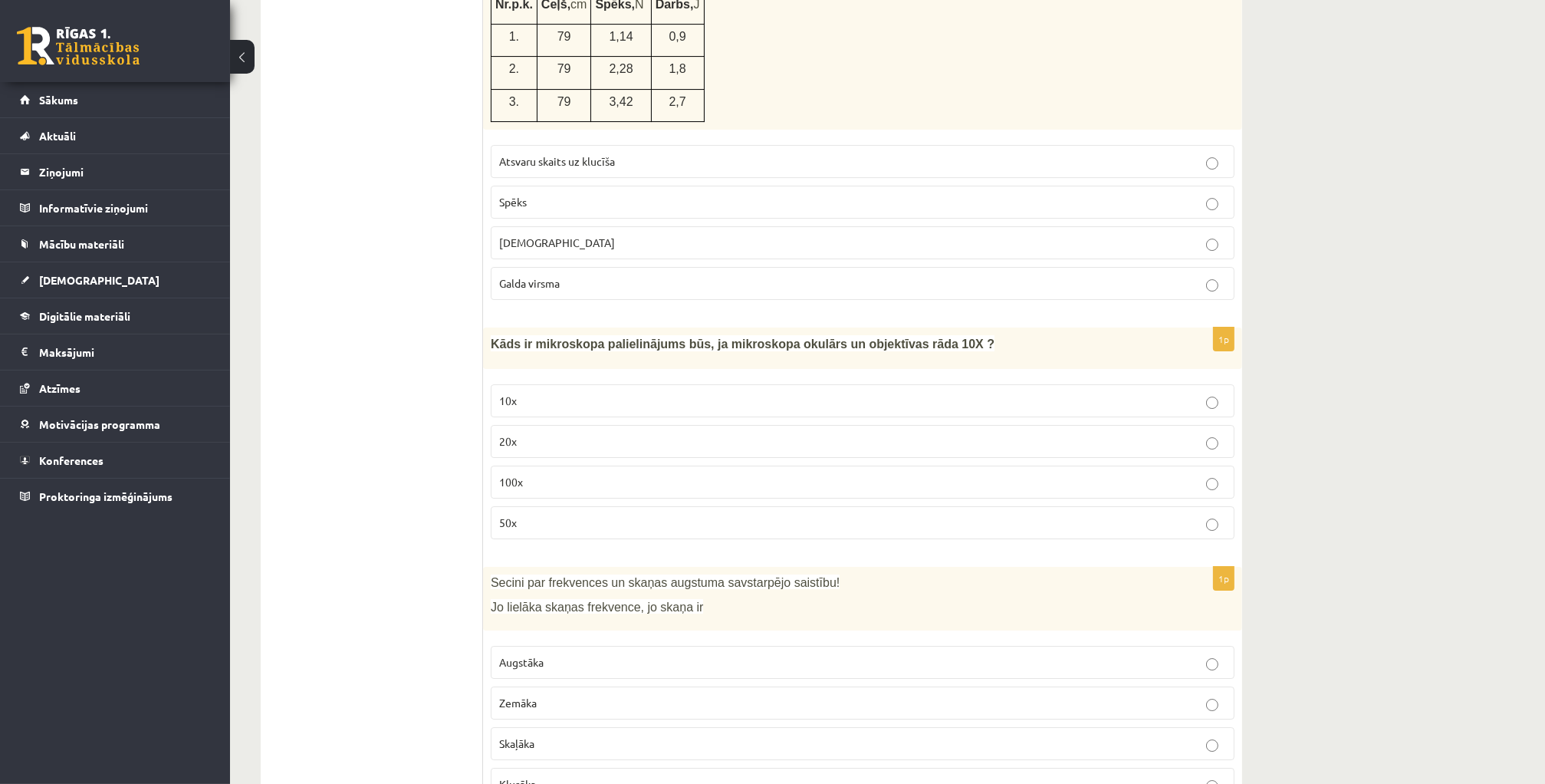
click at [568, 654] on p "Augstāka" at bounding box center [863, 662] width 727 height 16
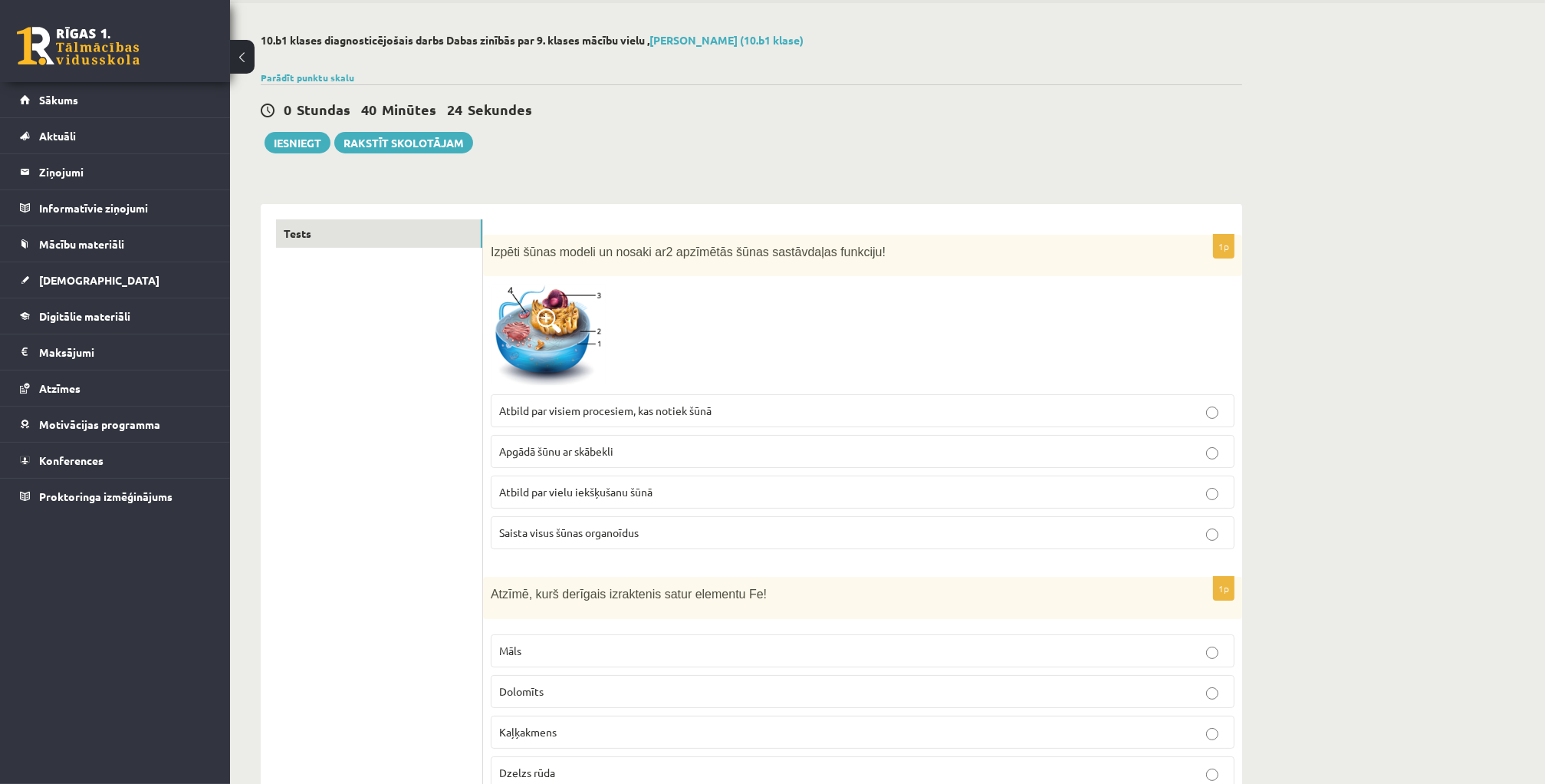
scroll to position [0, 0]
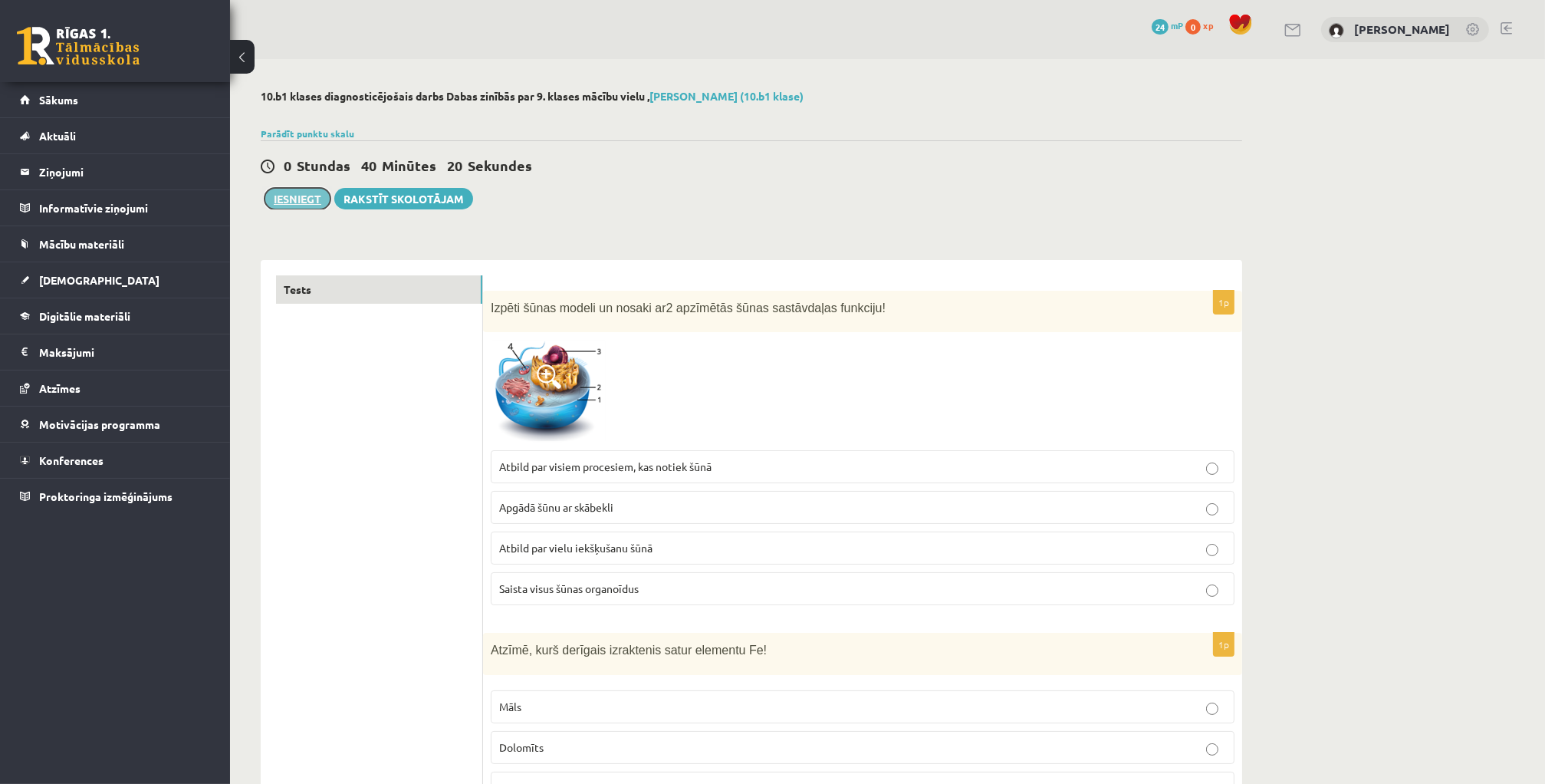
click at [300, 197] on button "Iesniegt" at bounding box center [297, 198] width 66 height 21
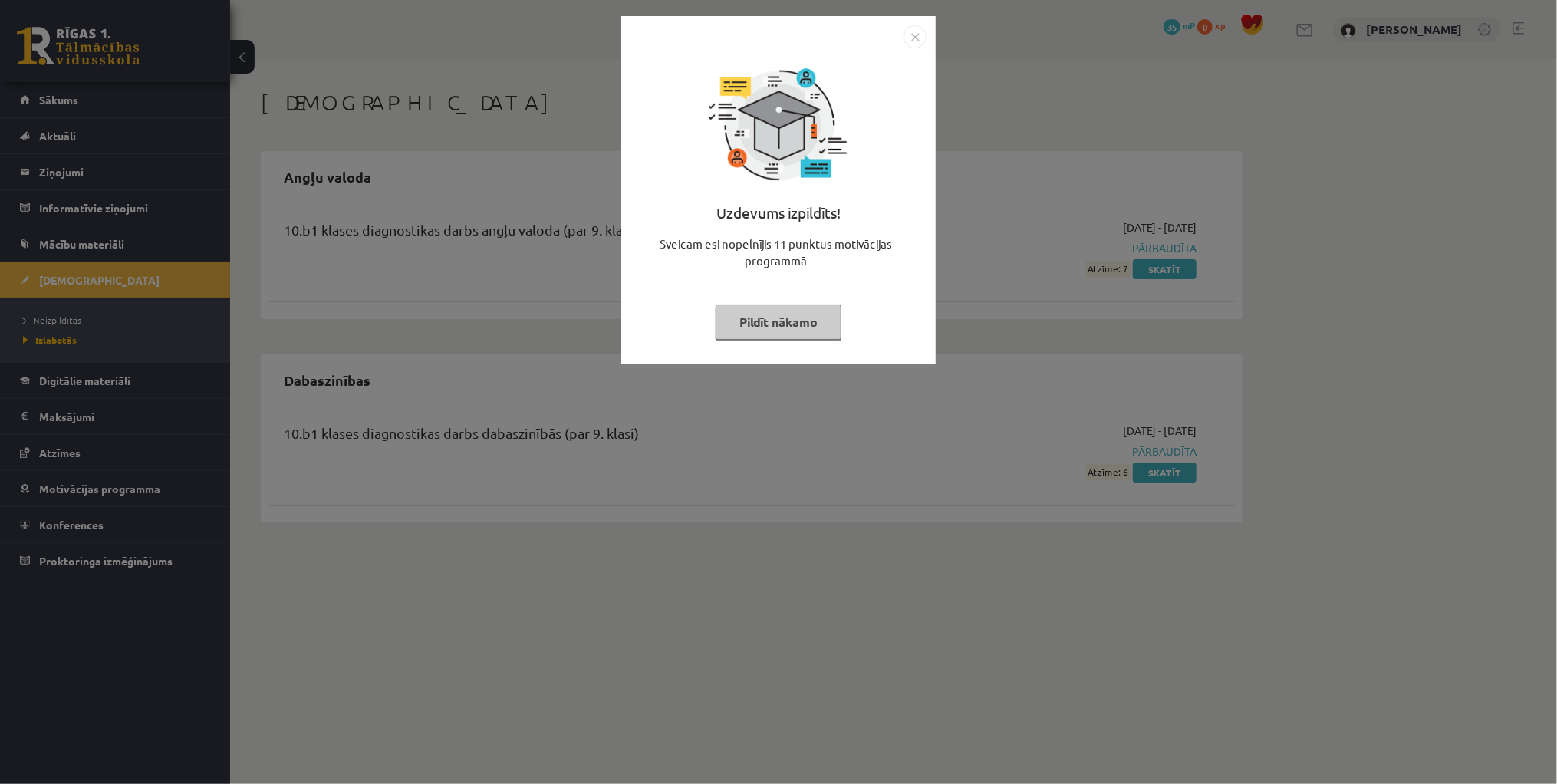
click at [915, 32] on img "Close" at bounding box center [915, 37] width 23 height 23
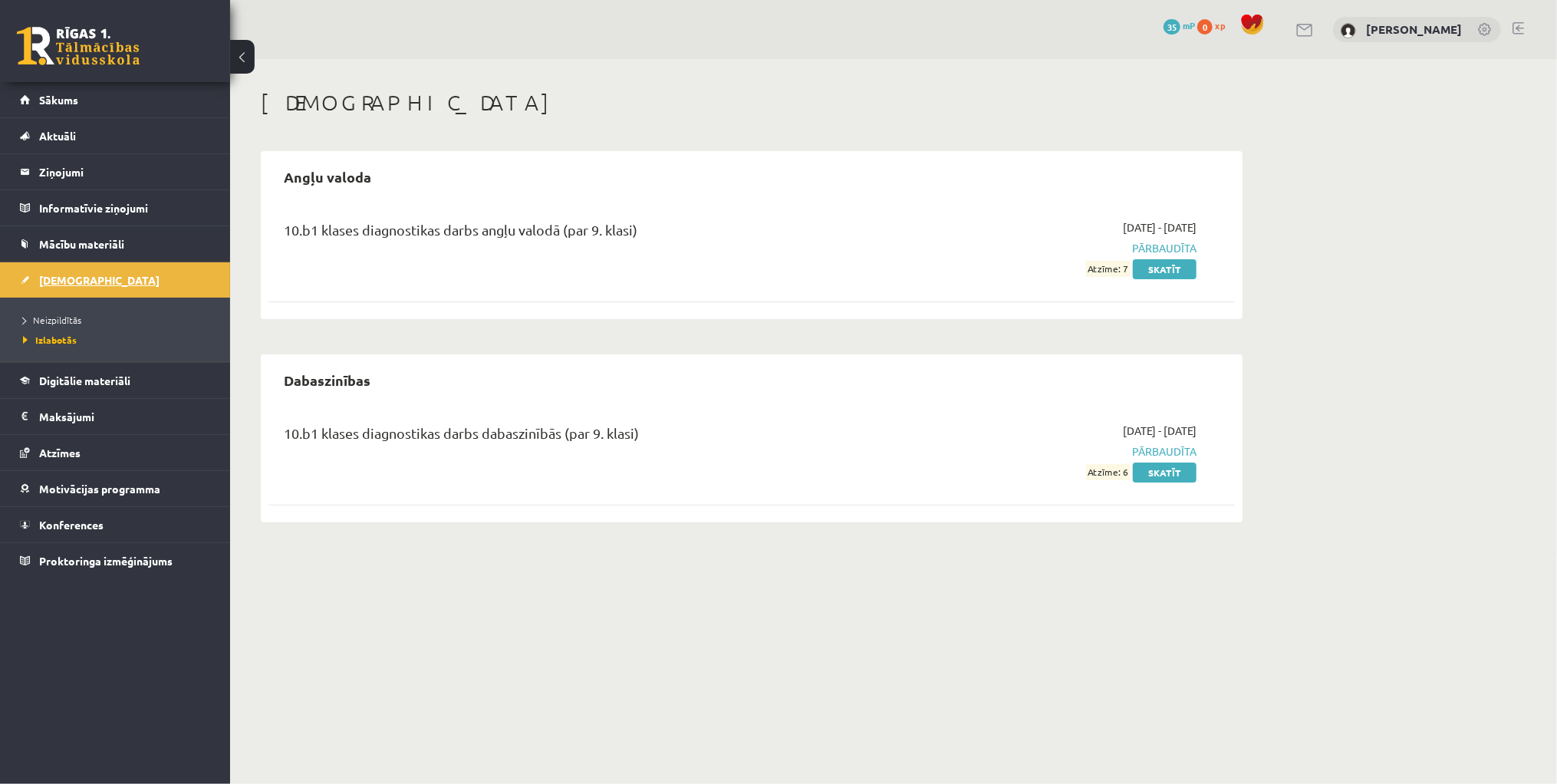
click at [63, 278] on span "[DEMOGRAPHIC_DATA]" at bounding box center [99, 280] width 120 height 13
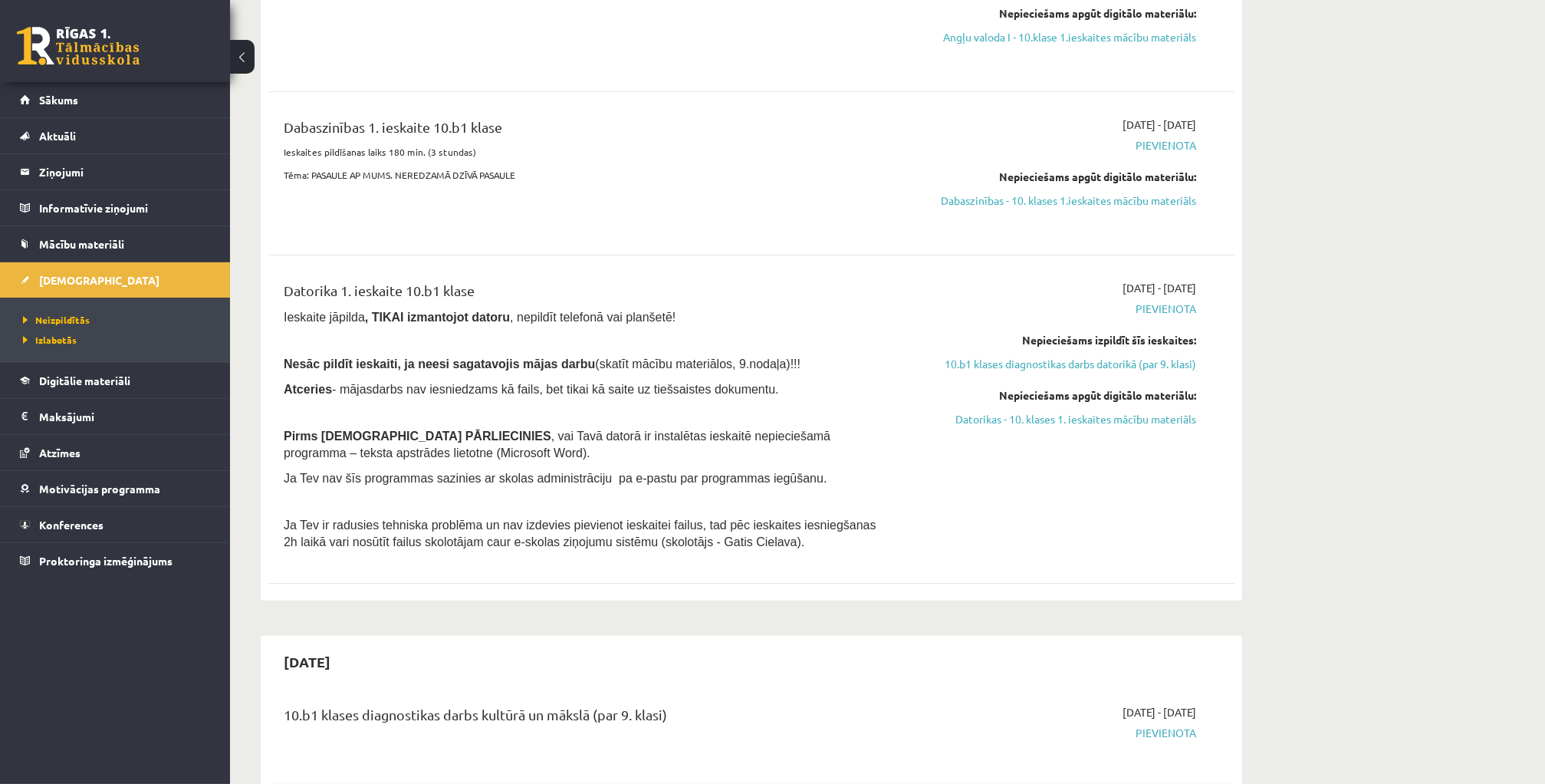
scroll to position [384, 0]
